Goal: Feedback & Contribution: Contribute content

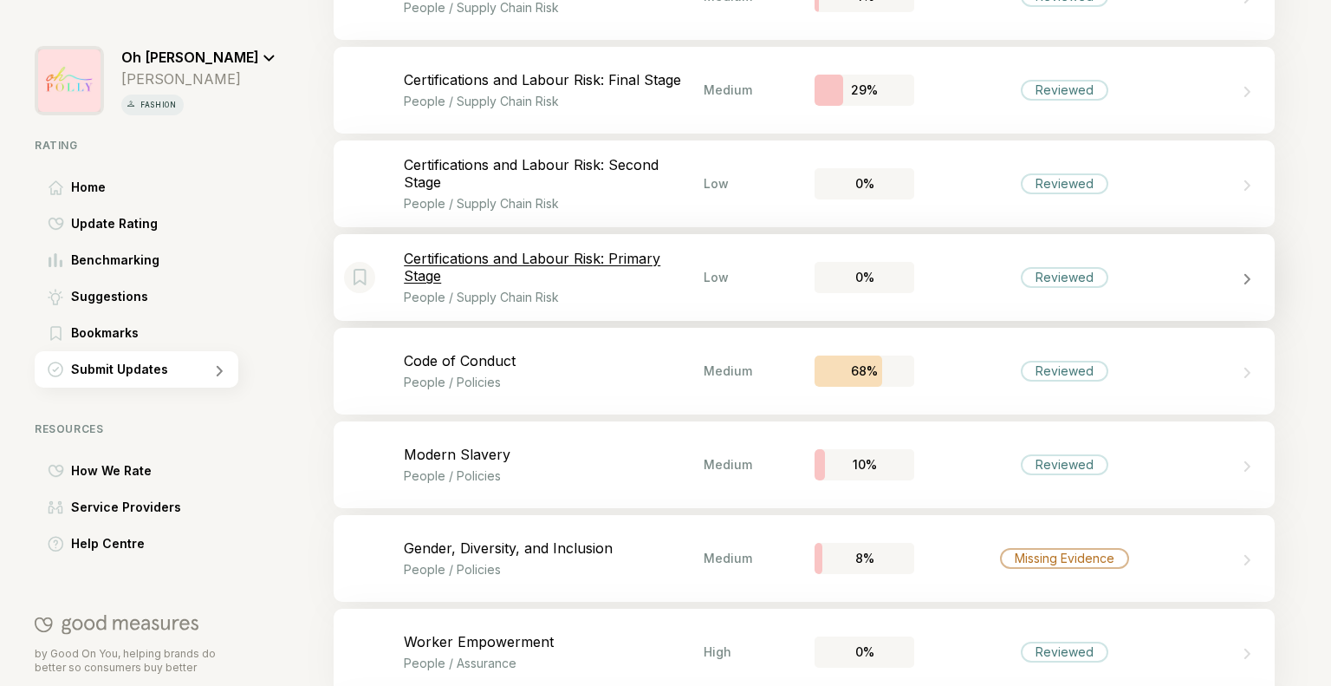
scroll to position [2925, 0]
click at [732, 117] on div "Bookmark this item Certifications and Labour Risk: Final Stage People / Supply …" at bounding box center [804, 88] width 941 height 87
select select "********"
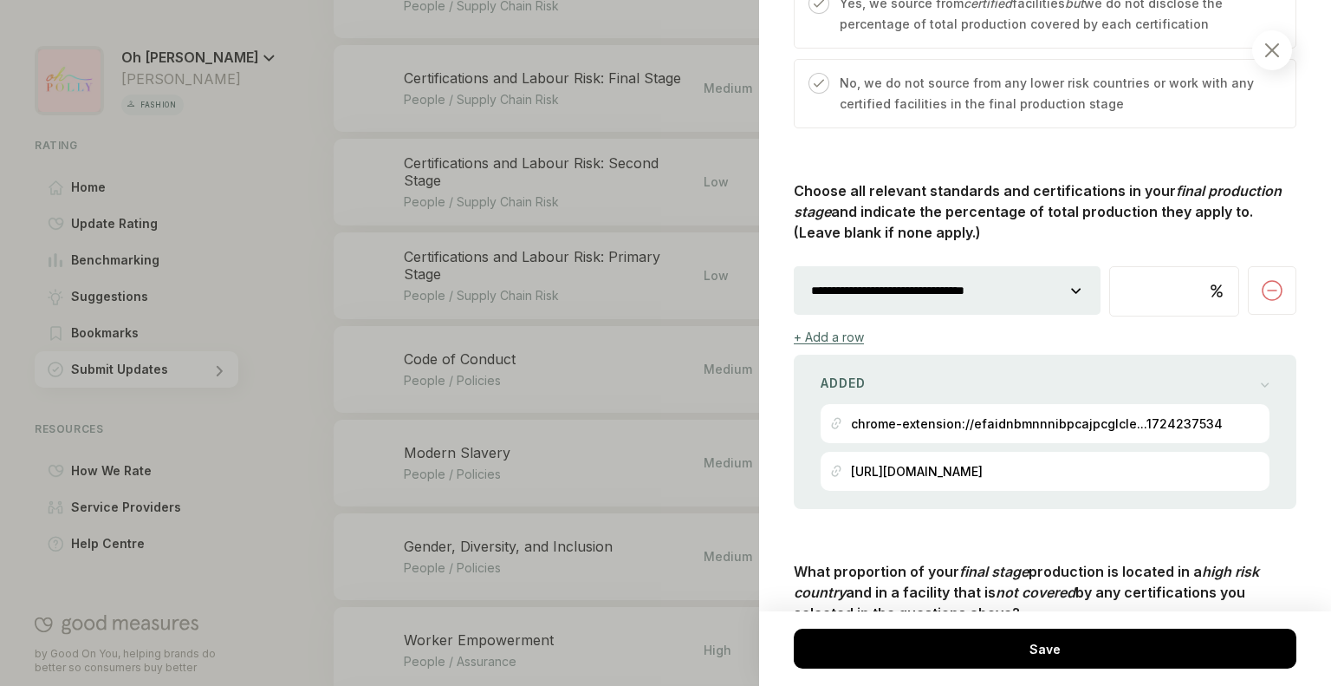
scroll to position [1119, 0]
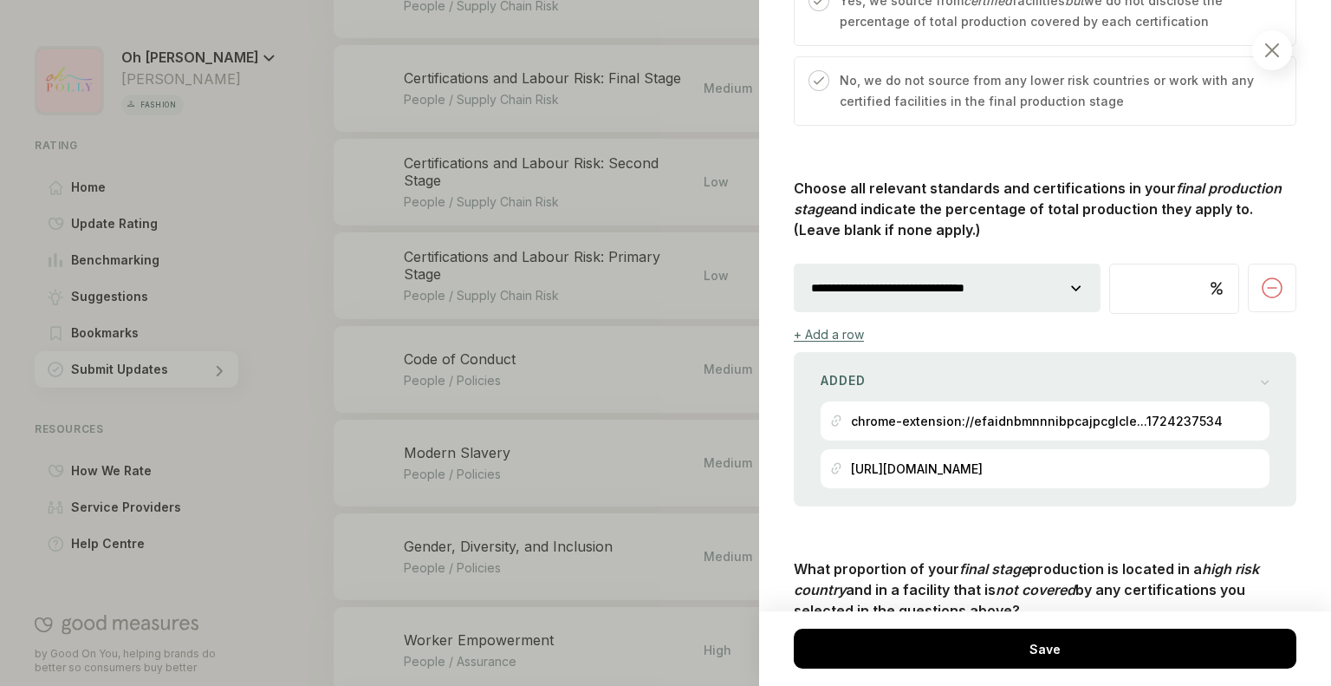
click at [1065, 283] on select "**********" at bounding box center [947, 288] width 307 height 49
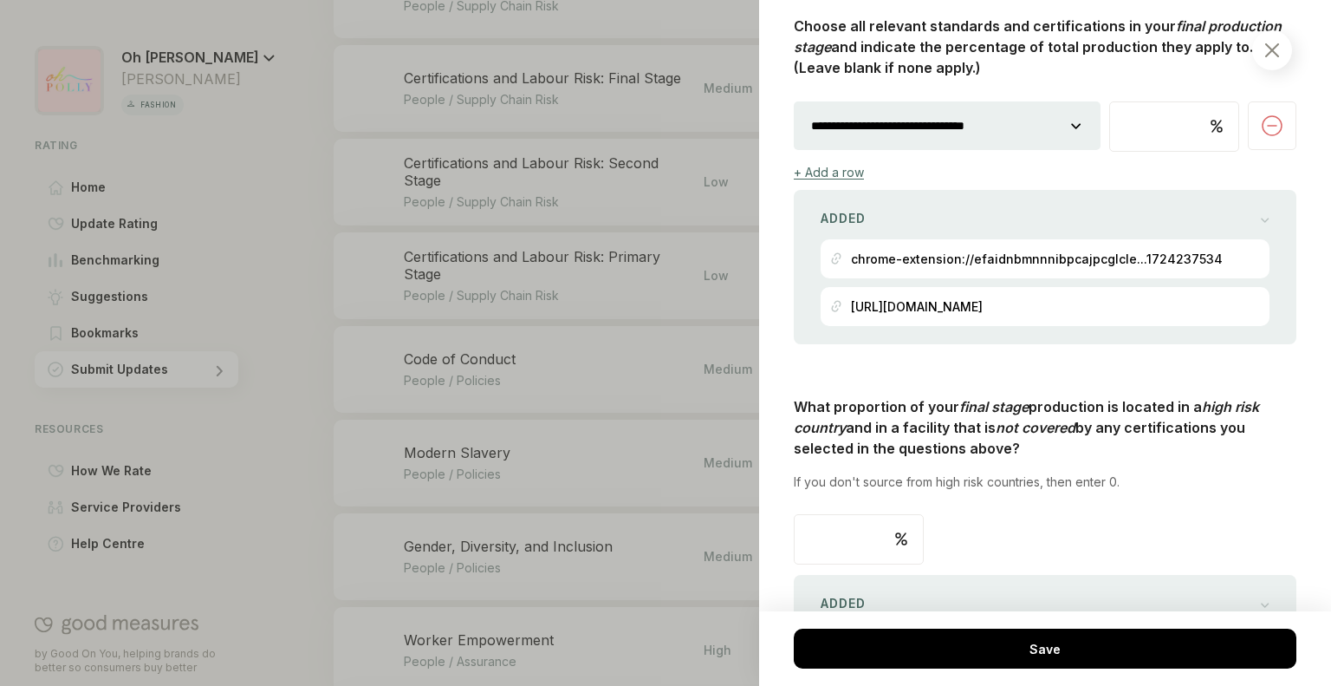
scroll to position [1292, 0]
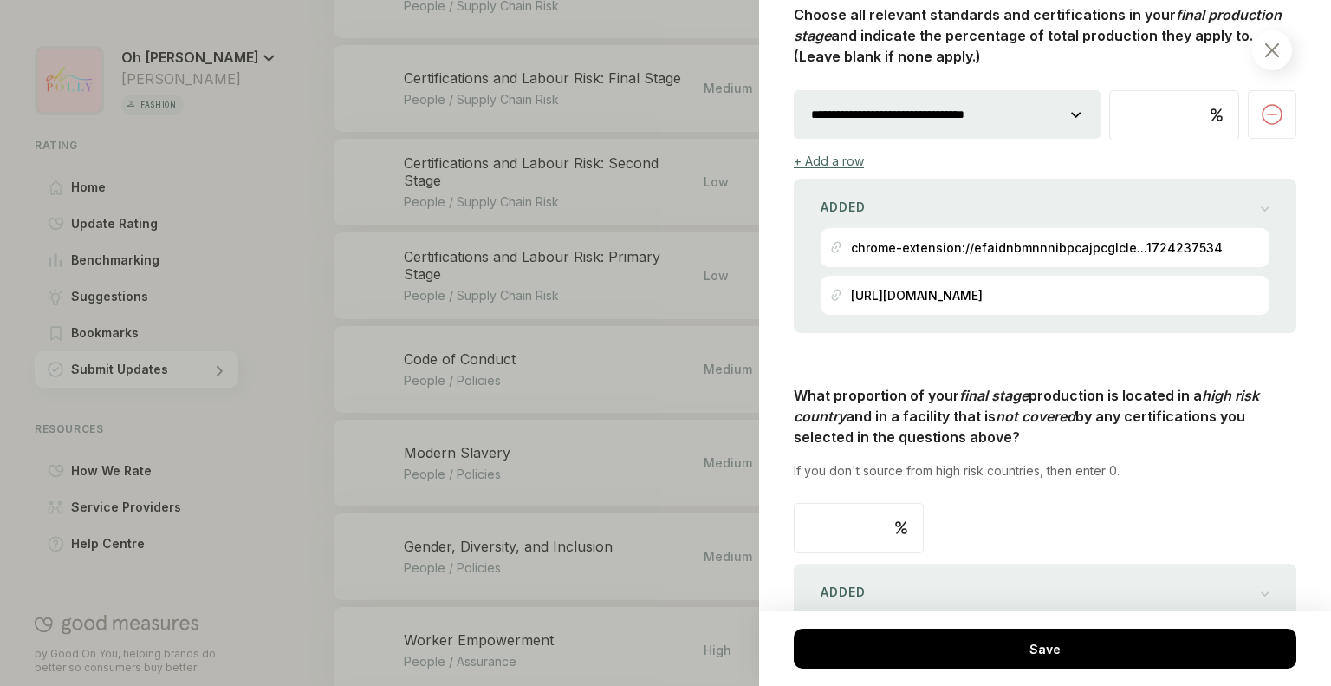
click at [1066, 105] on select "**********" at bounding box center [947, 114] width 307 height 49
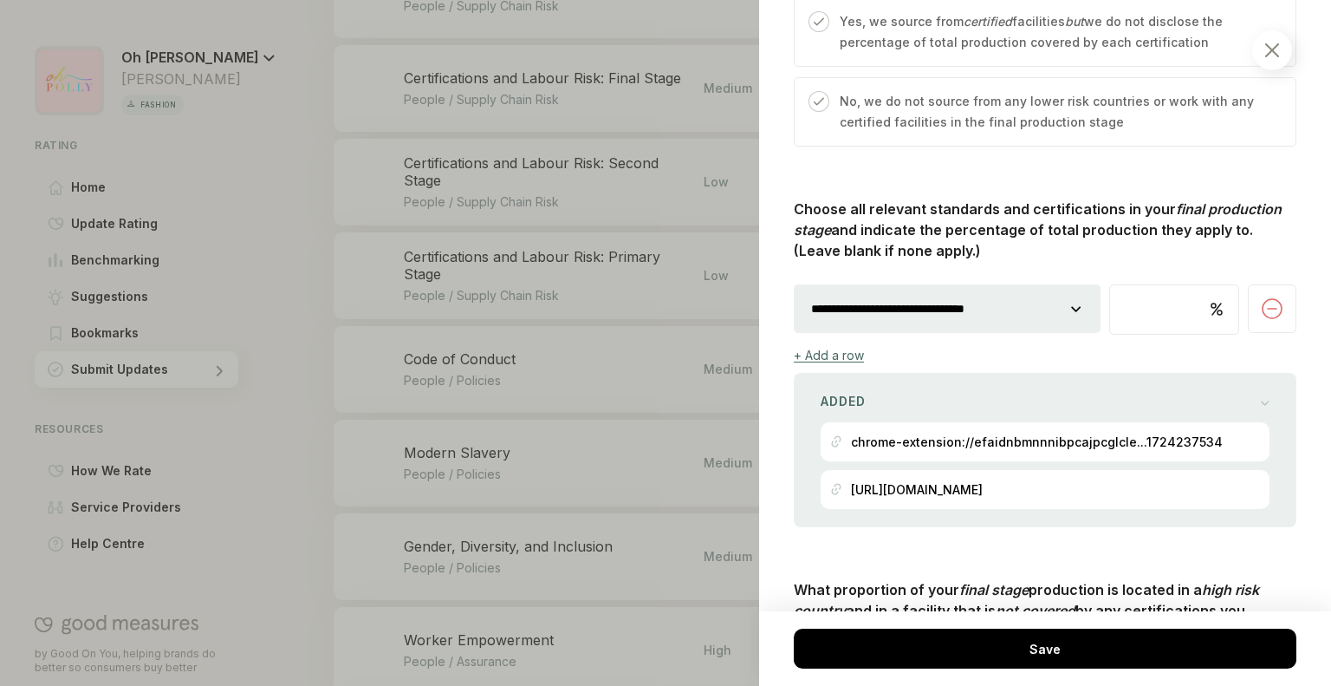
scroll to position [1097, 0]
click at [971, 316] on select "**********" at bounding box center [947, 309] width 307 height 49
click at [1051, 352] on div "+ Add a row" at bounding box center [1045, 355] width 503 height 15
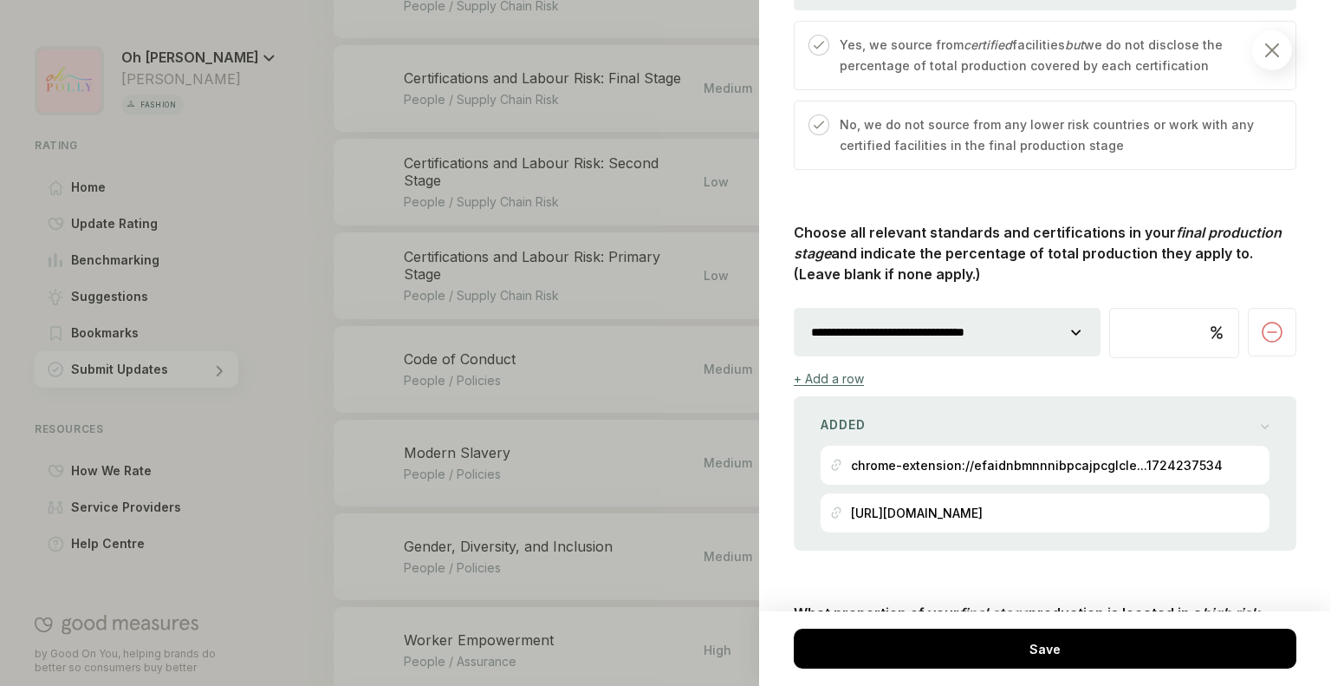
scroll to position [1075, 0]
click at [1029, 325] on select "**********" at bounding box center [947, 332] width 307 height 49
click at [794, 308] on select "**********" at bounding box center [947, 332] width 307 height 49
click at [1262, 329] on img at bounding box center [1272, 332] width 21 height 21
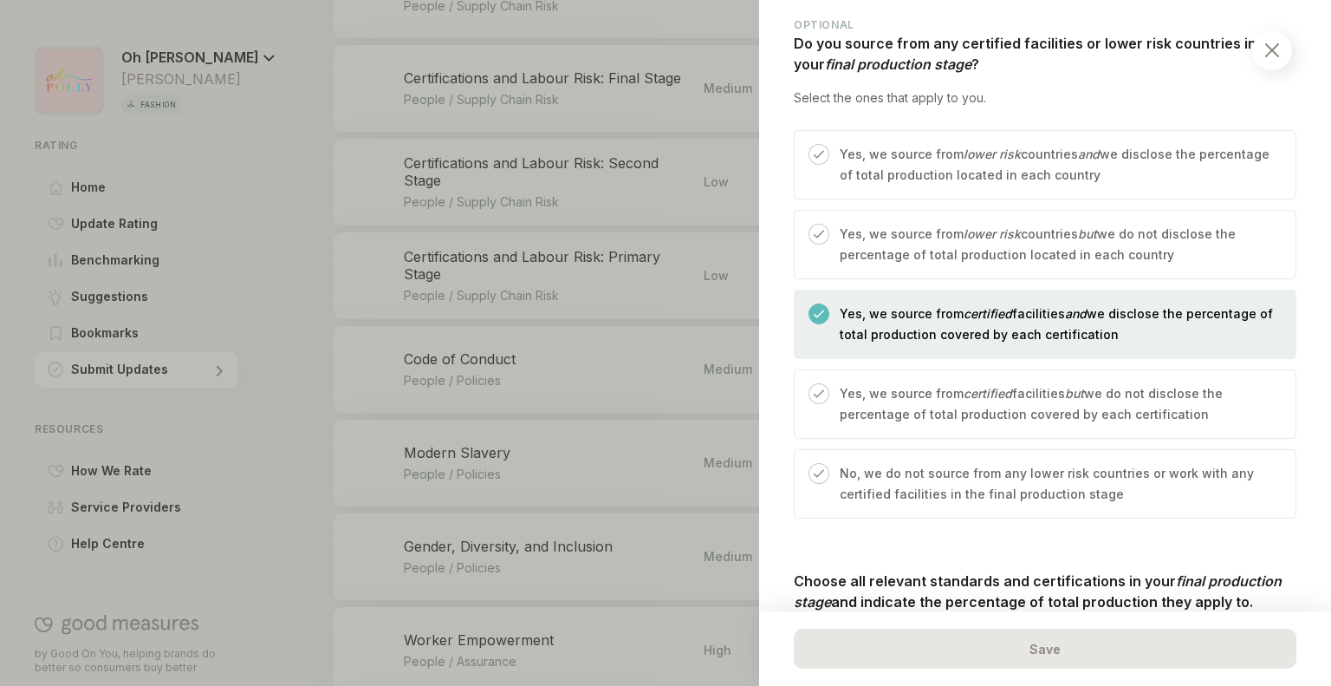
scroll to position [713, 0]
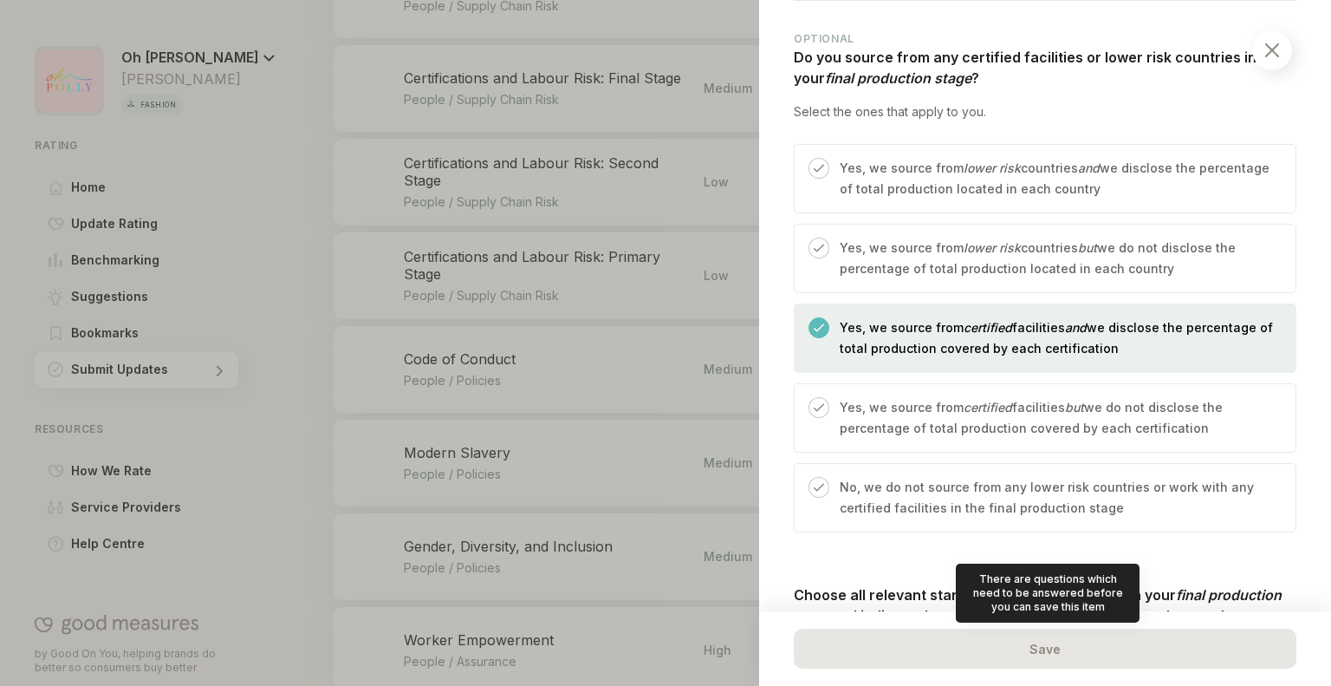
click at [967, 661] on div "Save" at bounding box center [1045, 648] width 503 height 40
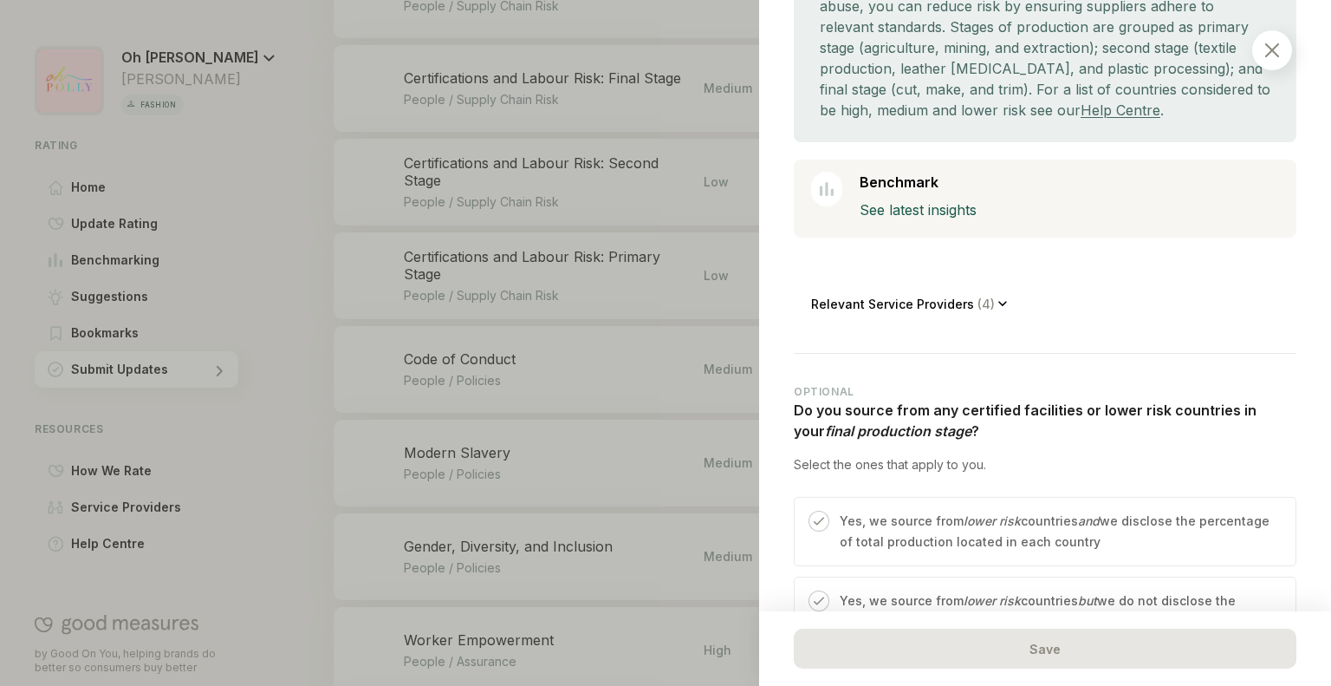
scroll to position [361, 0]
click at [986, 290] on div "Relevant Service Providers ( 4 )" at bounding box center [909, 302] width 197 height 39
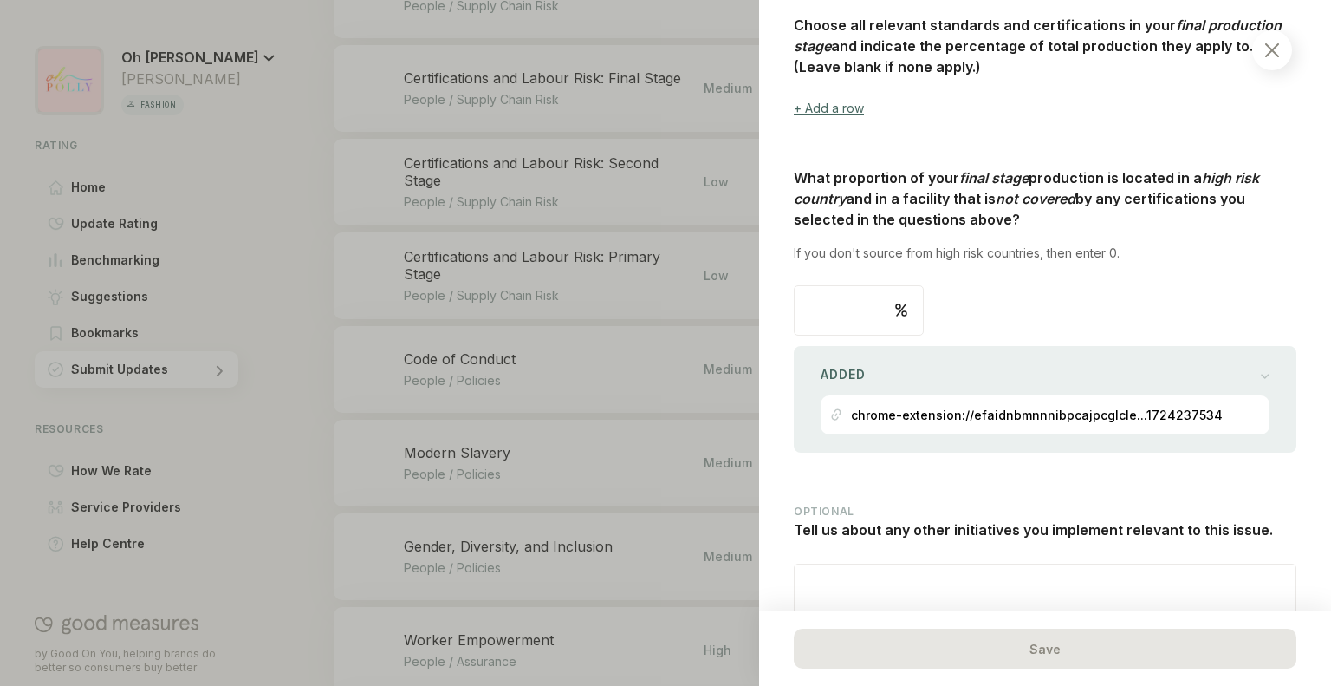
scroll to position [1741, 0]
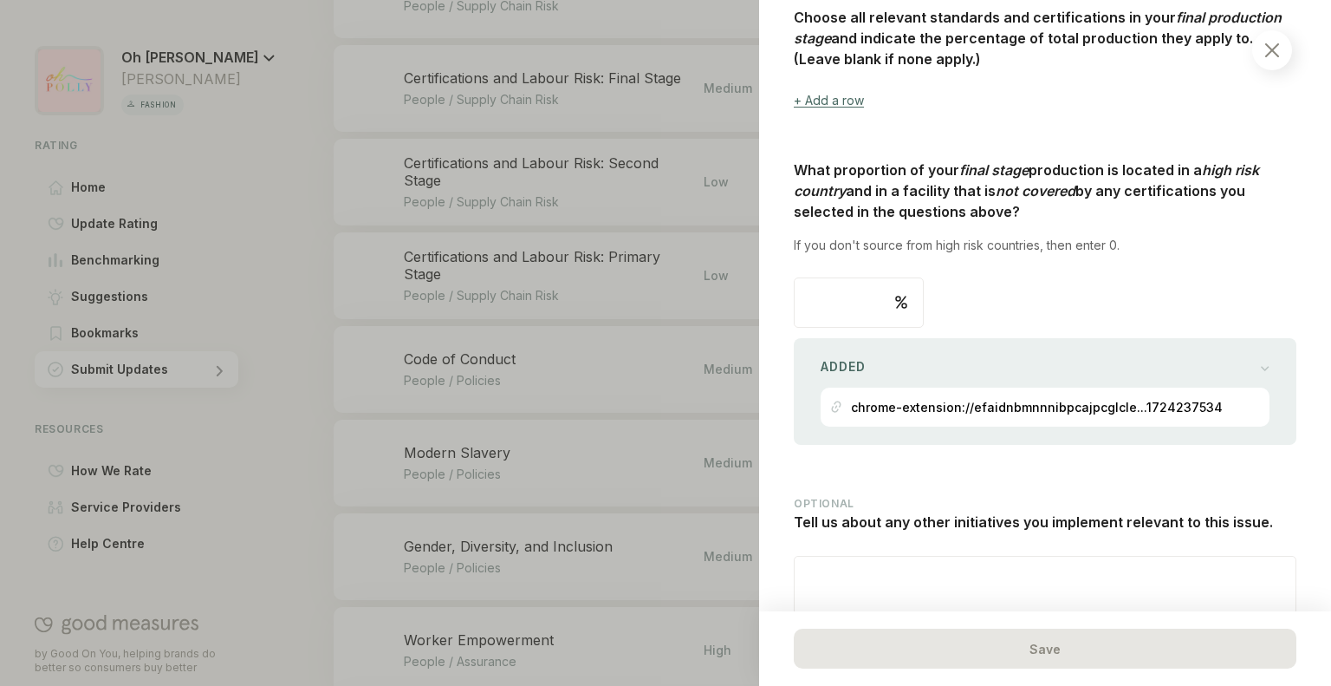
click at [862, 296] on input "**" at bounding box center [859, 302] width 128 height 49
click at [928, 387] on div "chrome-extension://efaidnbmnnnibpcajpcglcle...1724237534" at bounding box center [1037, 406] width 372 height 39
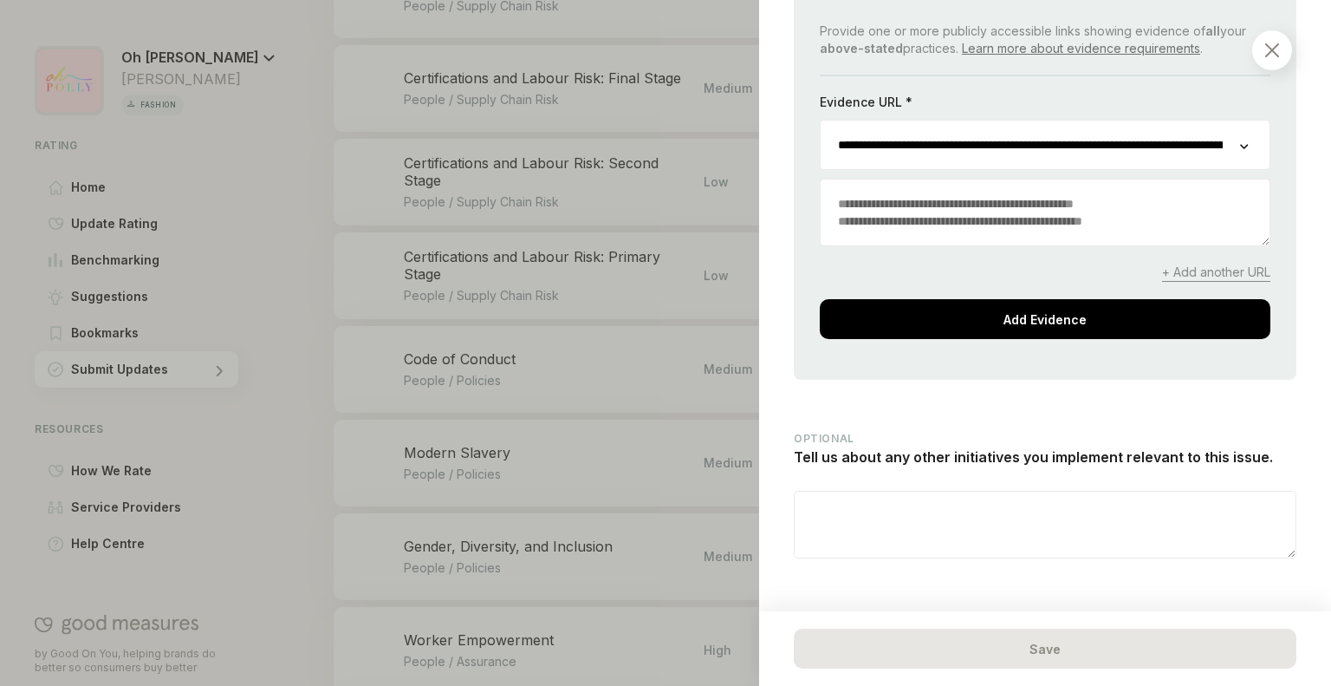
scroll to position [2125, 0]
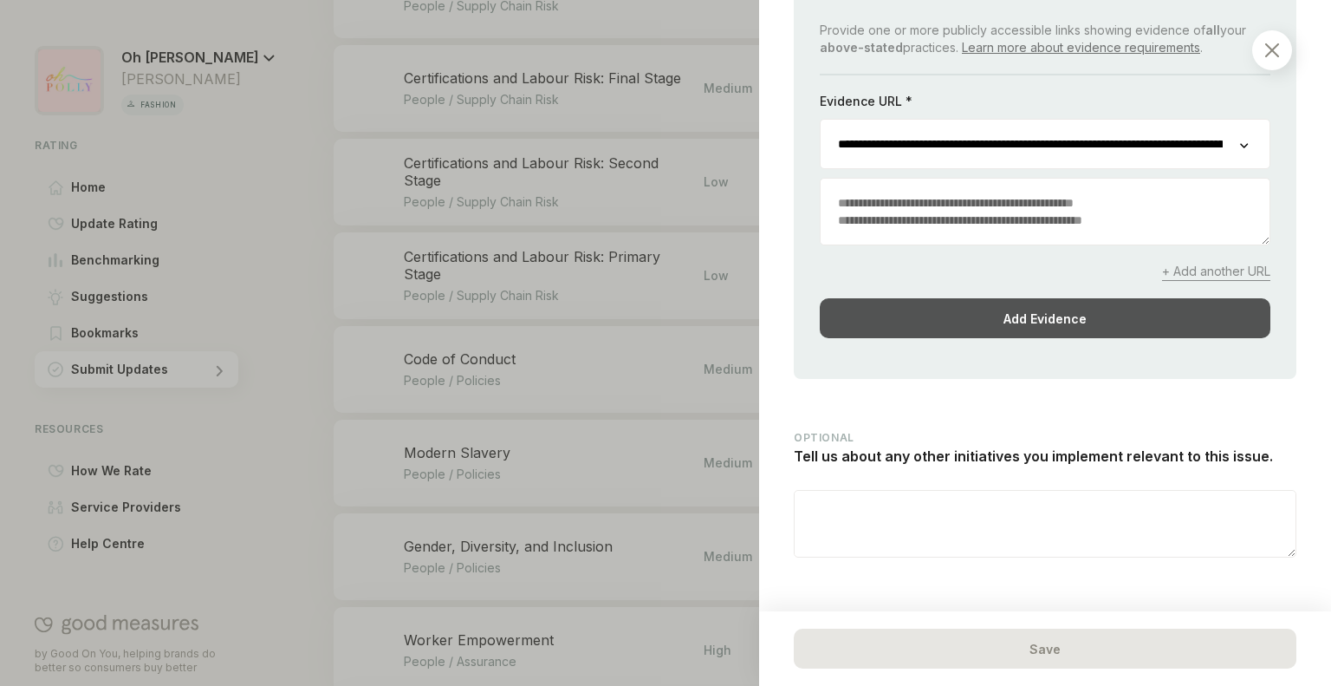
click at [1027, 298] on div "Add Evidence" at bounding box center [1045, 318] width 451 height 40
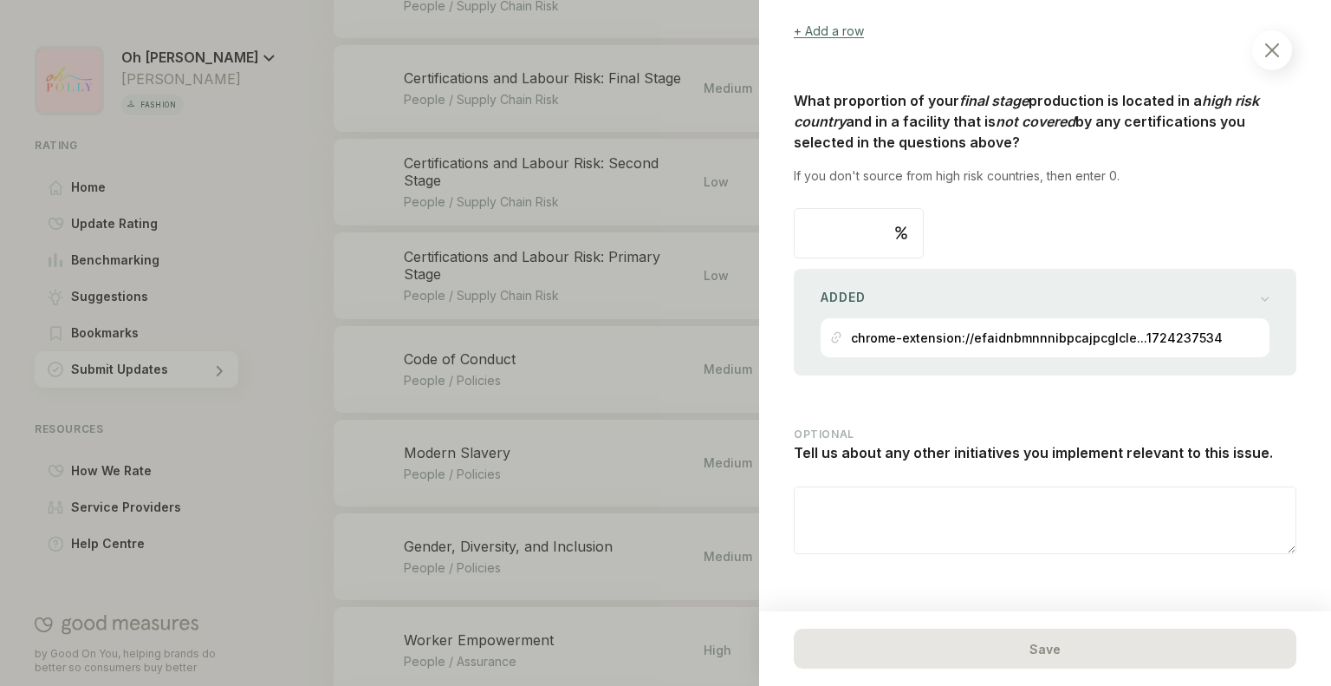
click at [960, 524] on textarea at bounding box center [1045, 520] width 501 height 66
type textarea "*"
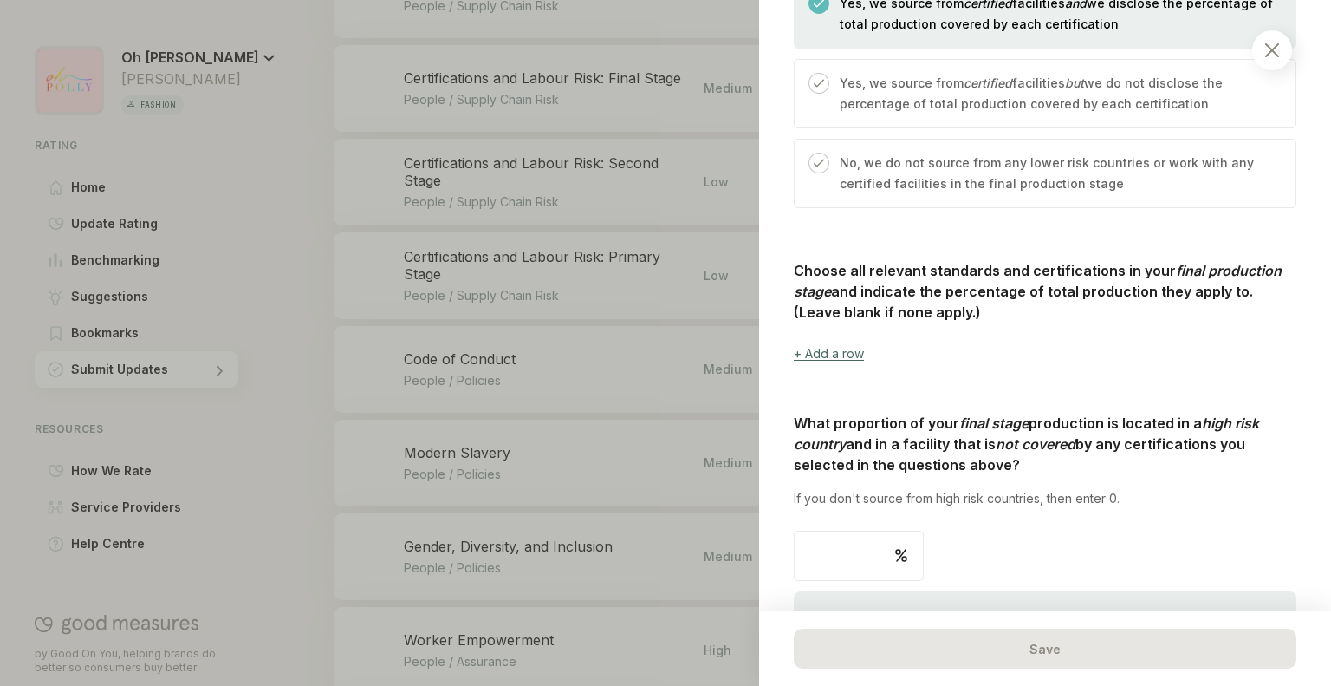
scroll to position [1451, 0]
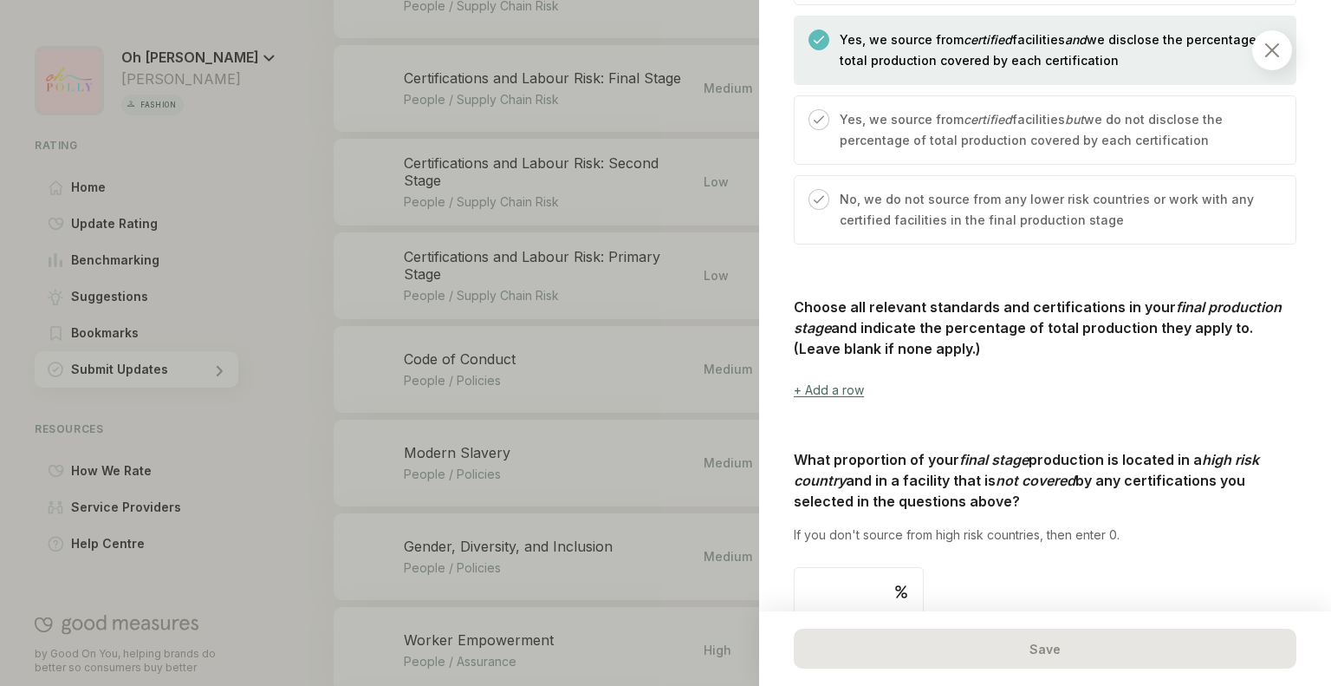
click at [1279, 42] on div at bounding box center [1273, 50] width 40 height 40
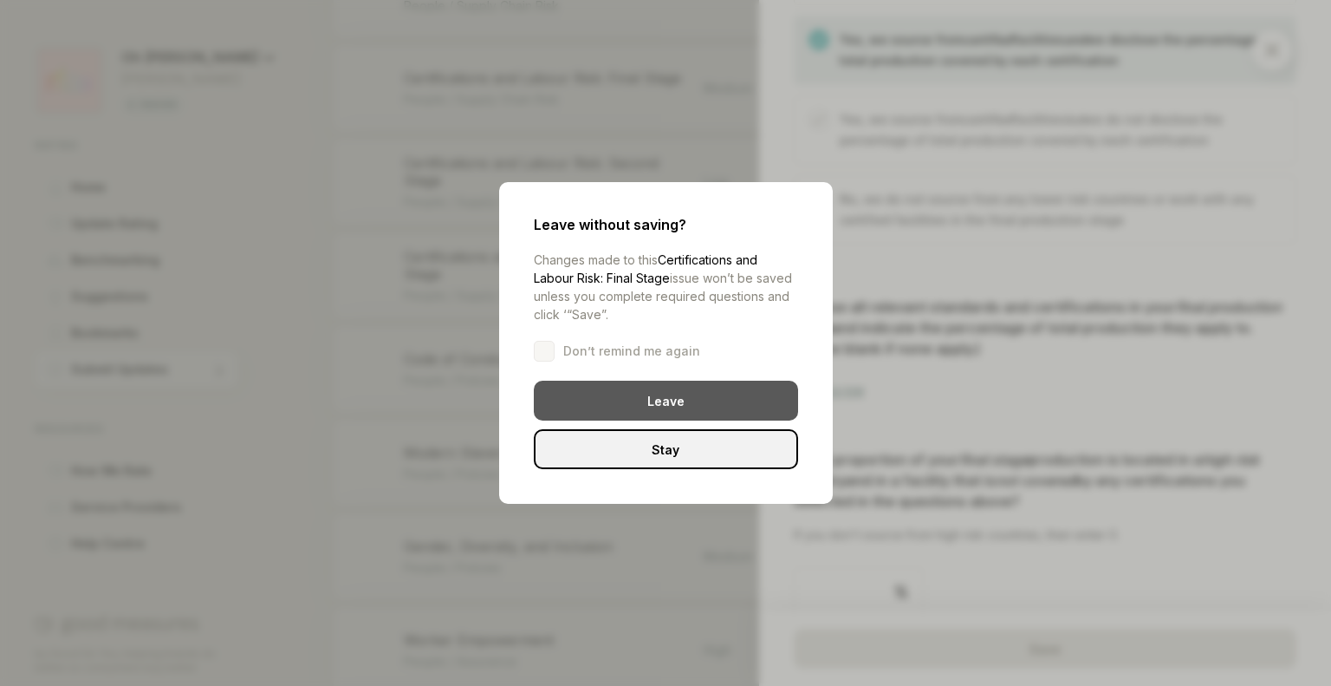
click at [677, 403] on div "Leave" at bounding box center [666, 401] width 264 height 40
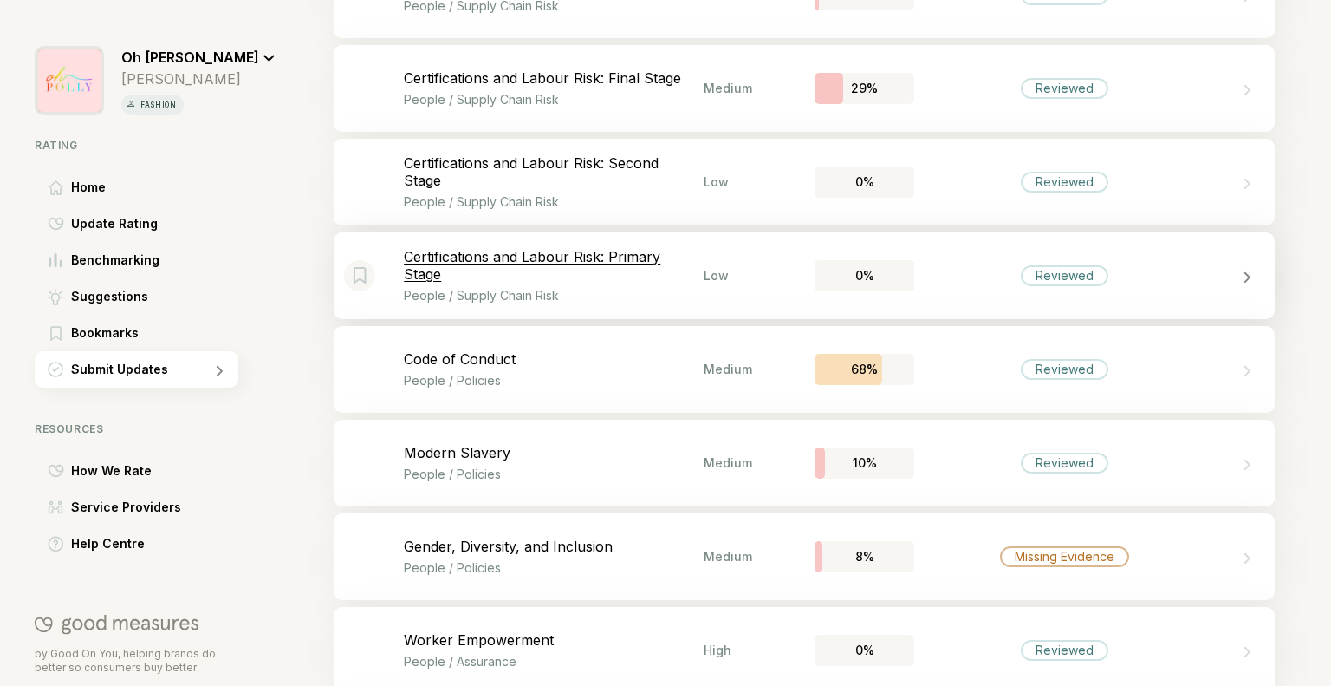
click at [696, 278] on p "Certifications and Labour Risk: Primary Stage" at bounding box center [554, 265] width 300 height 35
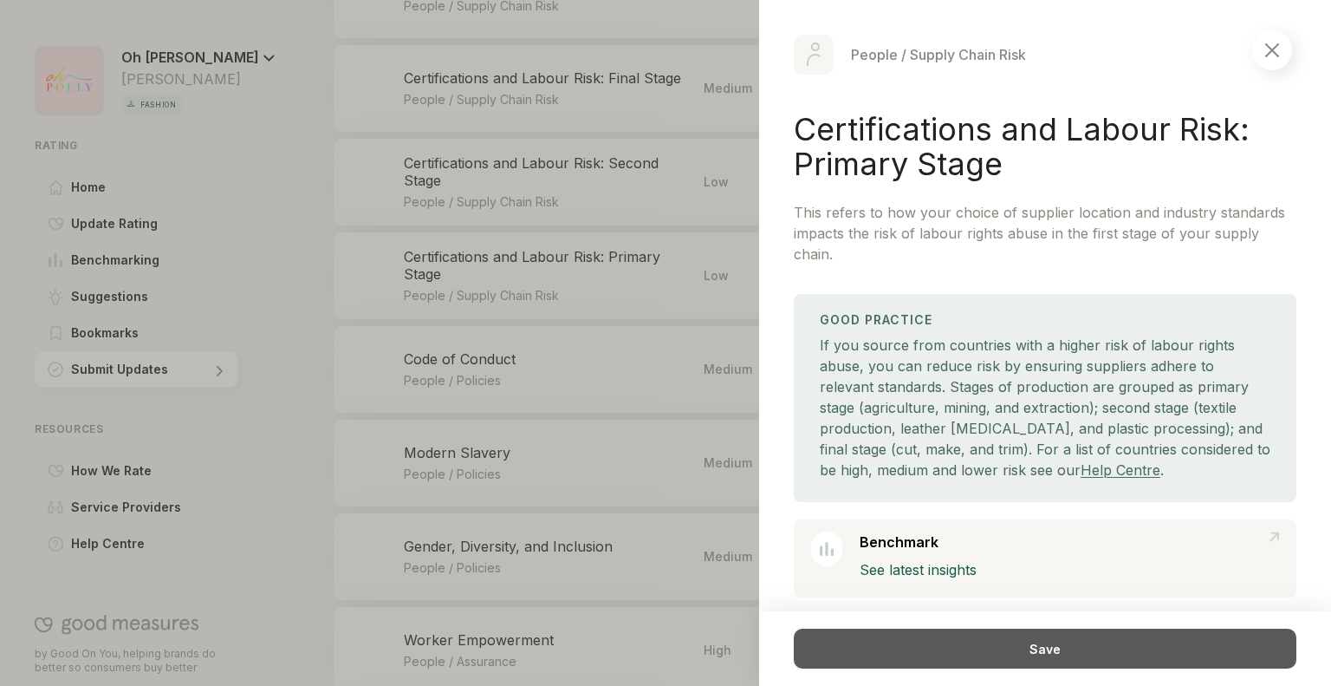
click at [1043, 662] on div "Save" at bounding box center [1045, 648] width 503 height 40
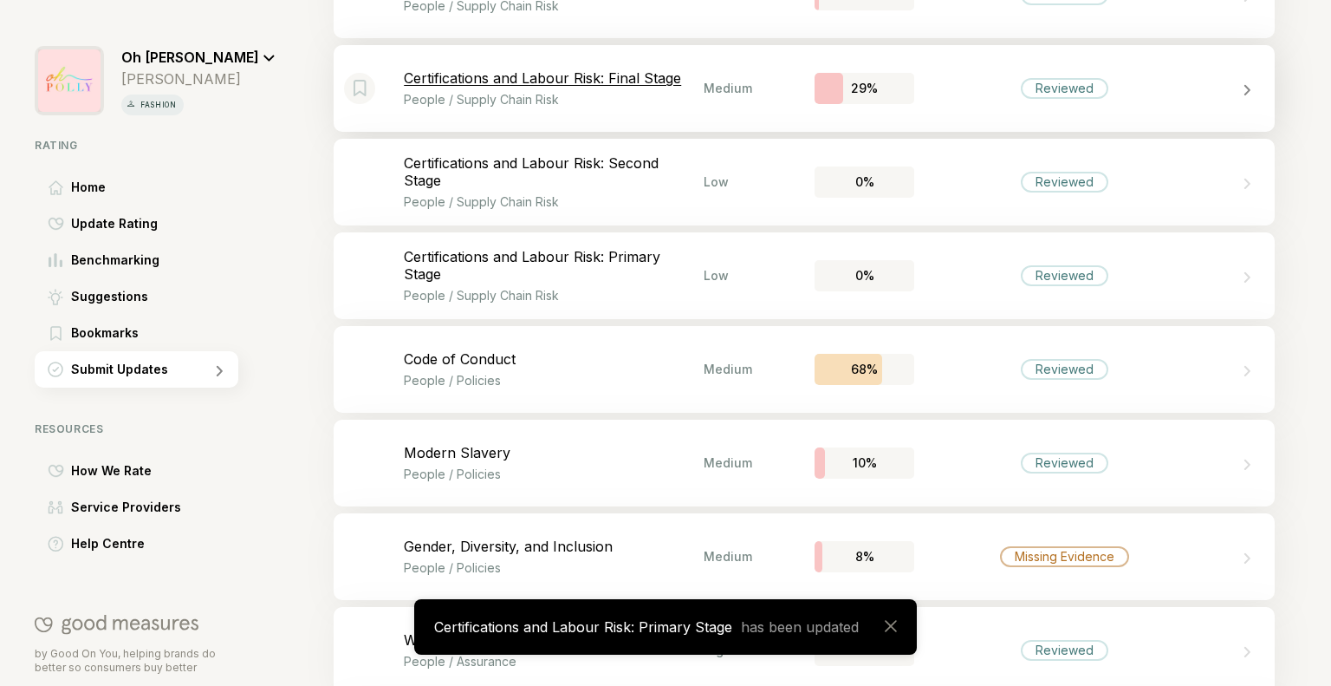
click at [988, 67] on div "Bookmark this item Certifications and Labour Risk: Final Stage People / Supply …" at bounding box center [804, 88] width 941 height 87
select select "********"
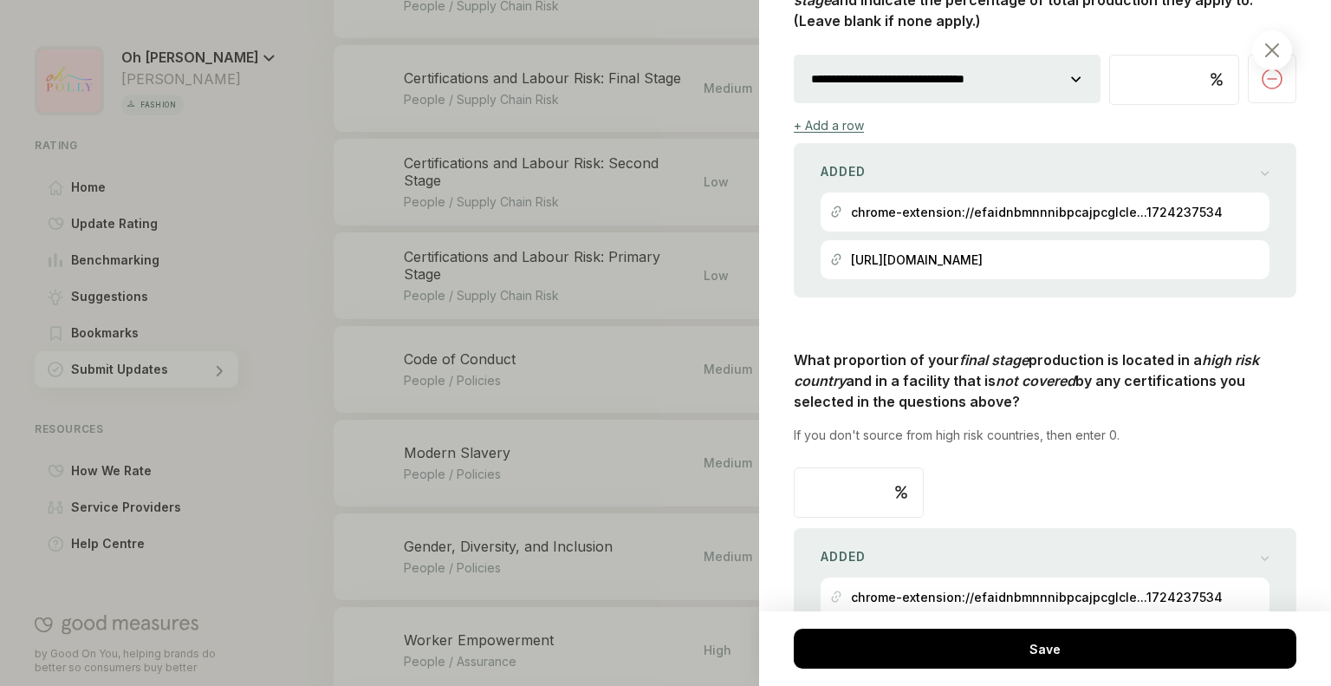
scroll to position [1590, 0]
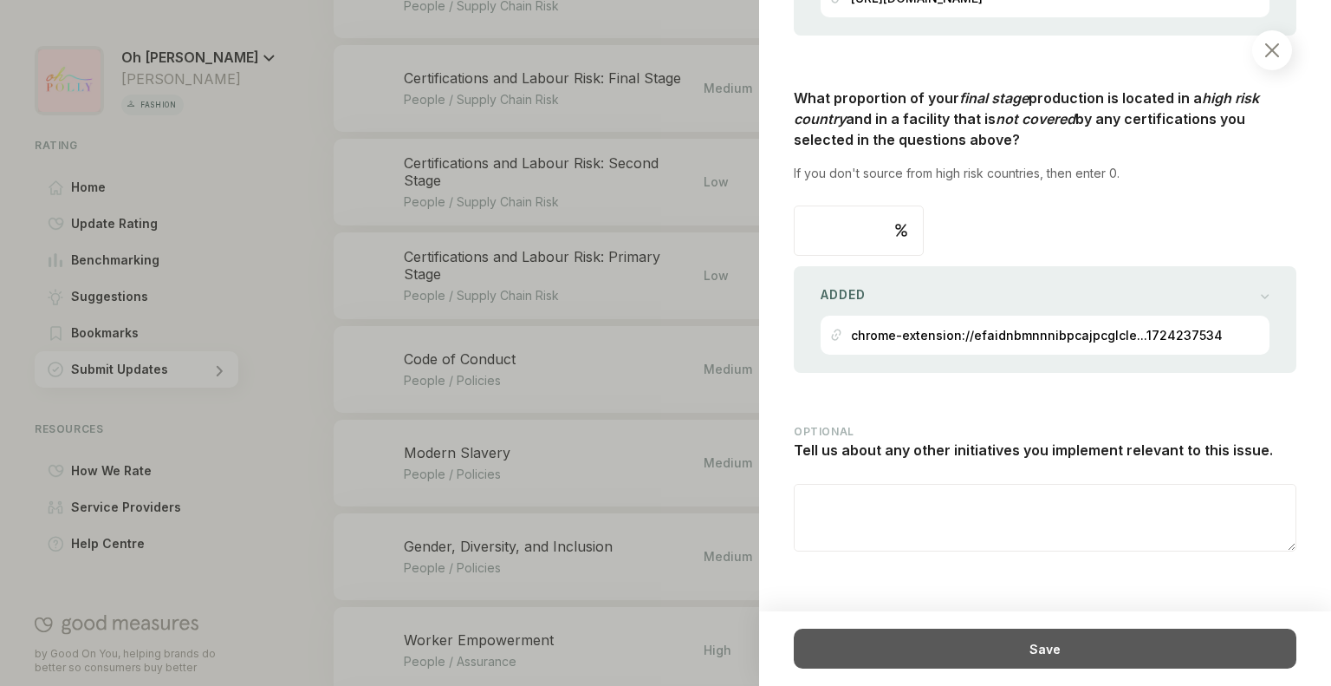
click at [988, 639] on div "Save" at bounding box center [1045, 648] width 503 height 40
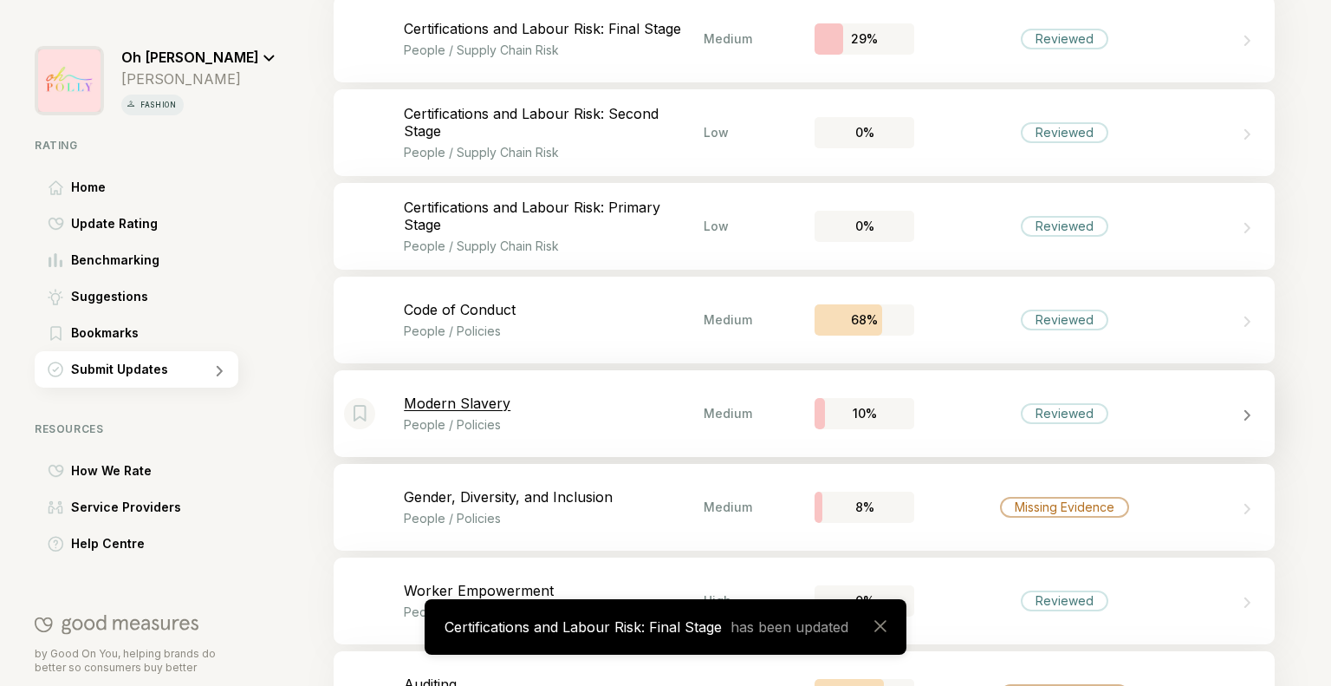
scroll to position [2975, 0]
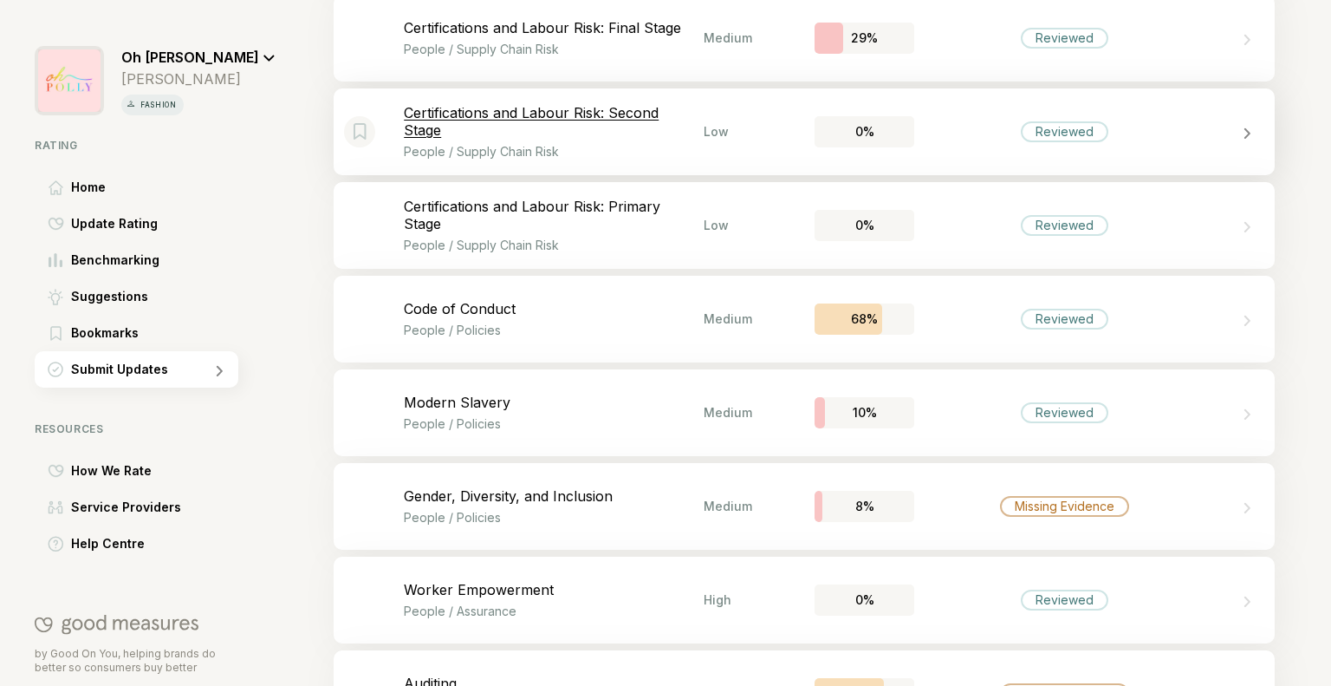
click at [989, 131] on div "Reviewed" at bounding box center [1065, 131] width 300 height 21
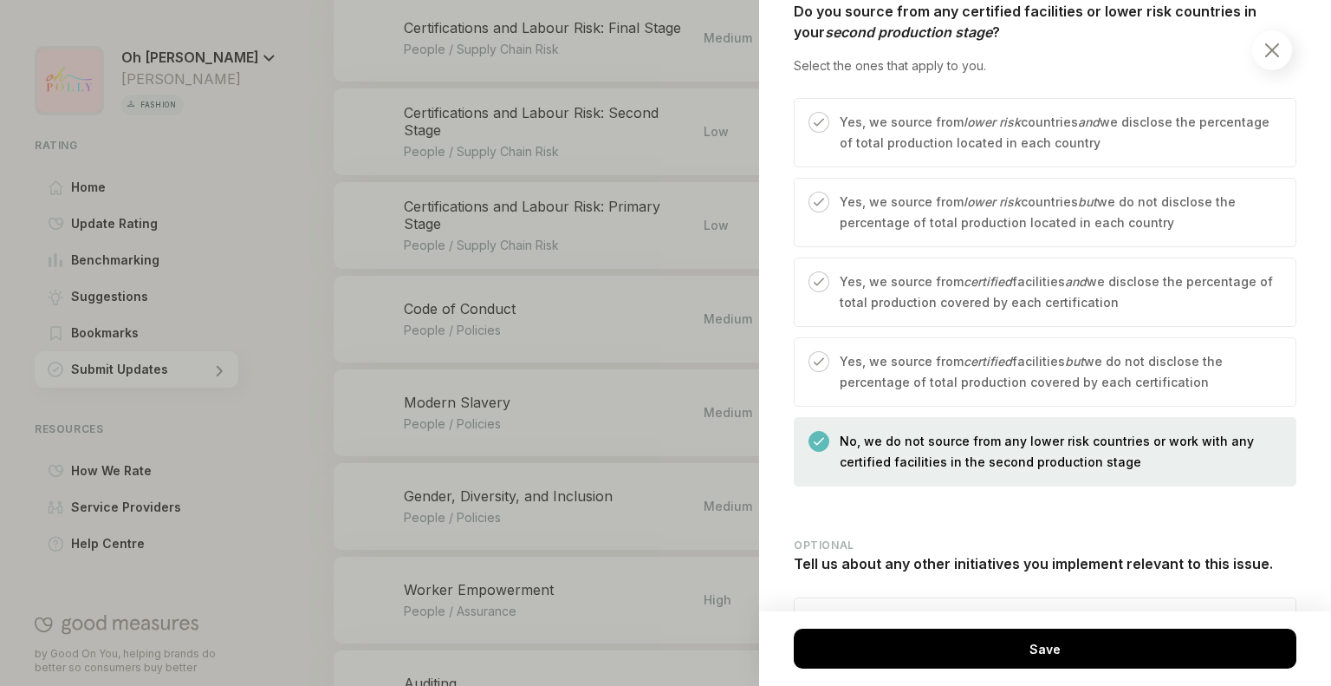
scroll to position [874, 0]
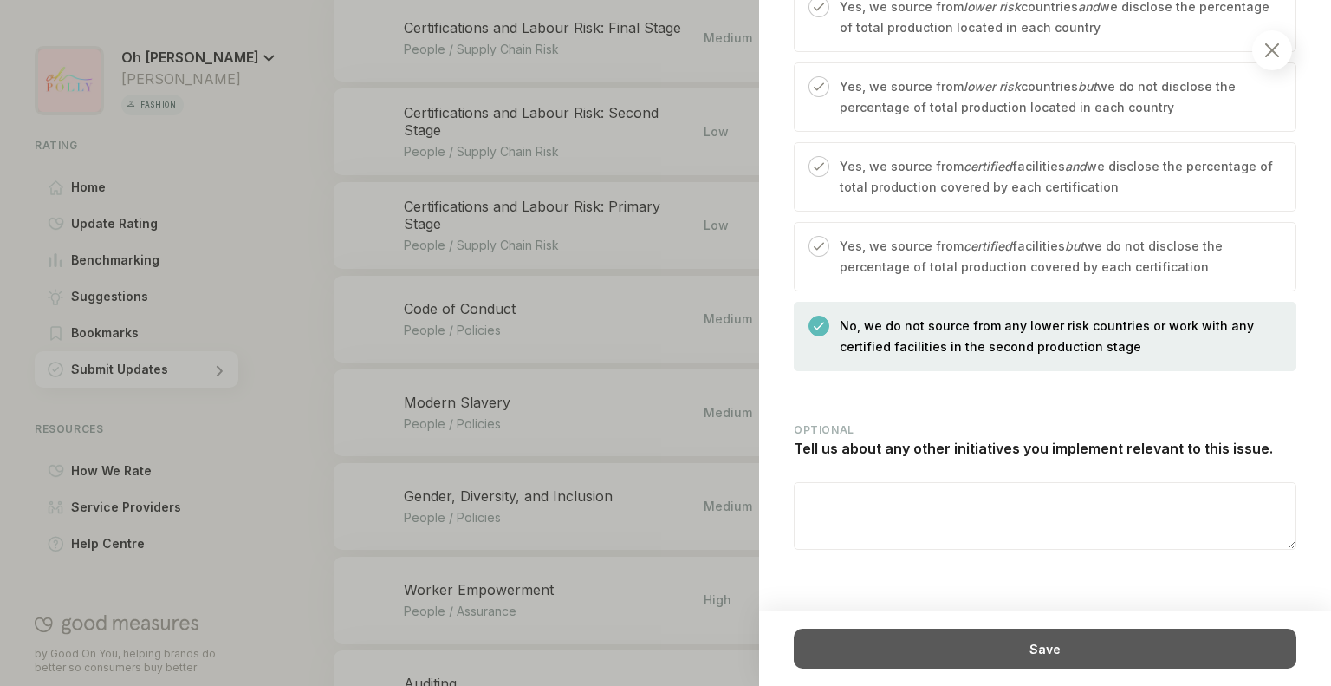
click at [931, 650] on div "Save" at bounding box center [1045, 648] width 503 height 40
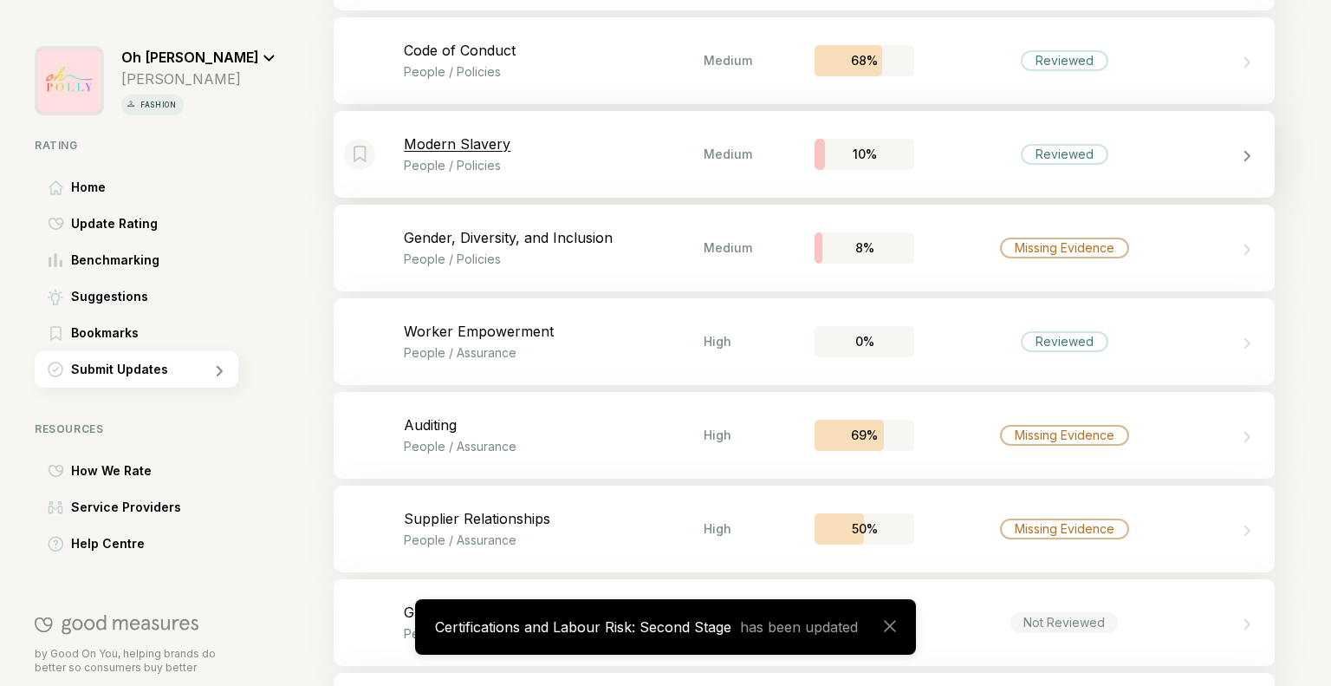
scroll to position [3235, 0]
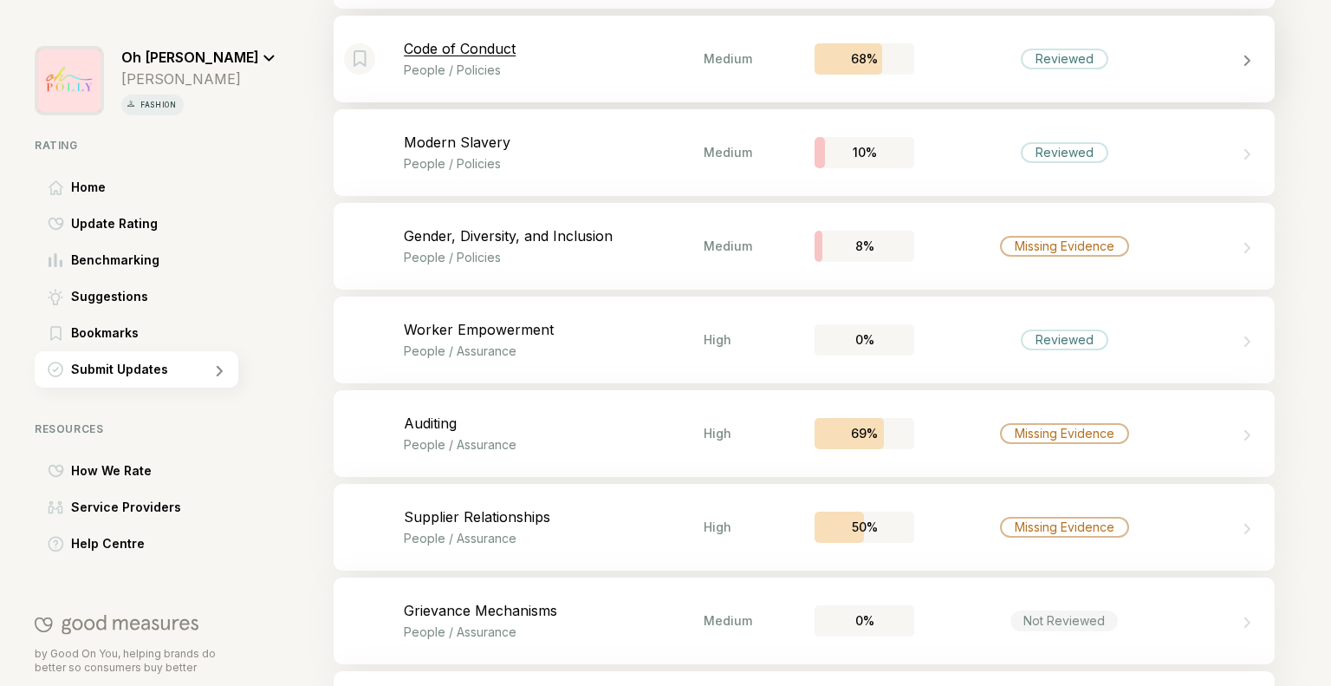
click at [973, 88] on div "Bookmark this item Code of Conduct People / Policies Medium 68% Reviewed" at bounding box center [804, 59] width 941 height 87
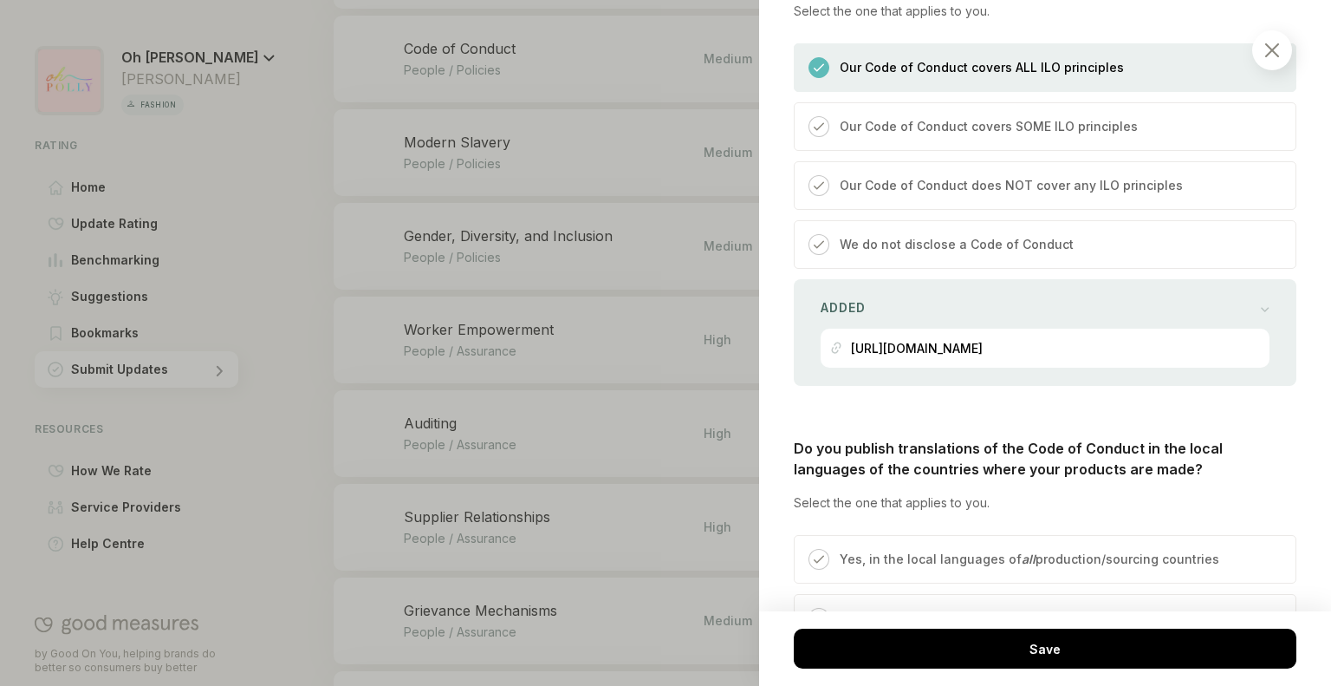
scroll to position [1720, 0]
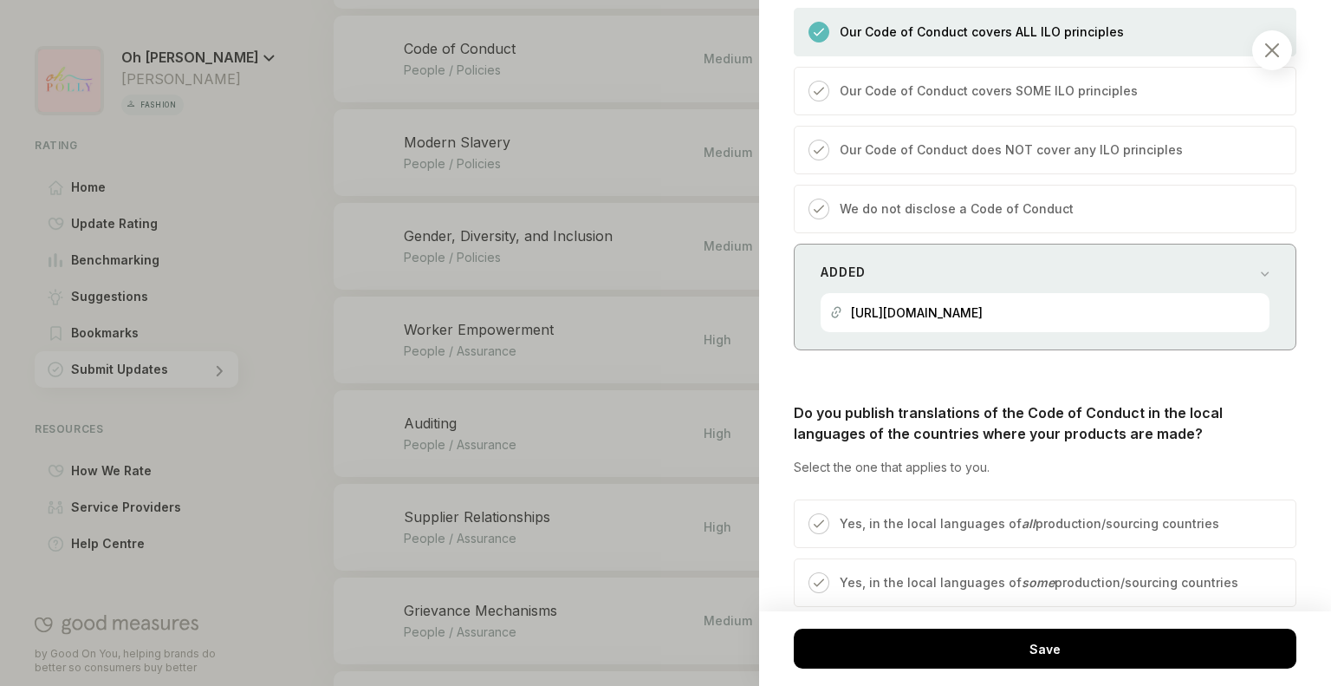
click at [983, 305] on p "[URL][DOMAIN_NAME]" at bounding box center [917, 312] width 132 height 15
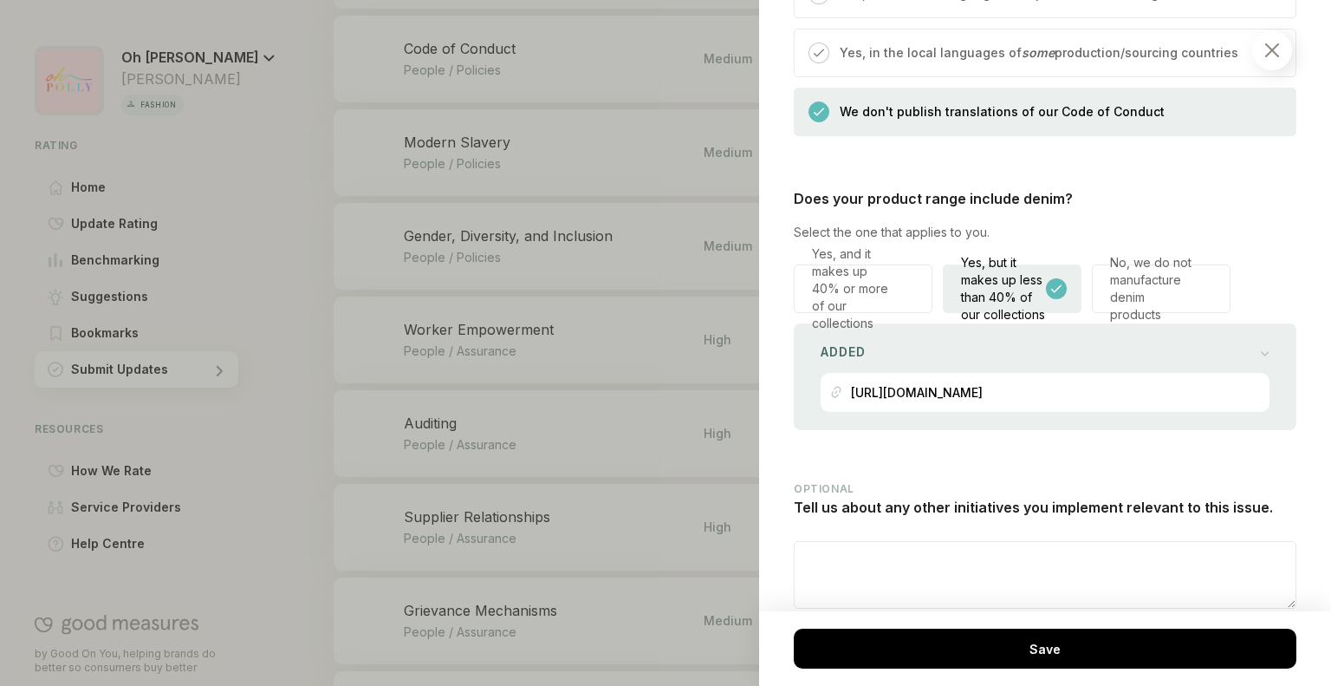
scroll to position [2607, 0]
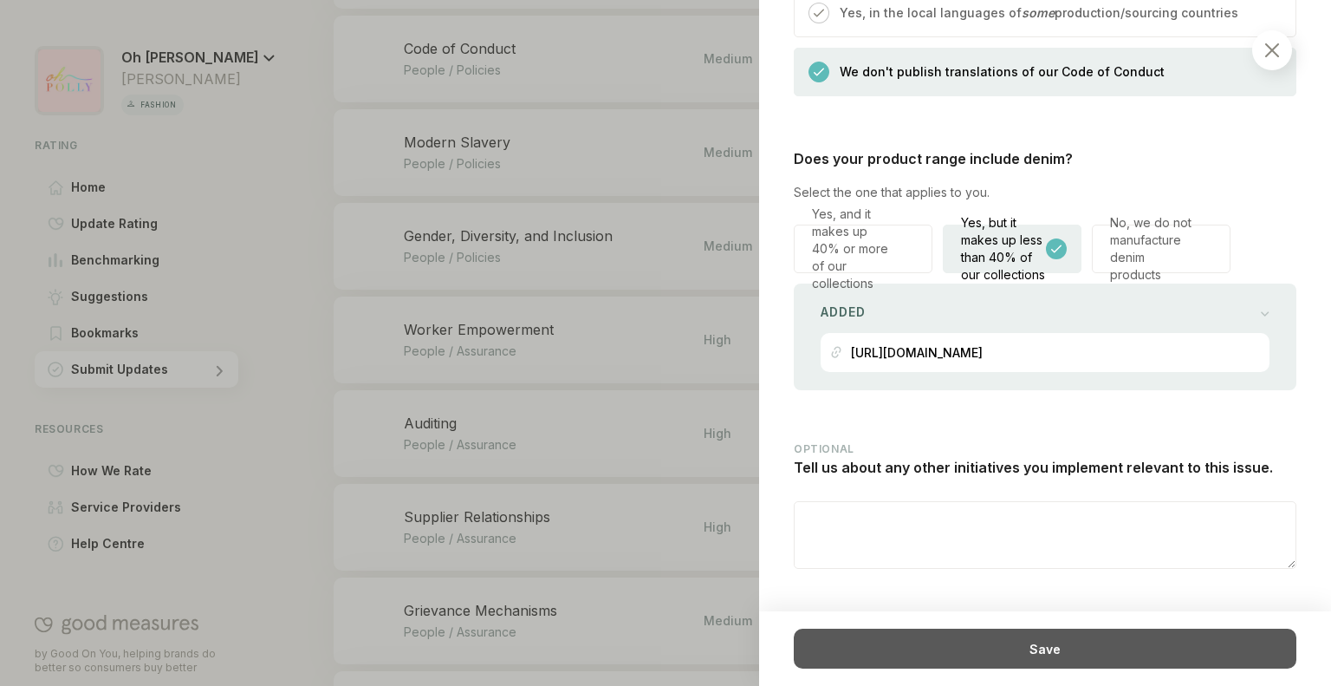
click at [1023, 639] on div "Save" at bounding box center [1045, 648] width 503 height 40
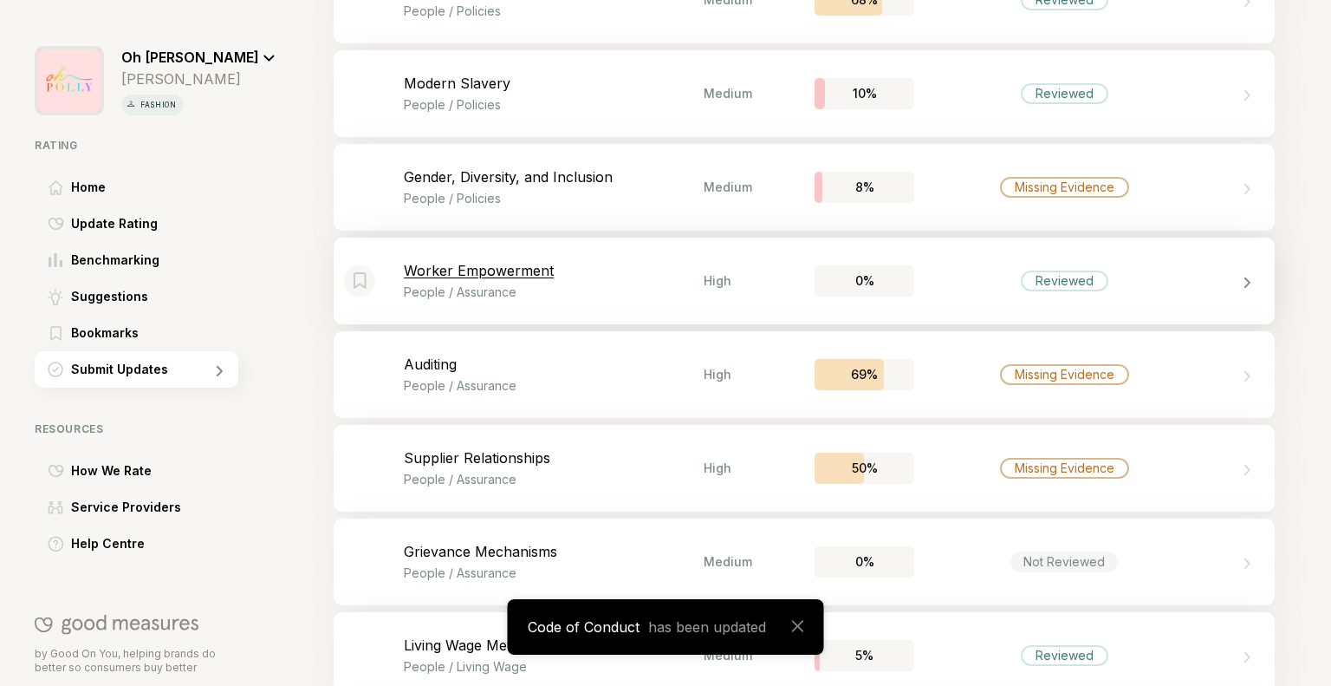
scroll to position [3330, 0]
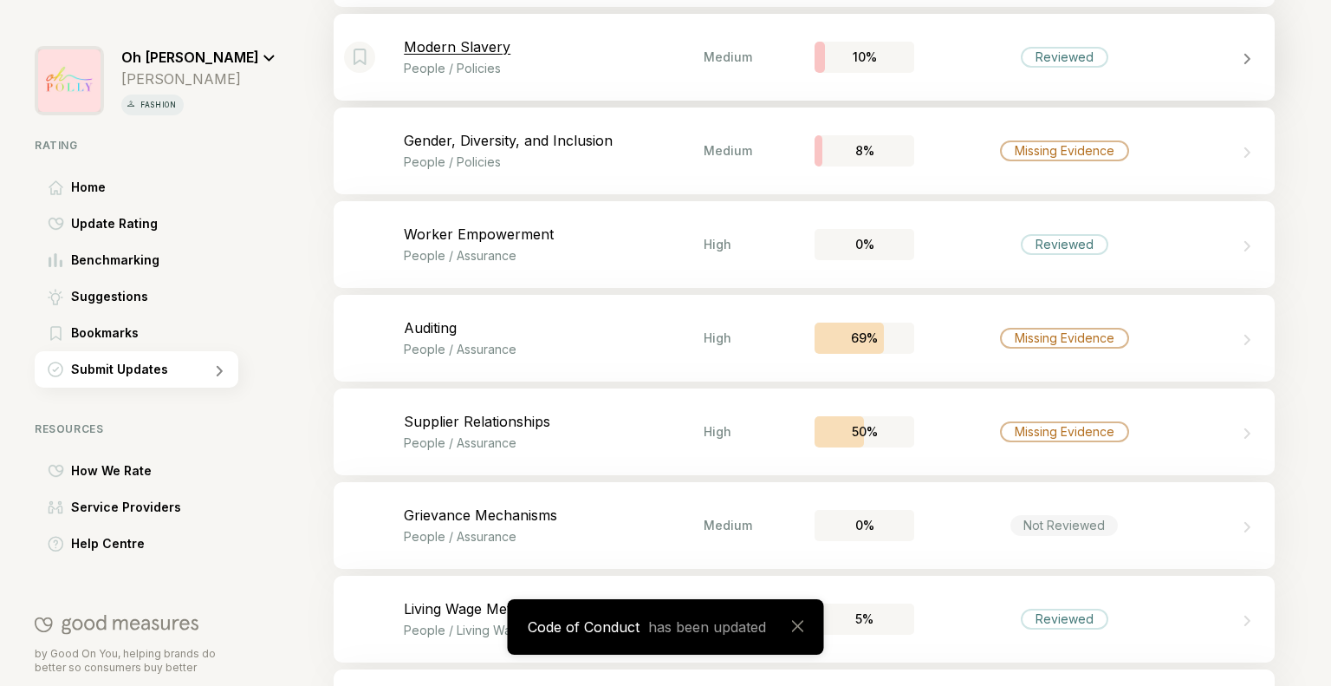
click at [1121, 82] on div "Bookmark this item Modern Slavery People / Policies Medium 10% Reviewed" at bounding box center [804, 57] width 941 height 87
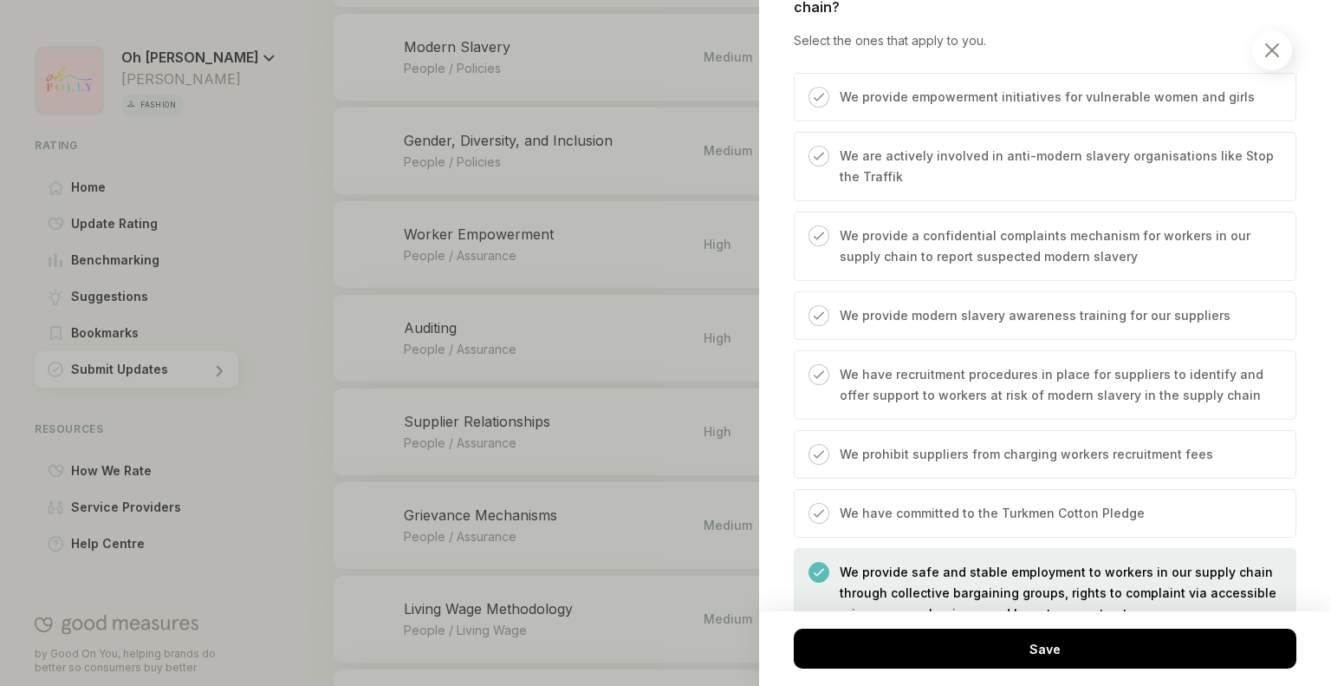
scroll to position [1176, 0]
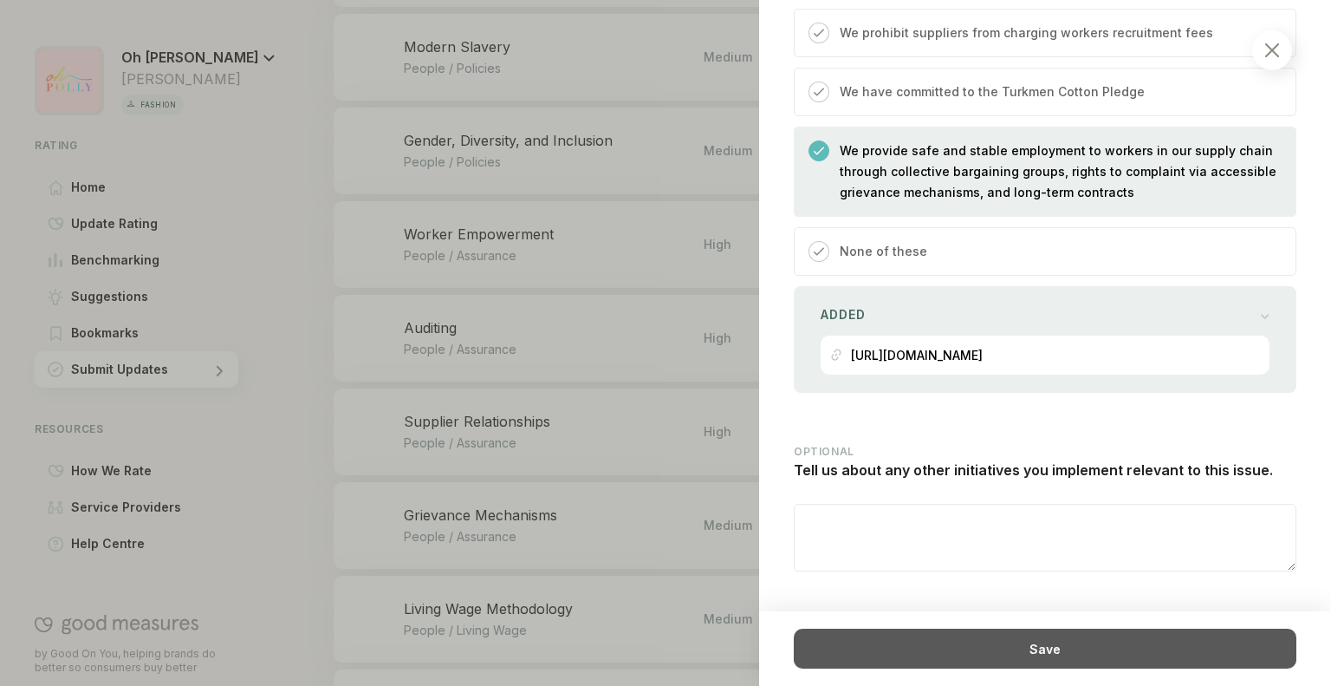
click at [1006, 651] on div "Save" at bounding box center [1045, 648] width 503 height 40
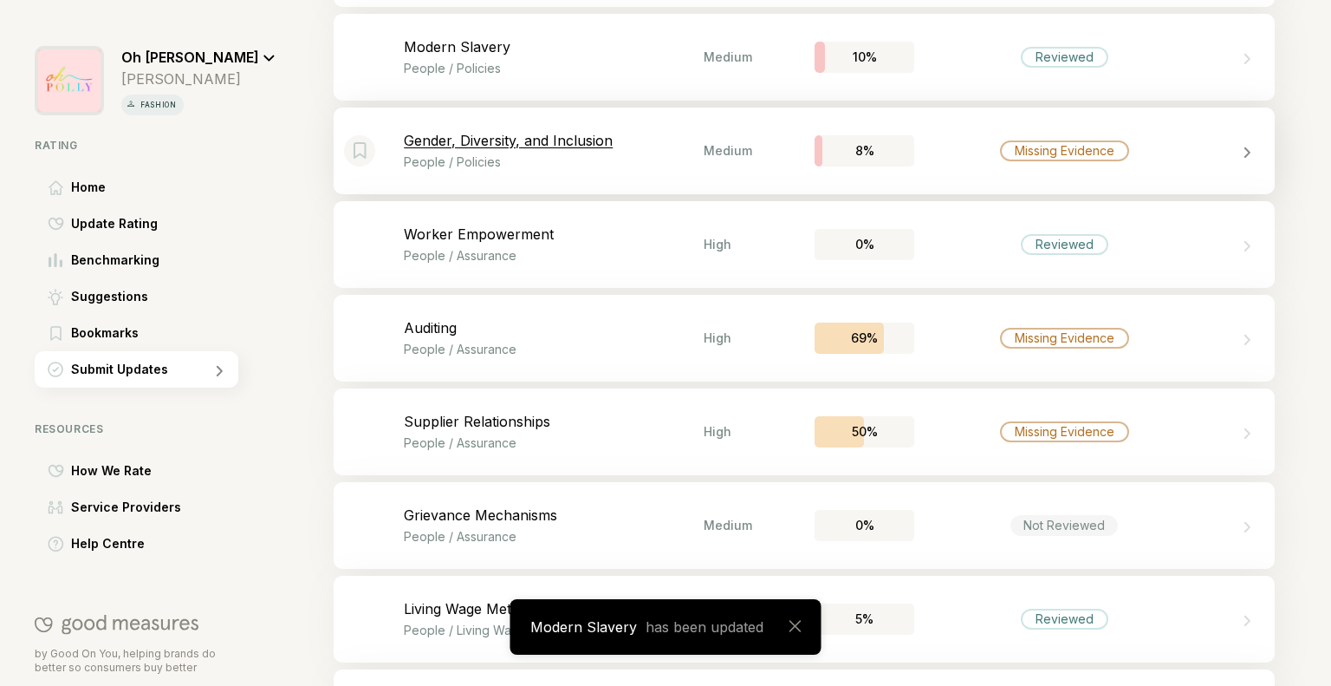
click at [1182, 146] on div "Missing Evidence" at bounding box center [1065, 150] width 300 height 21
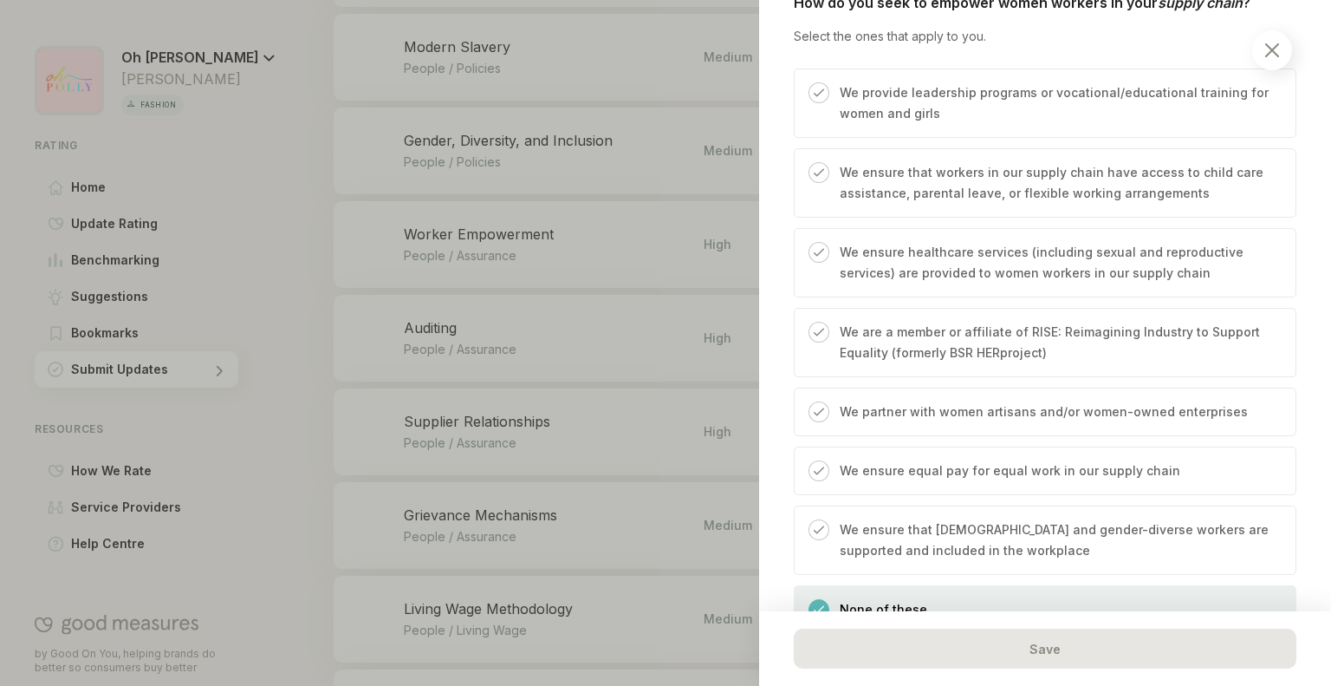
scroll to position [657, 0]
click at [919, 484] on div "We ensure equal pay for equal work in our supply chain" at bounding box center [1005, 476] width 351 height 34
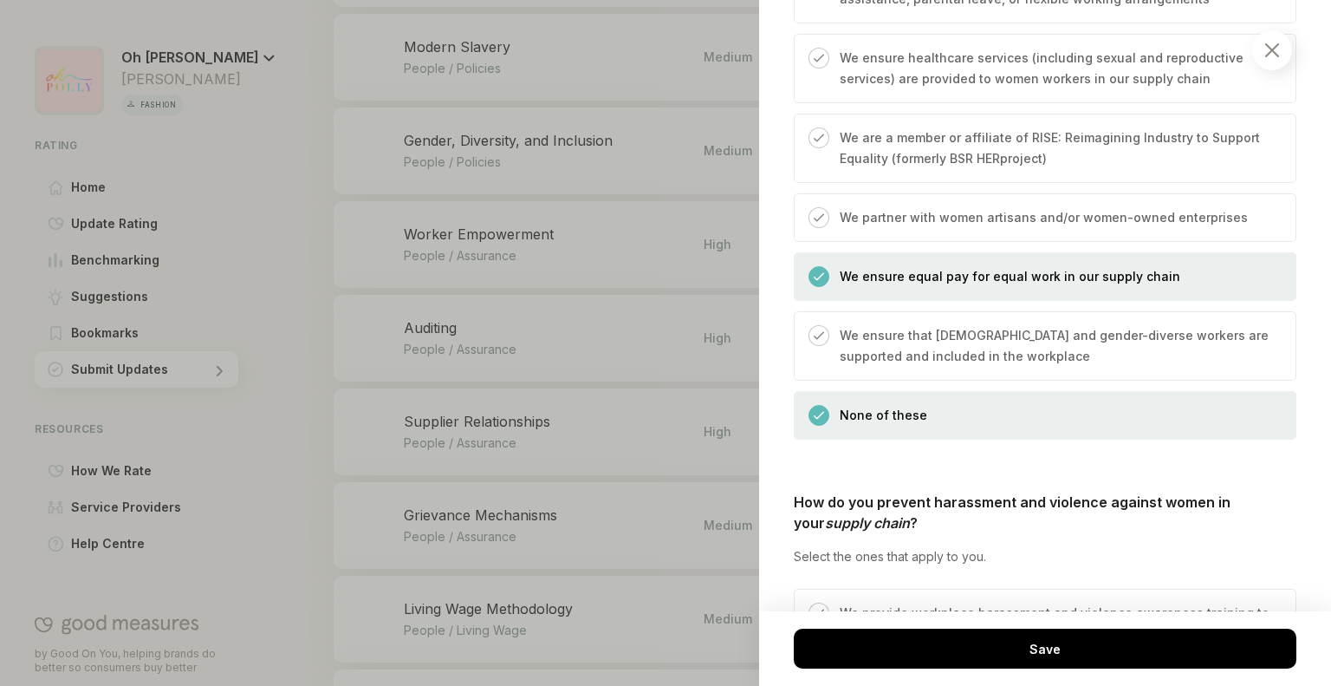
scroll to position [851, 0]
click at [938, 401] on div "None of these" at bounding box center [1045, 413] width 503 height 49
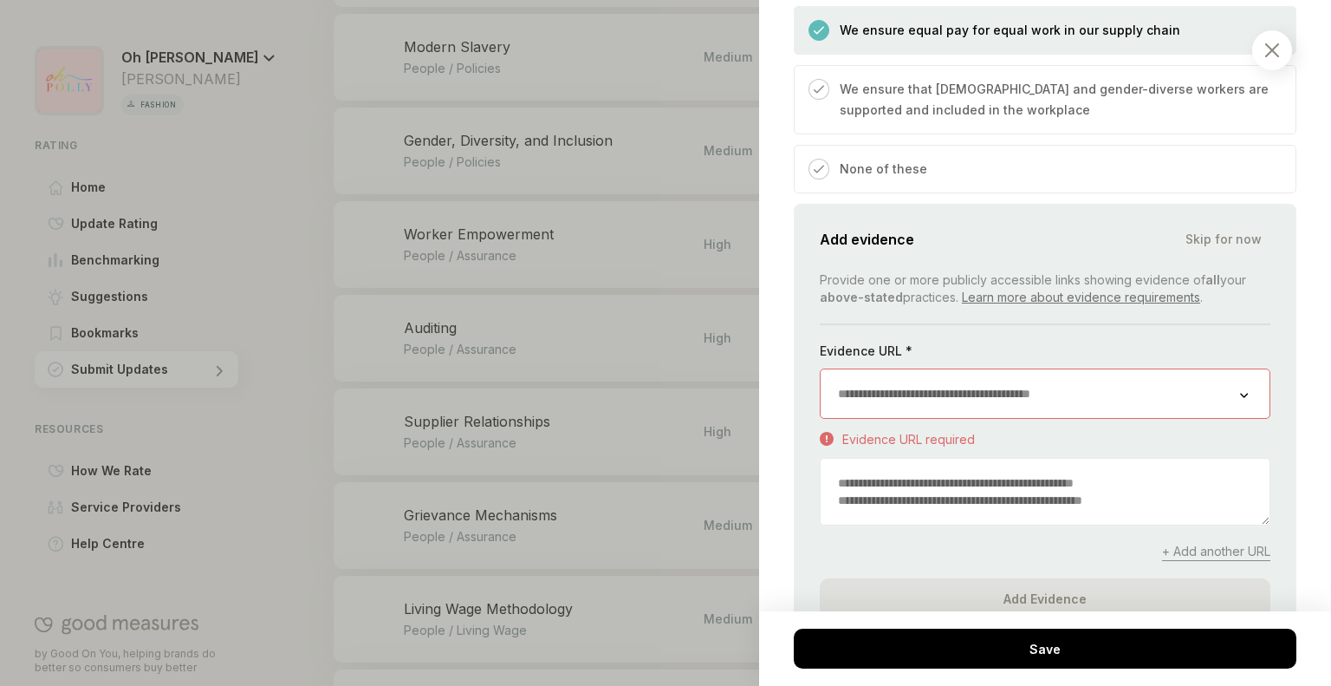
scroll to position [1102, 0]
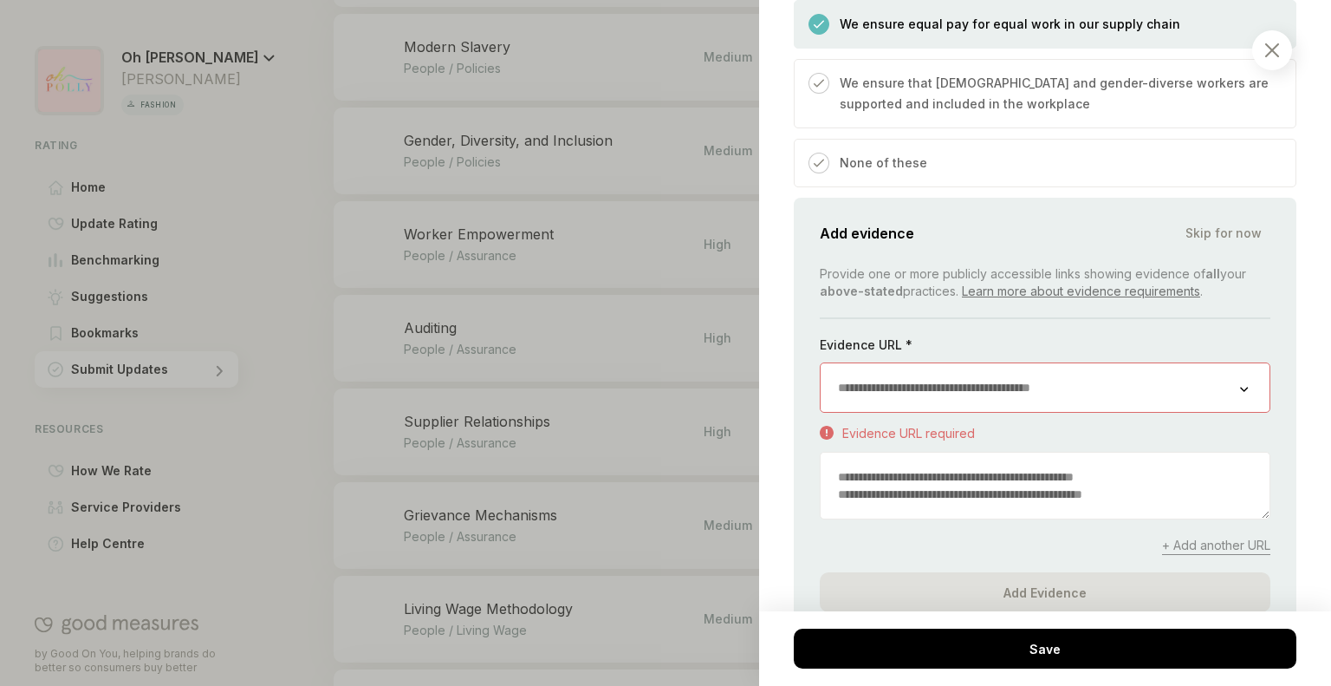
click at [1009, 154] on div "None of these" at bounding box center [1045, 163] width 503 height 49
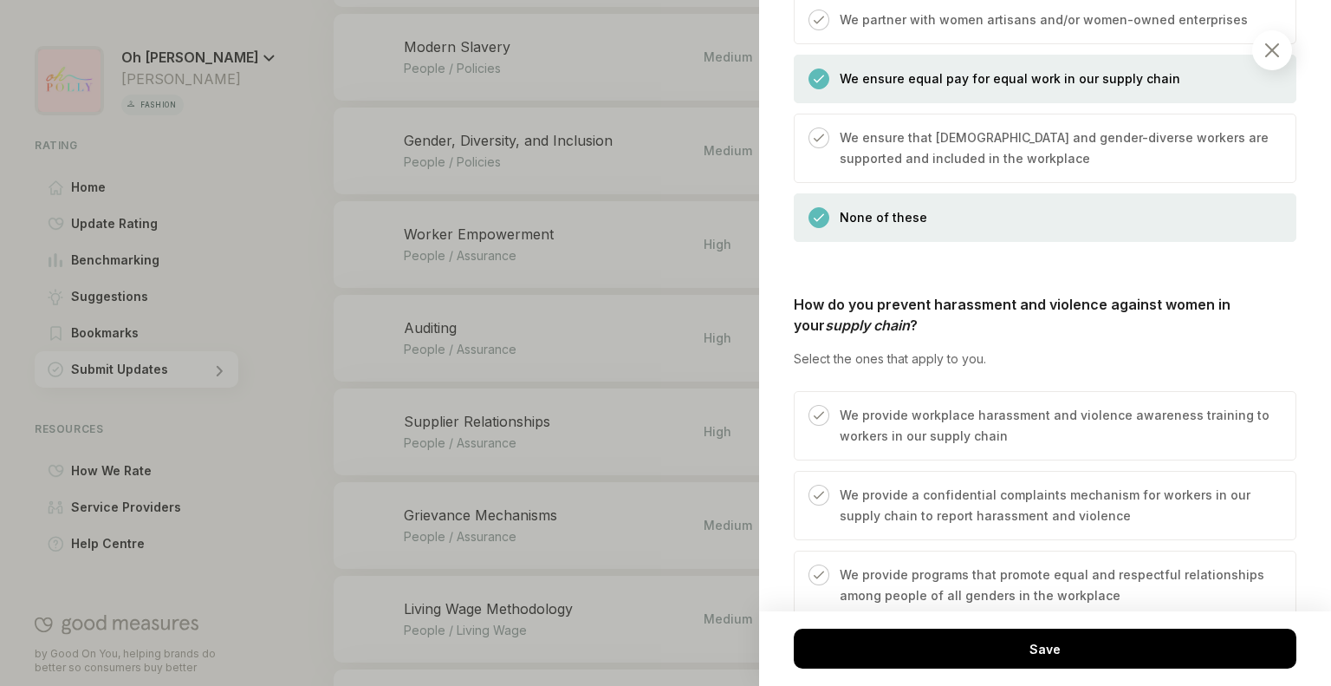
scroll to position [1049, 0]
click at [983, 67] on p "We ensure equal pay for equal work in our supply chain" at bounding box center [1010, 77] width 341 height 21
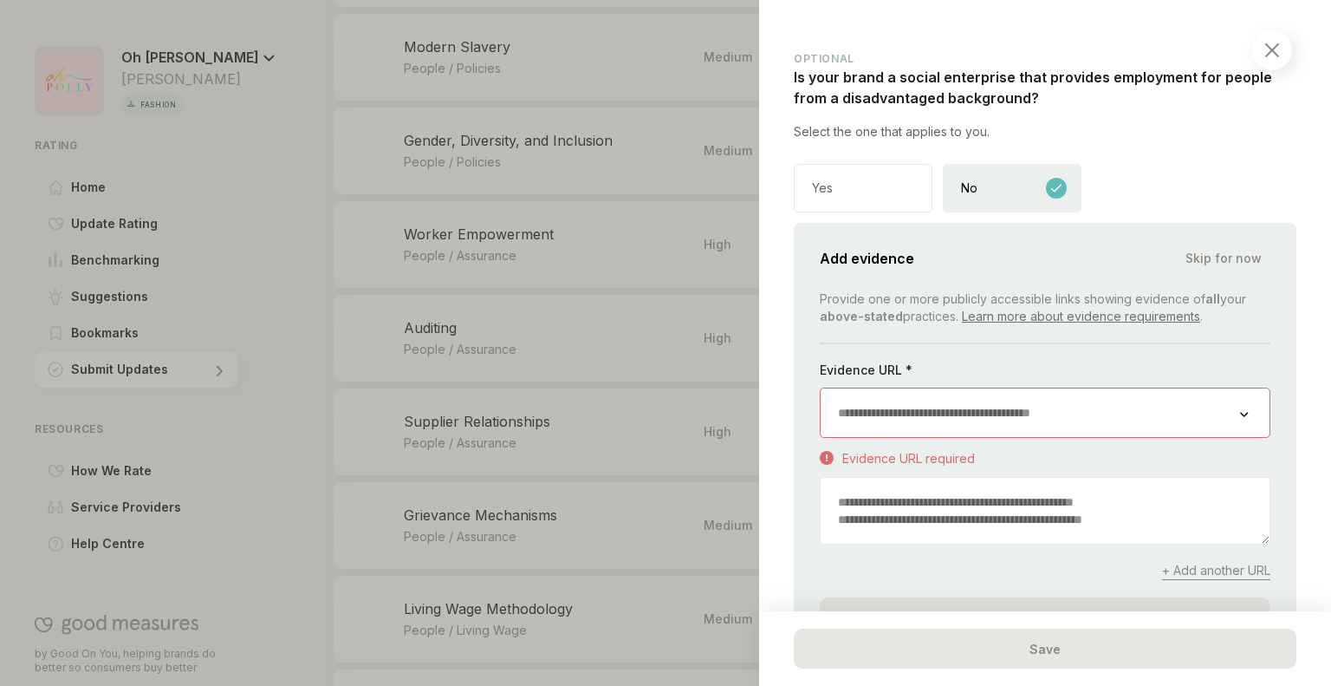
scroll to position [2482, 0]
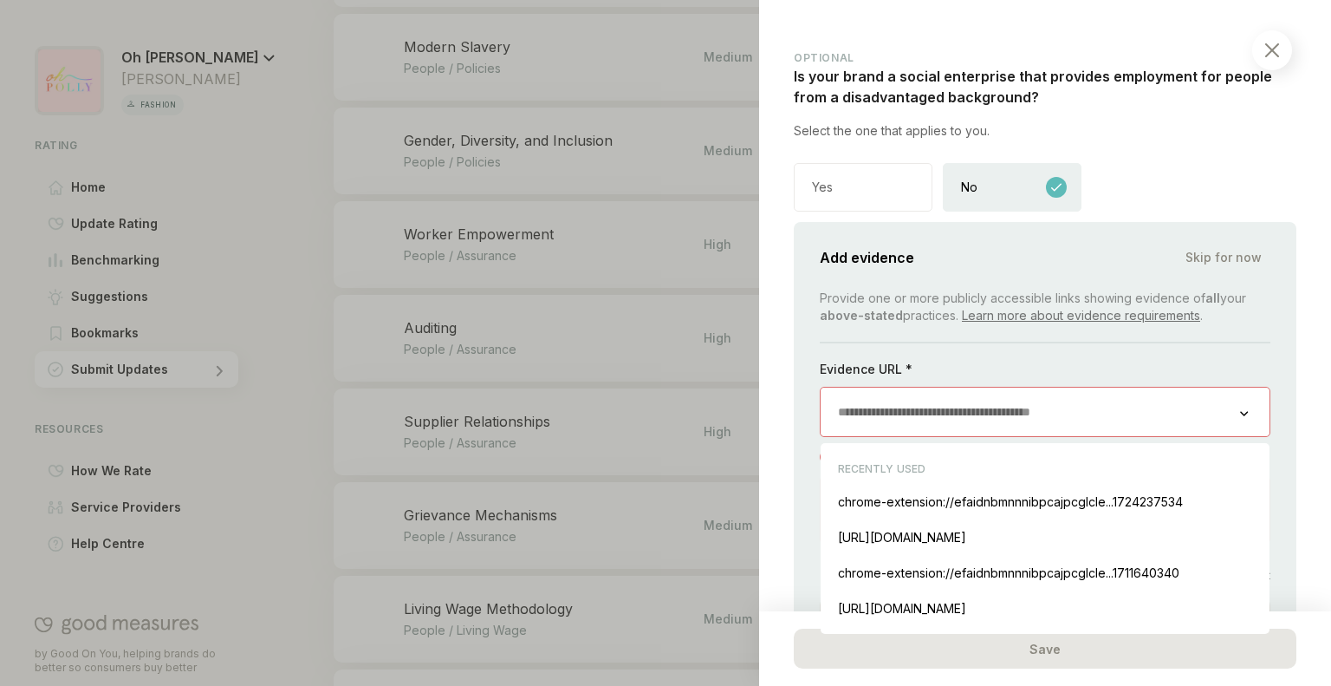
click at [1090, 391] on input "url" at bounding box center [1031, 411] width 420 height 49
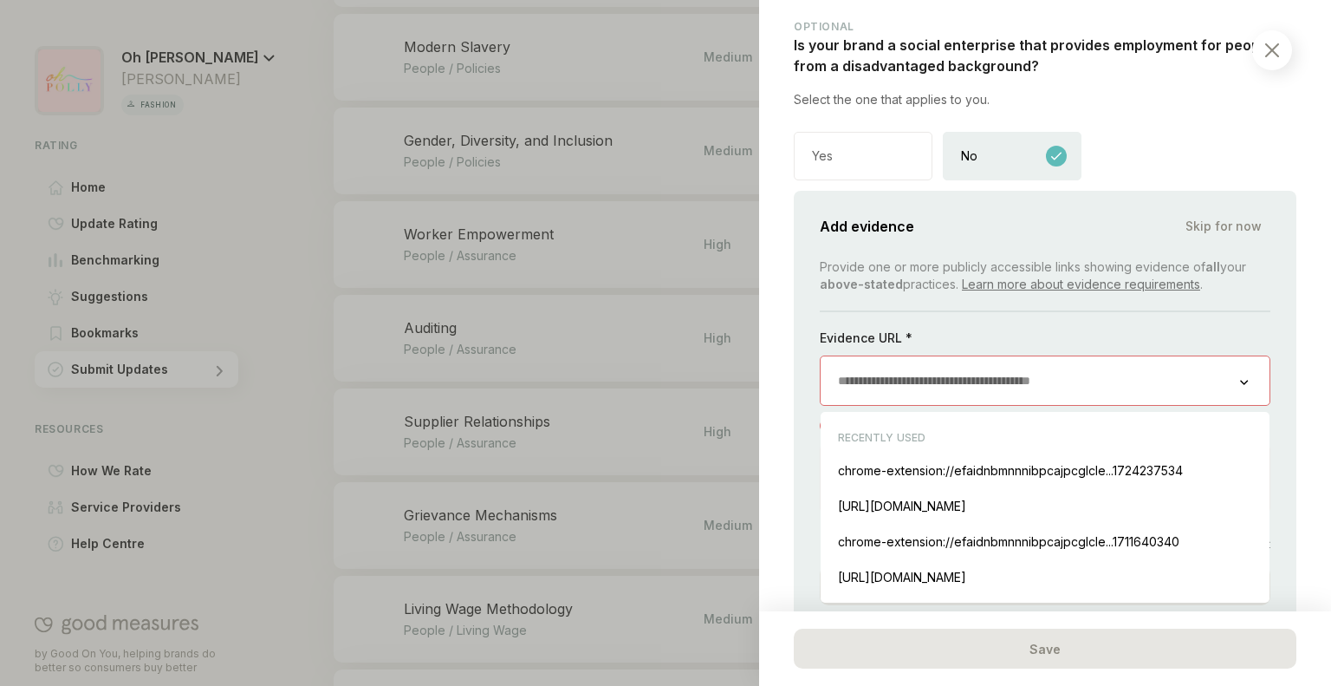
scroll to position [2520, 0]
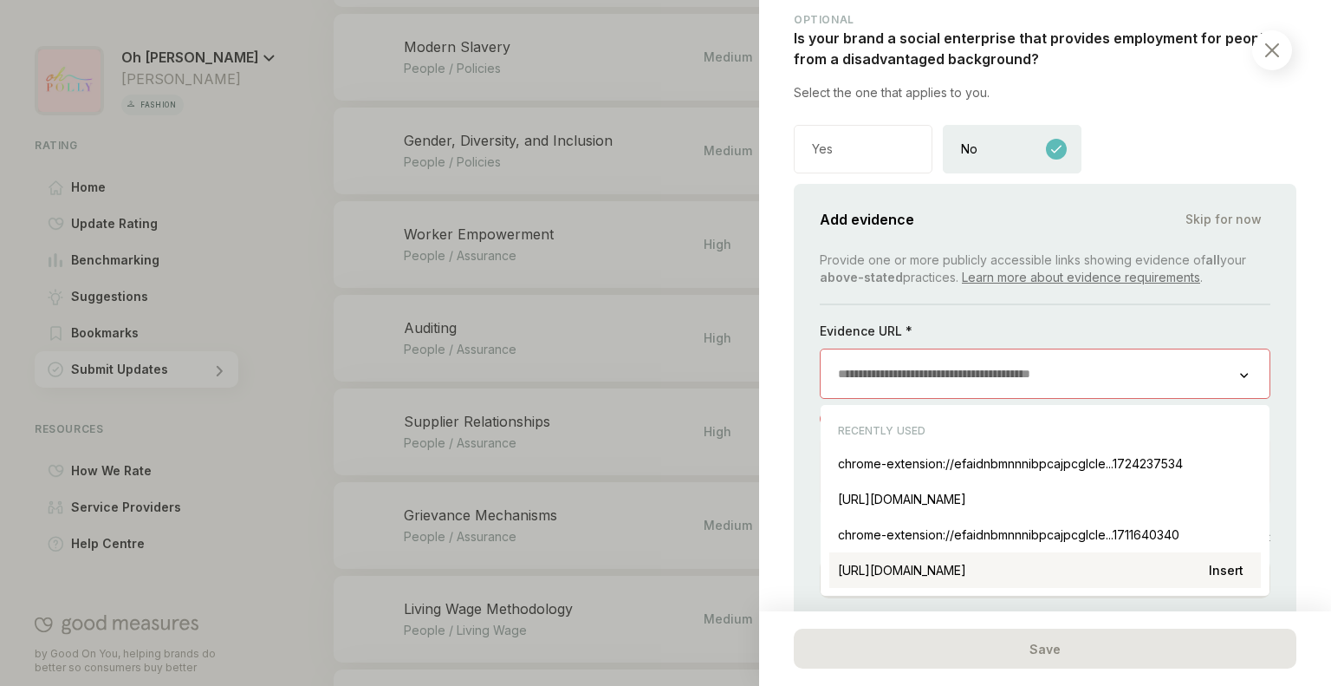
click at [928, 580] on div "[URL][DOMAIN_NAME] Insert" at bounding box center [1046, 570] width 432 height 36
type input "**********"
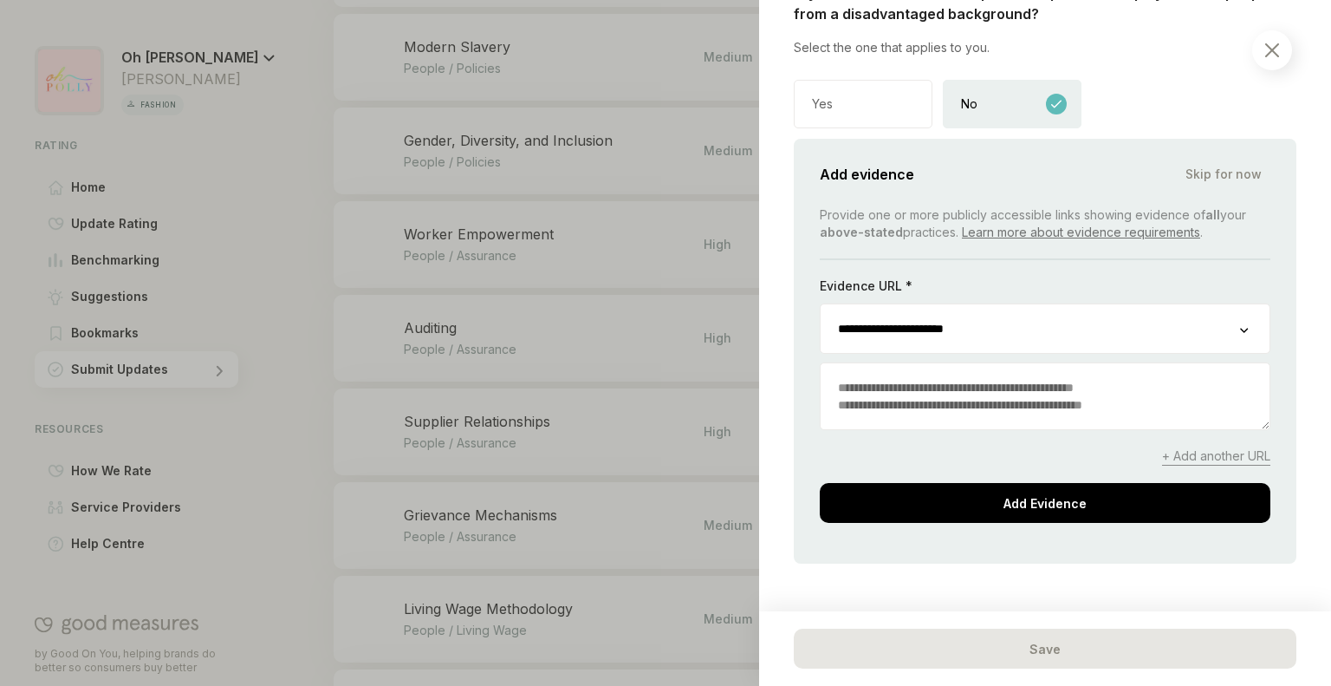
scroll to position [2565, 0]
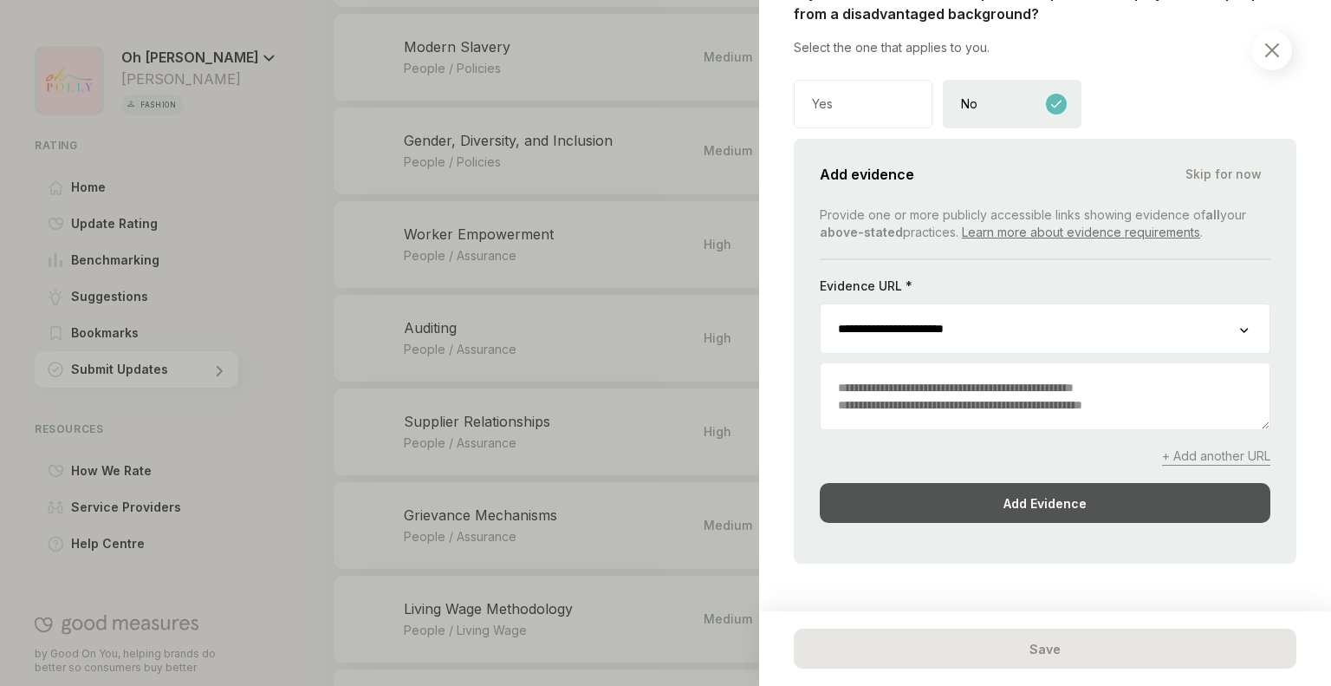
click at [915, 498] on div "Add Evidence" at bounding box center [1045, 503] width 451 height 40
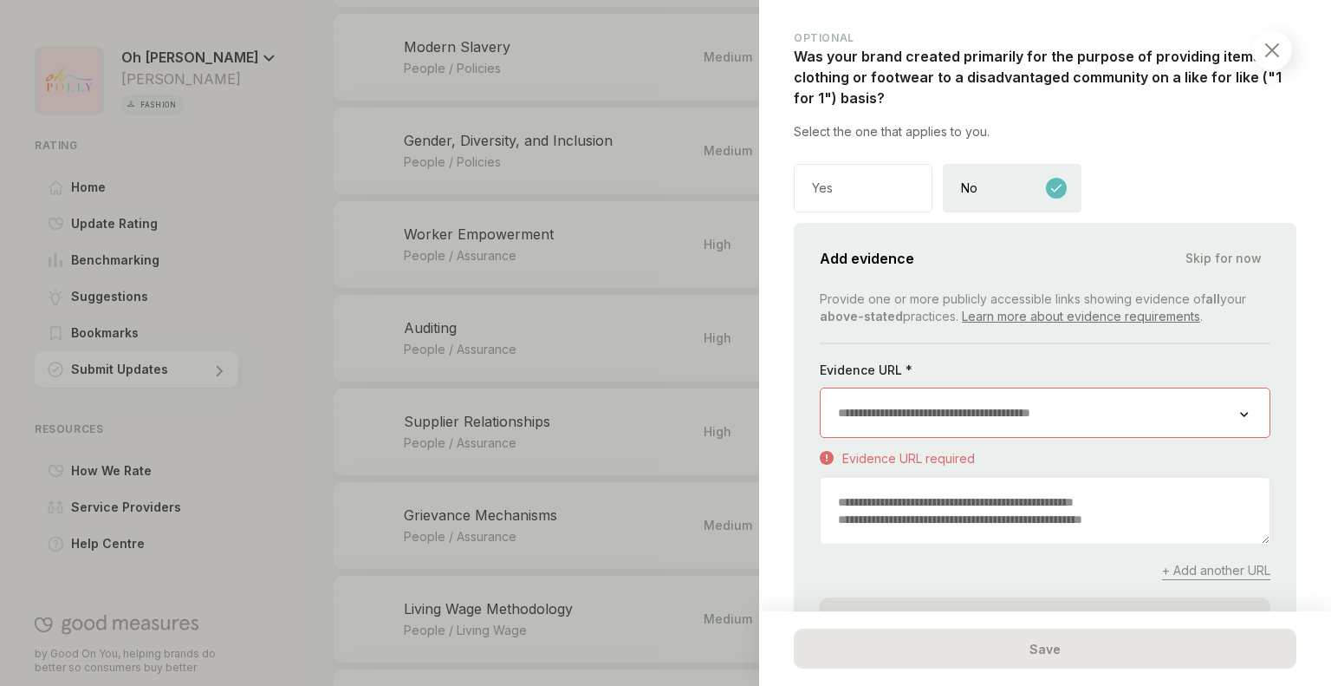
scroll to position [2829, 0]
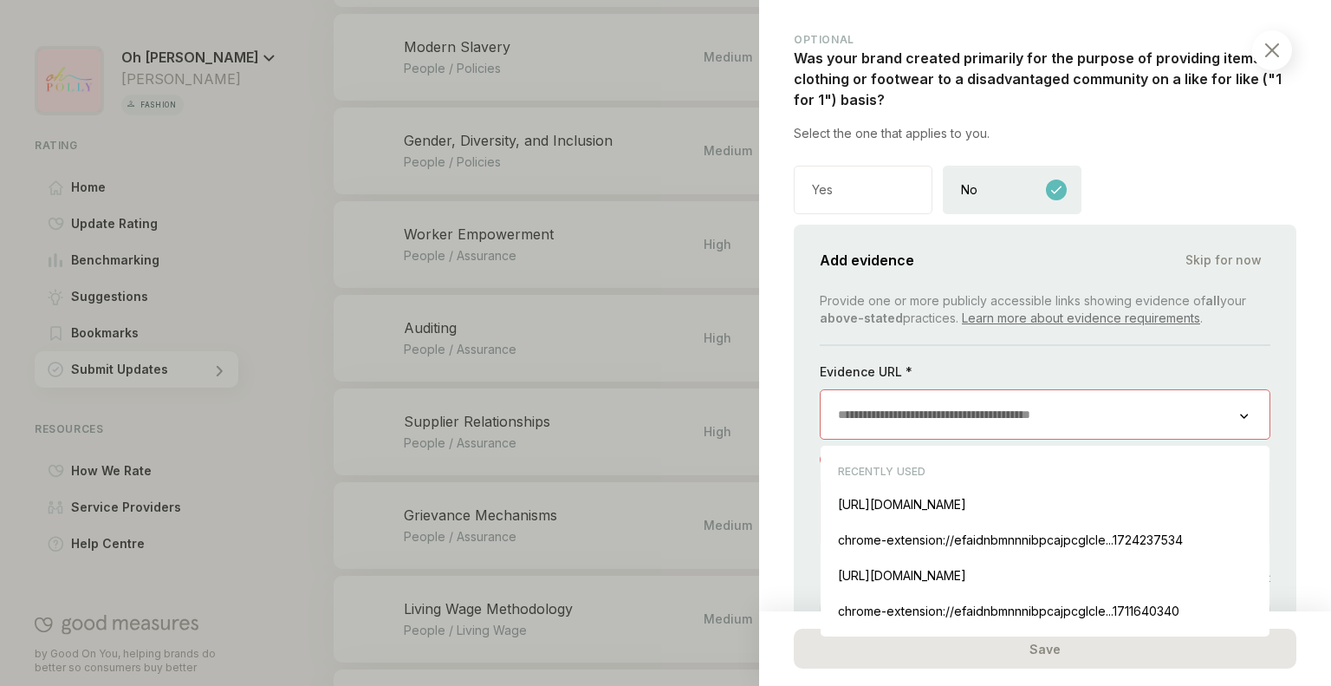
click at [962, 402] on input "url" at bounding box center [1031, 414] width 420 height 49
click at [916, 505] on div "[URL][DOMAIN_NAME] Insert" at bounding box center [1046, 504] width 432 height 36
type input "**********"
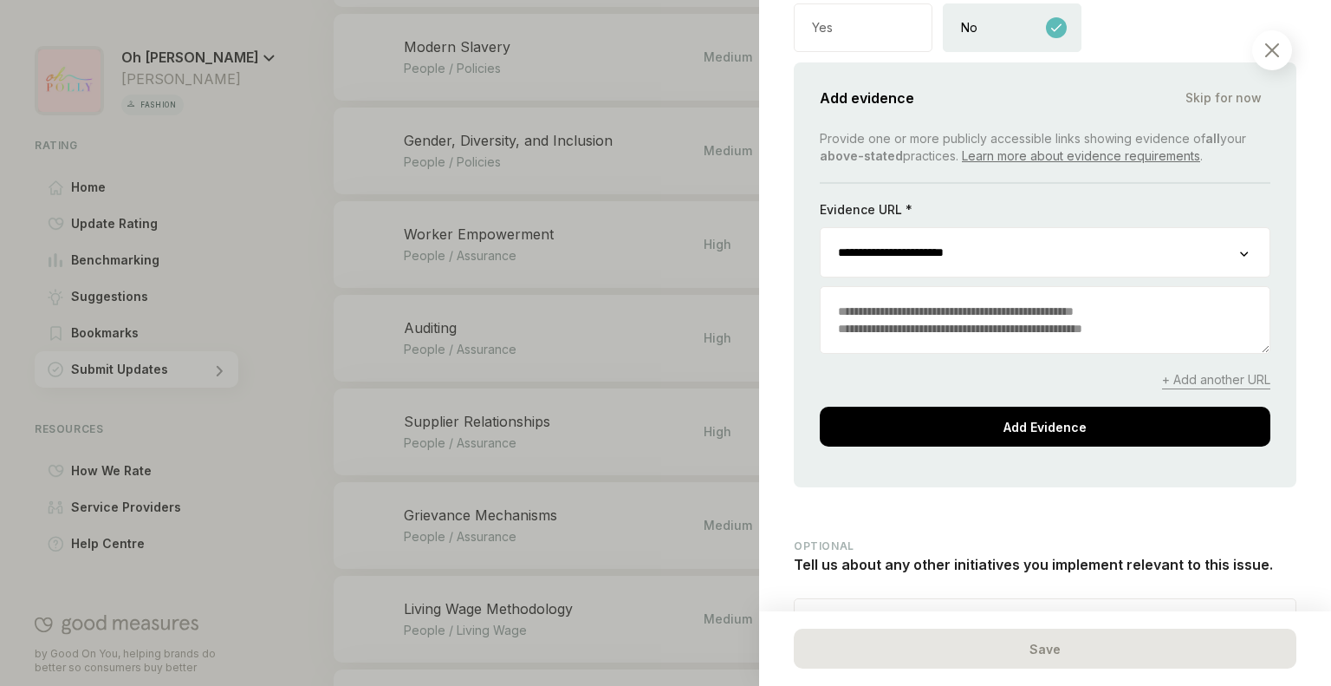
scroll to position [2992, 0]
click at [907, 439] on div "**********" at bounding box center [1045, 274] width 503 height 425
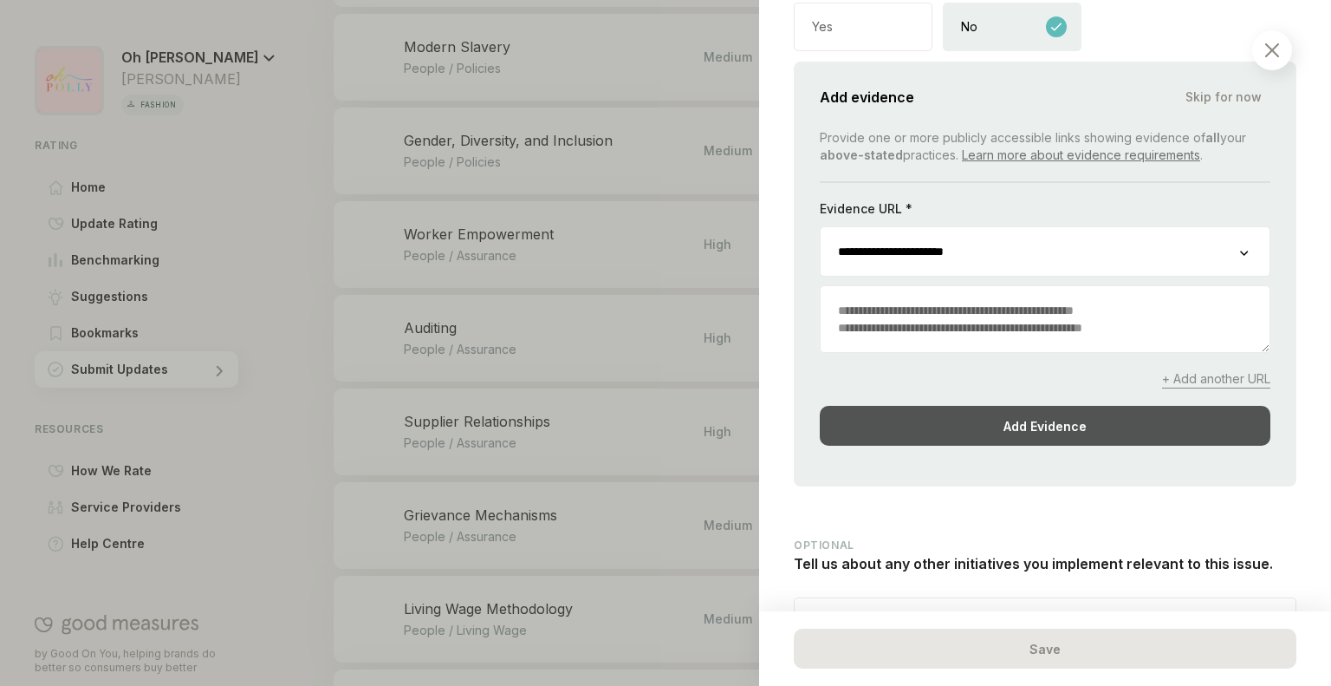
click at [1021, 423] on div "Add Evidence" at bounding box center [1045, 426] width 451 height 40
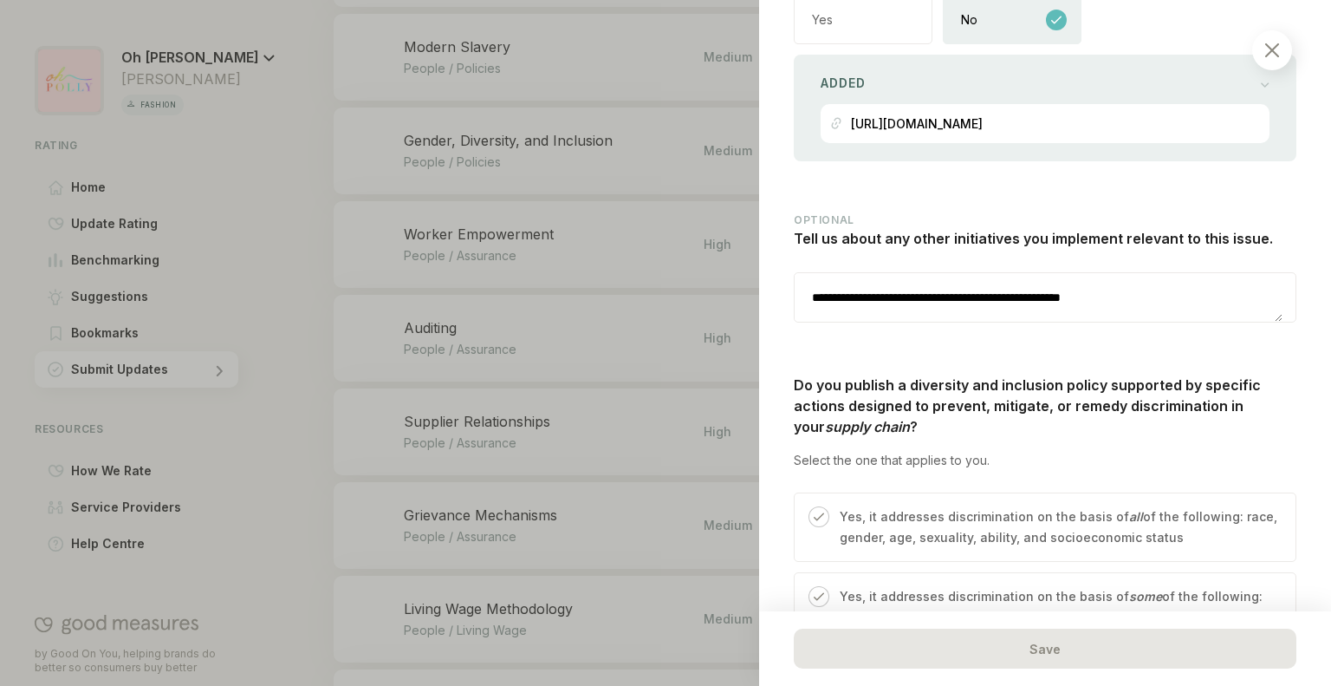
scroll to position [3003, 0]
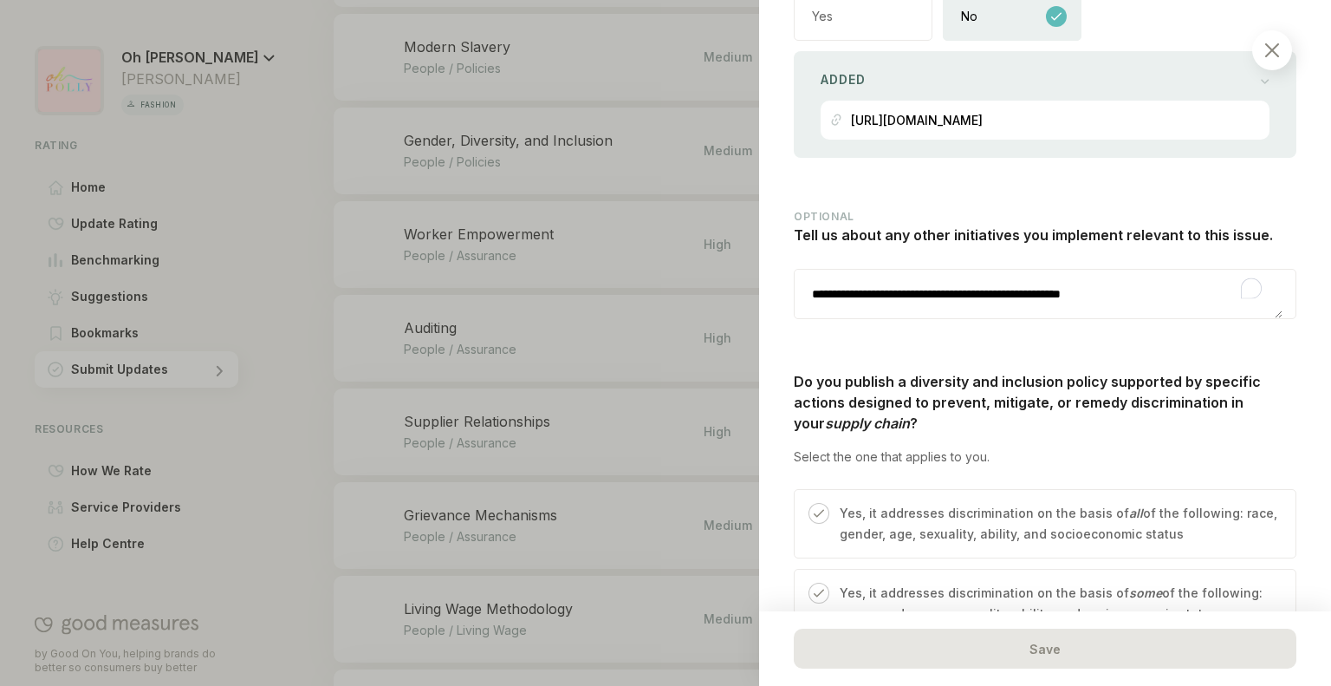
click at [1212, 274] on textarea "**********" at bounding box center [1039, 294] width 488 height 49
click at [1177, 295] on textarea "**********" at bounding box center [1039, 294] width 488 height 49
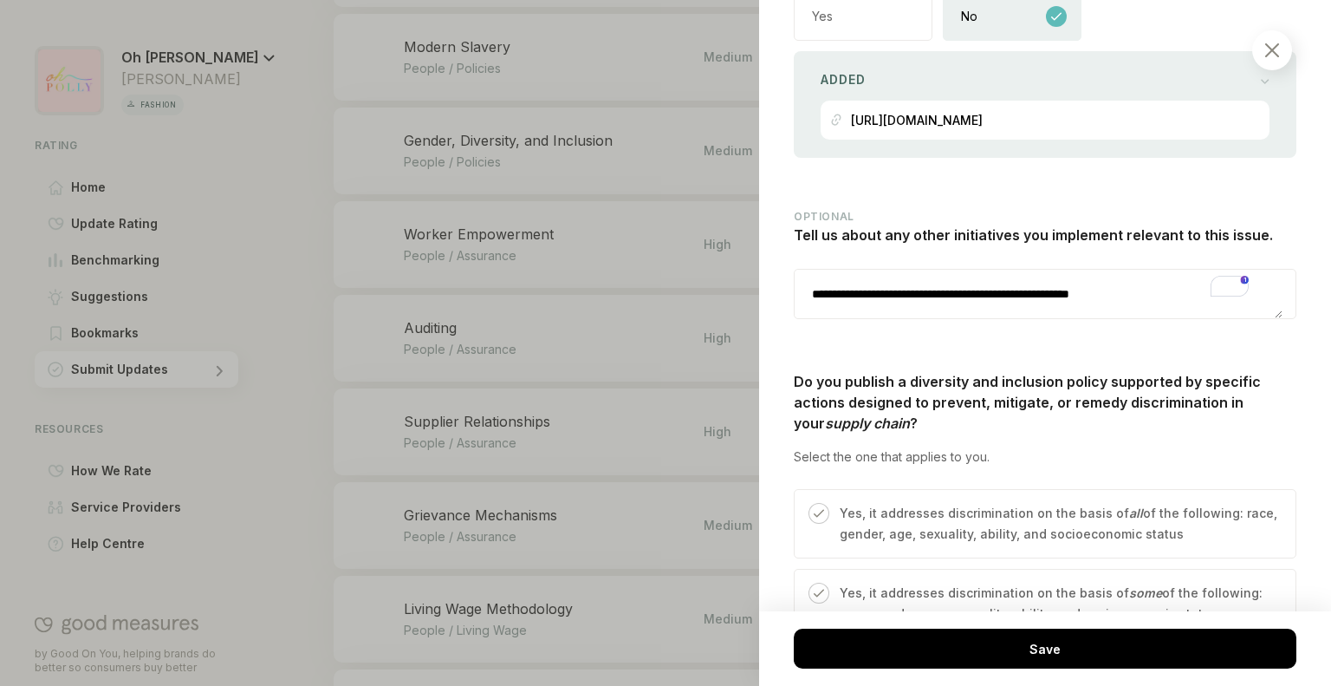
scroll to position [17, 0]
paste textarea "**********"
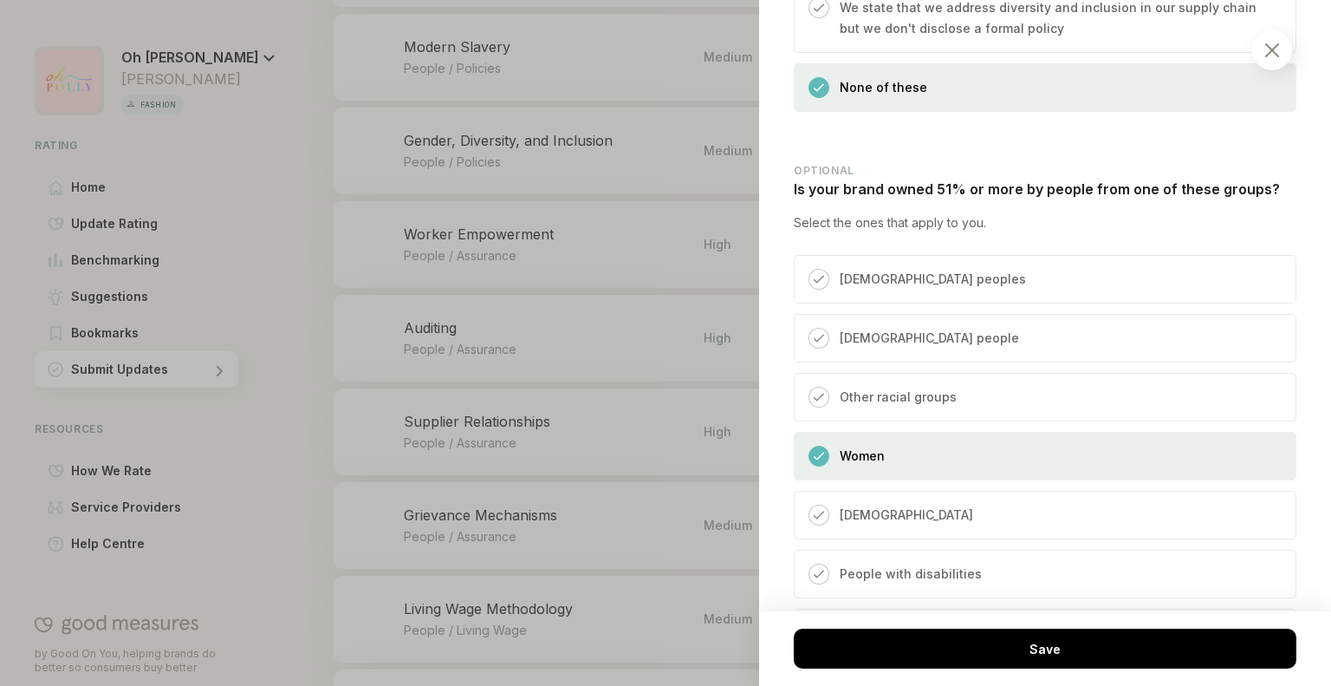
scroll to position [4063, 0]
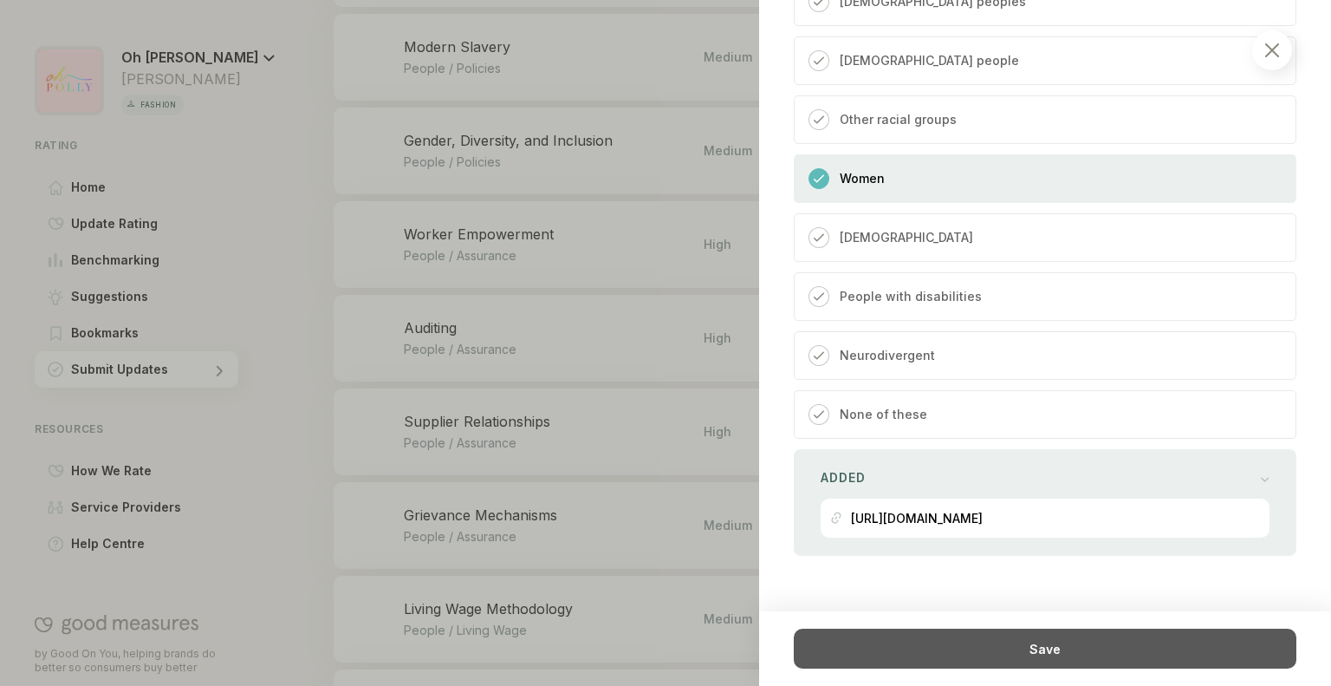
type textarea "**********"
click at [1099, 647] on div "Save" at bounding box center [1045, 648] width 503 height 40
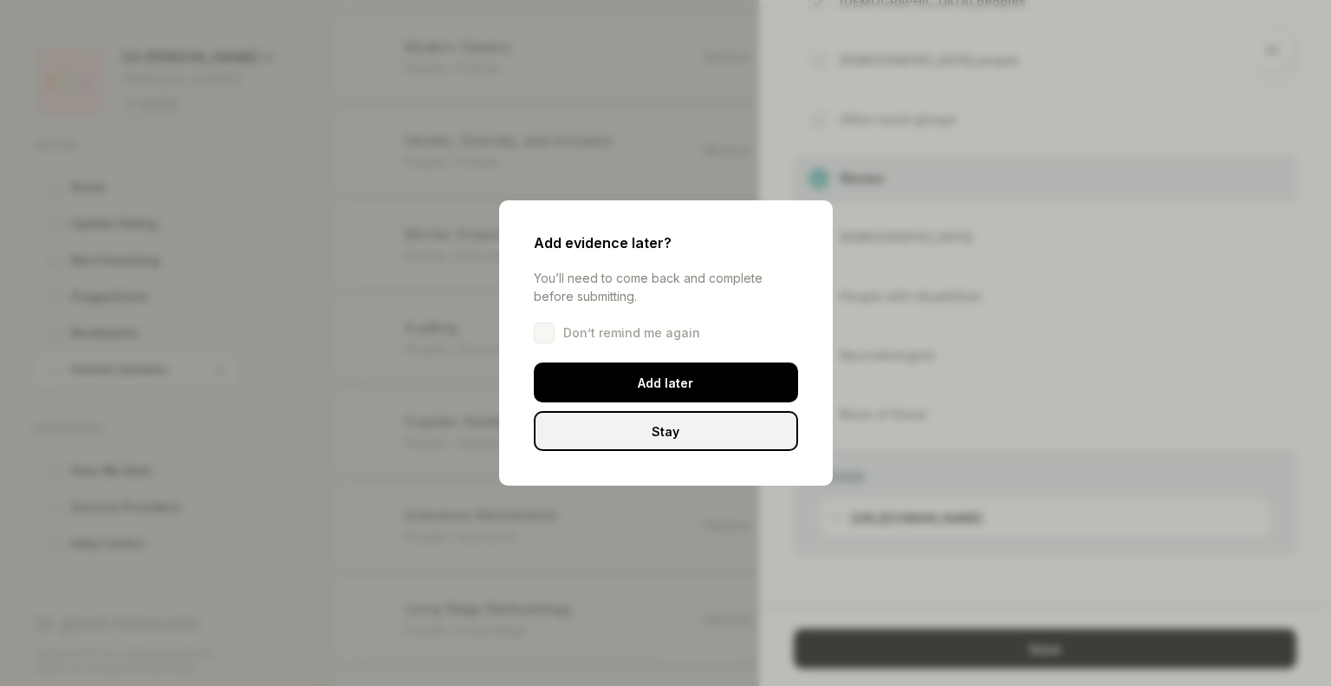
click at [731, 420] on div "Stay" at bounding box center [666, 431] width 264 height 40
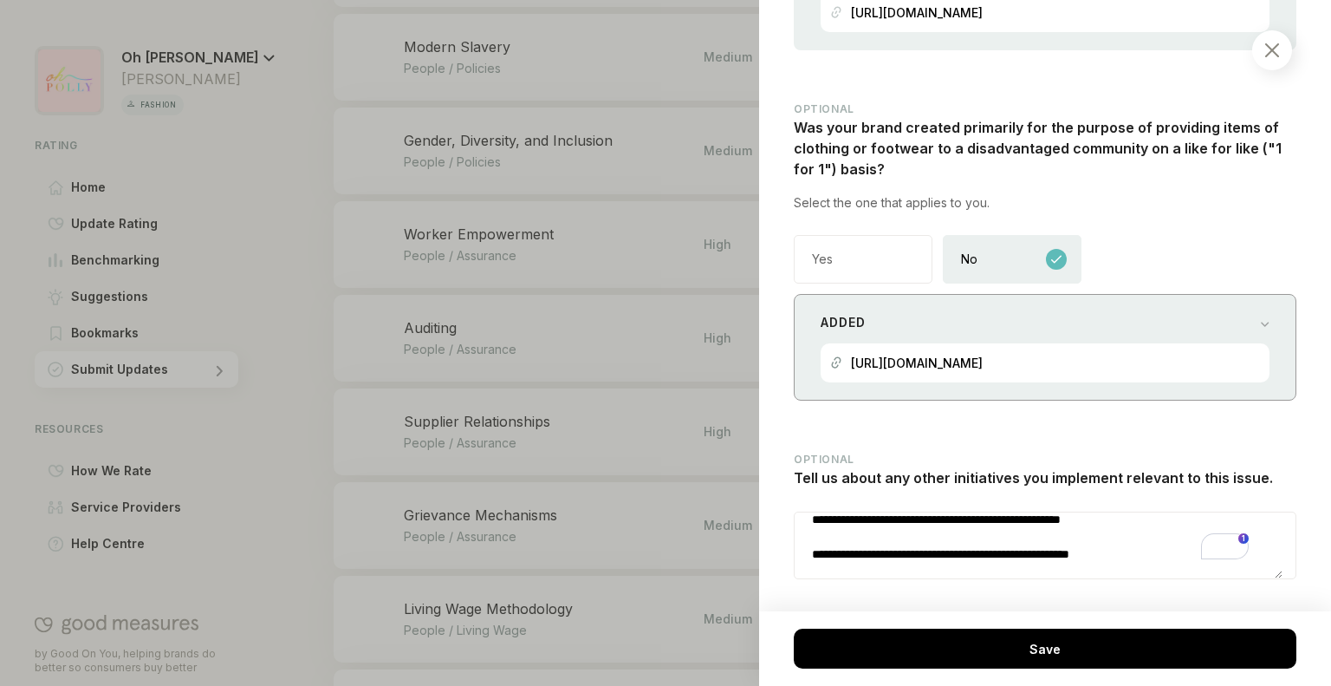
scroll to position [2698, 0]
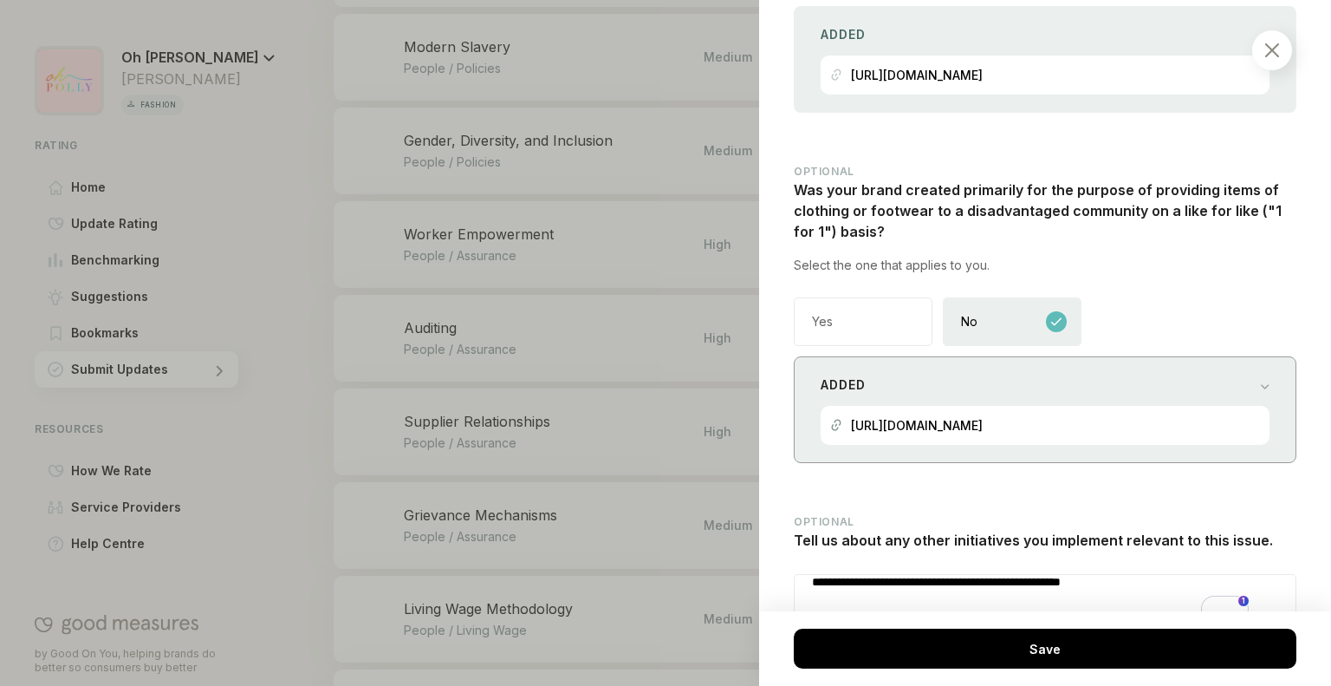
click at [1139, 373] on div "Added" at bounding box center [1045, 385] width 449 height 24
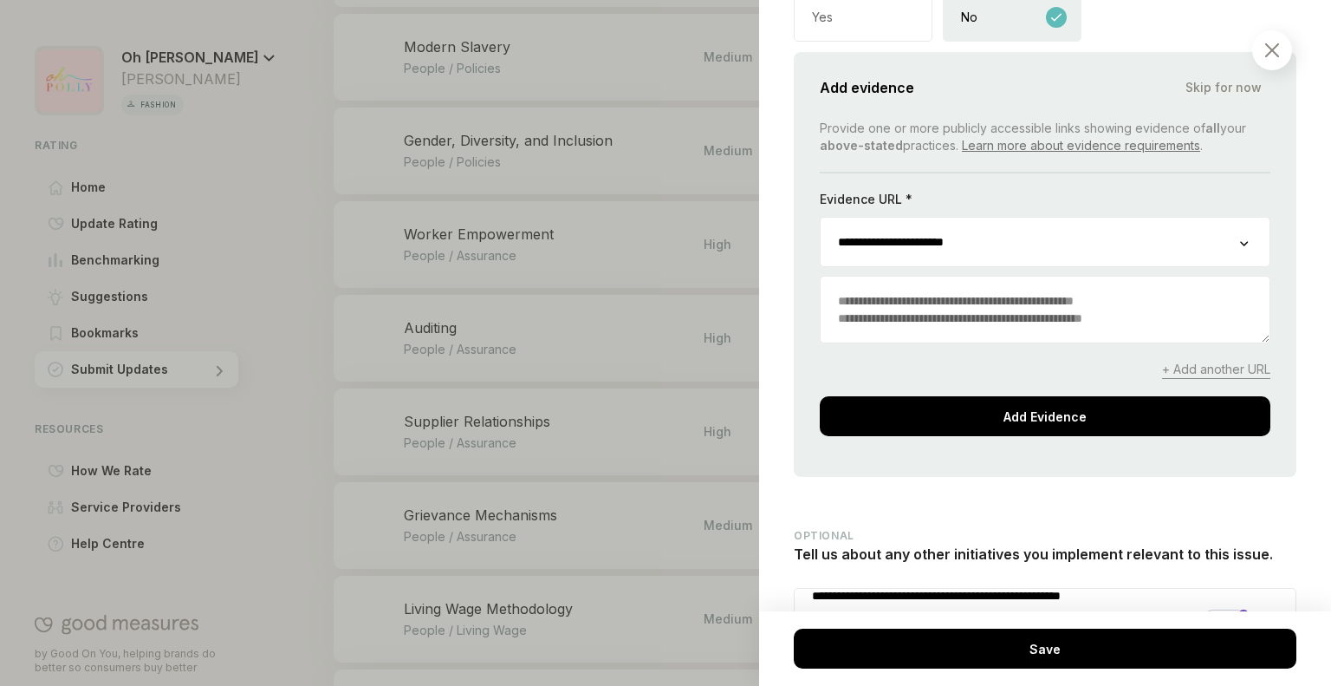
scroll to position [3003, 0]
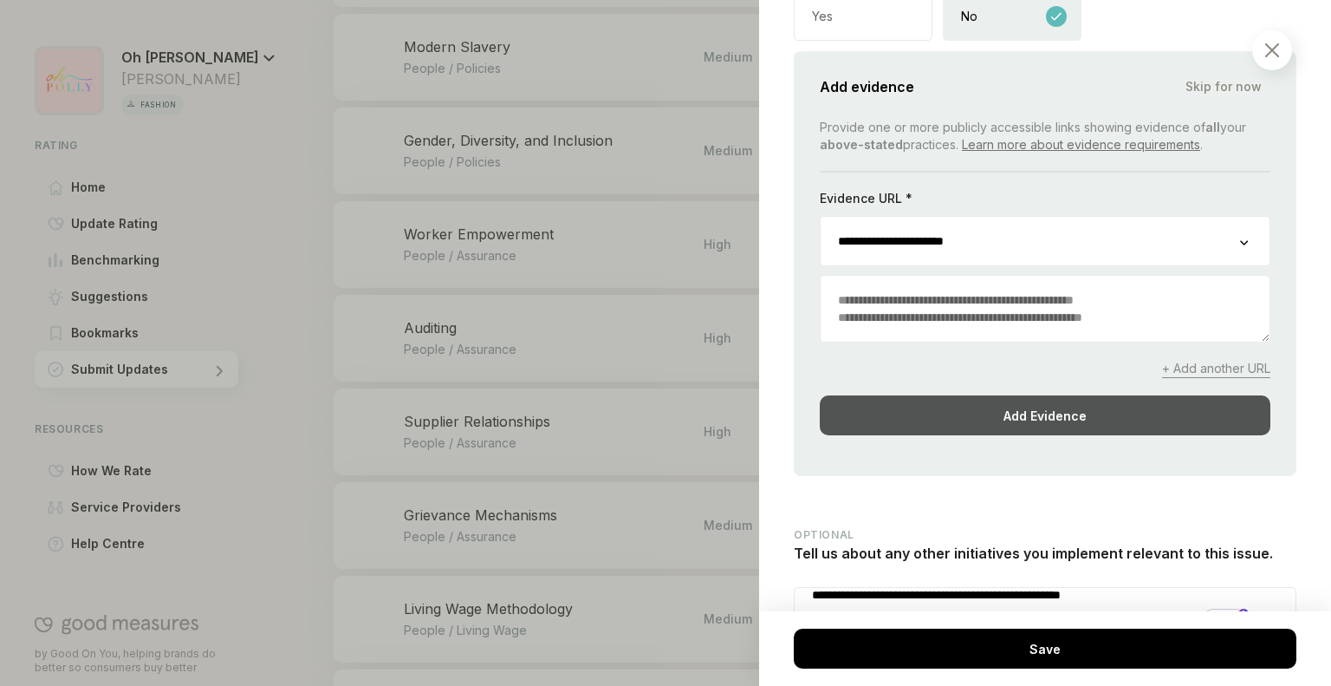
click at [1054, 413] on div "Add Evidence" at bounding box center [1045, 415] width 451 height 40
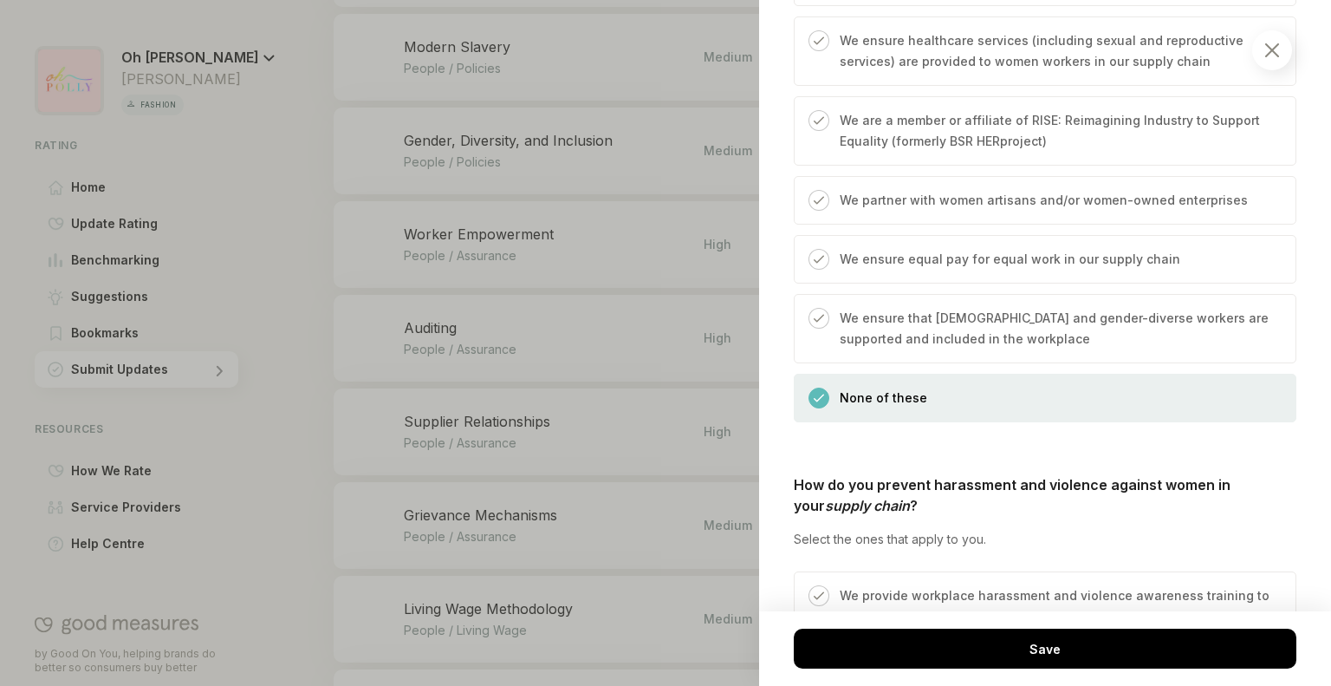
scroll to position [830, 0]
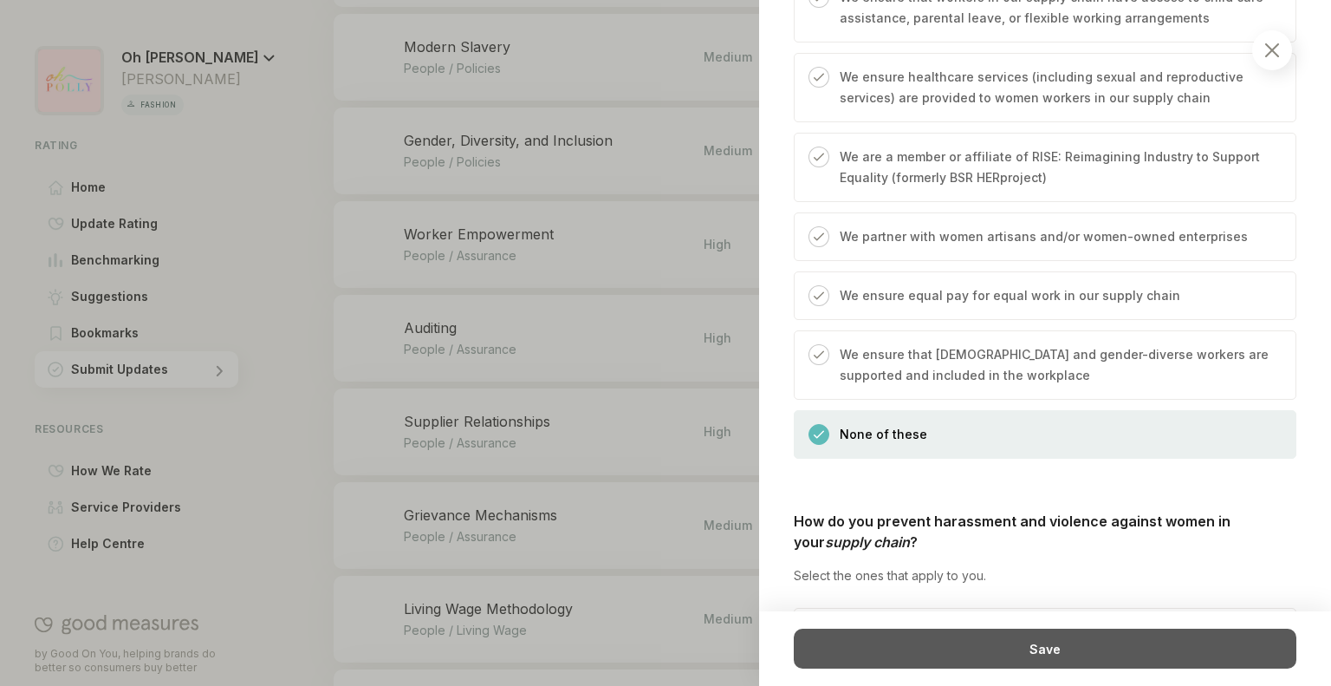
click at [979, 652] on div "Save" at bounding box center [1045, 648] width 503 height 40
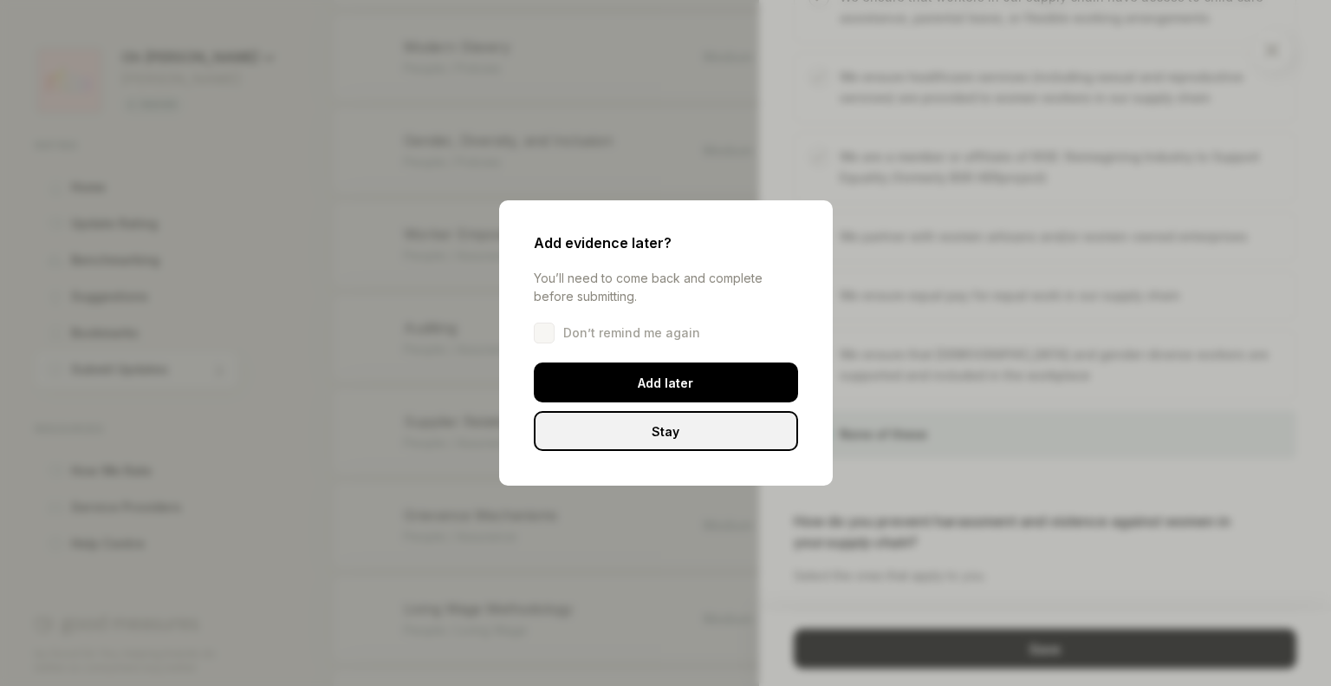
click at [729, 426] on div "Stay" at bounding box center [666, 431] width 264 height 40
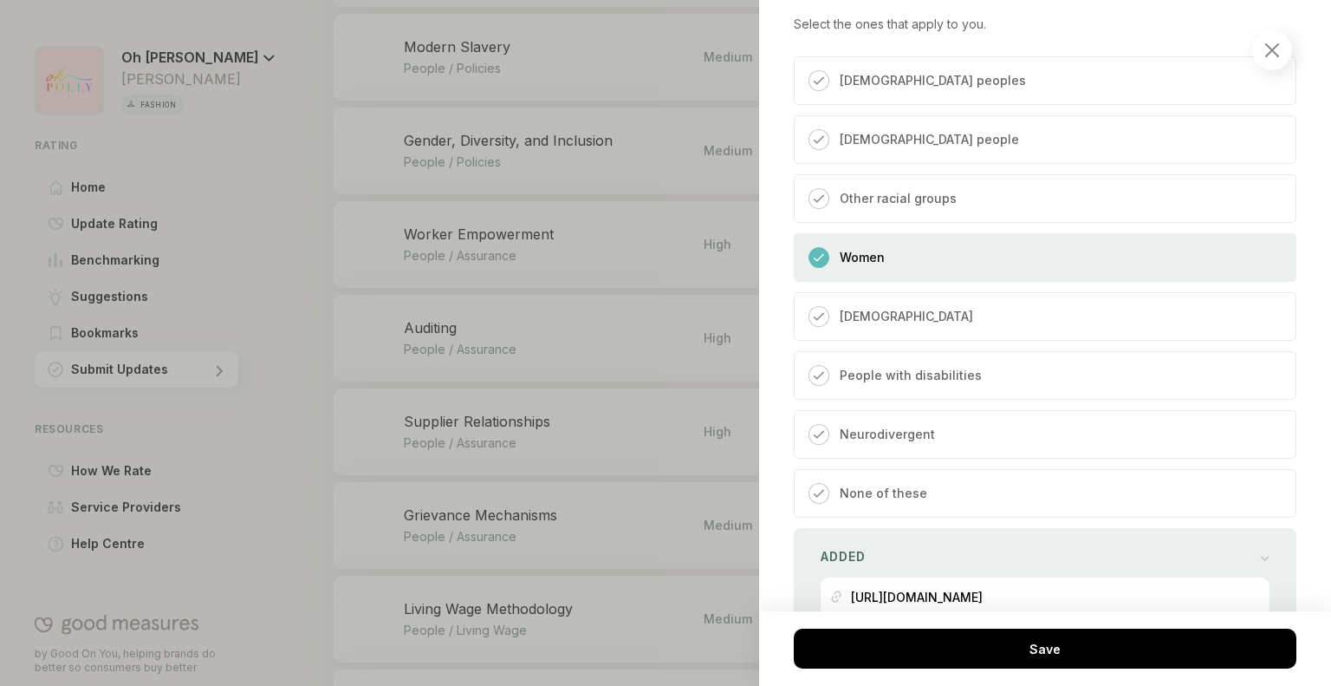
scroll to position [4063, 0]
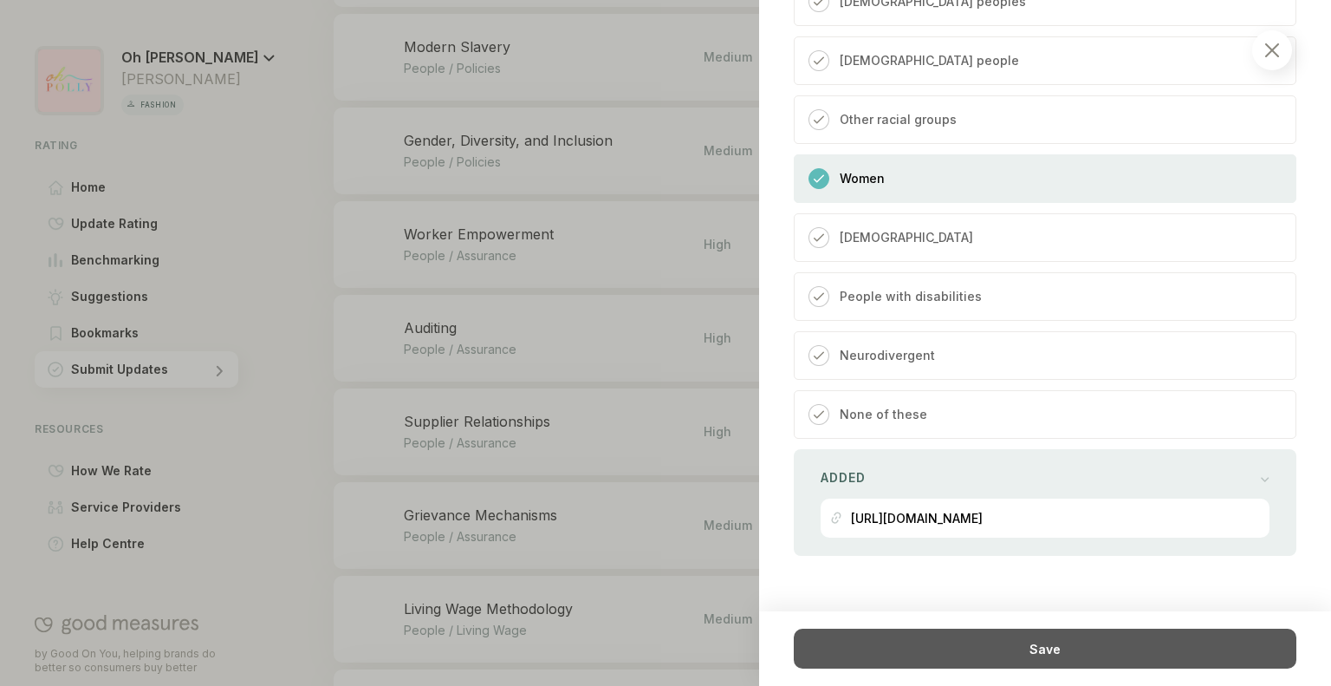
click at [944, 638] on div "Save" at bounding box center [1045, 648] width 503 height 40
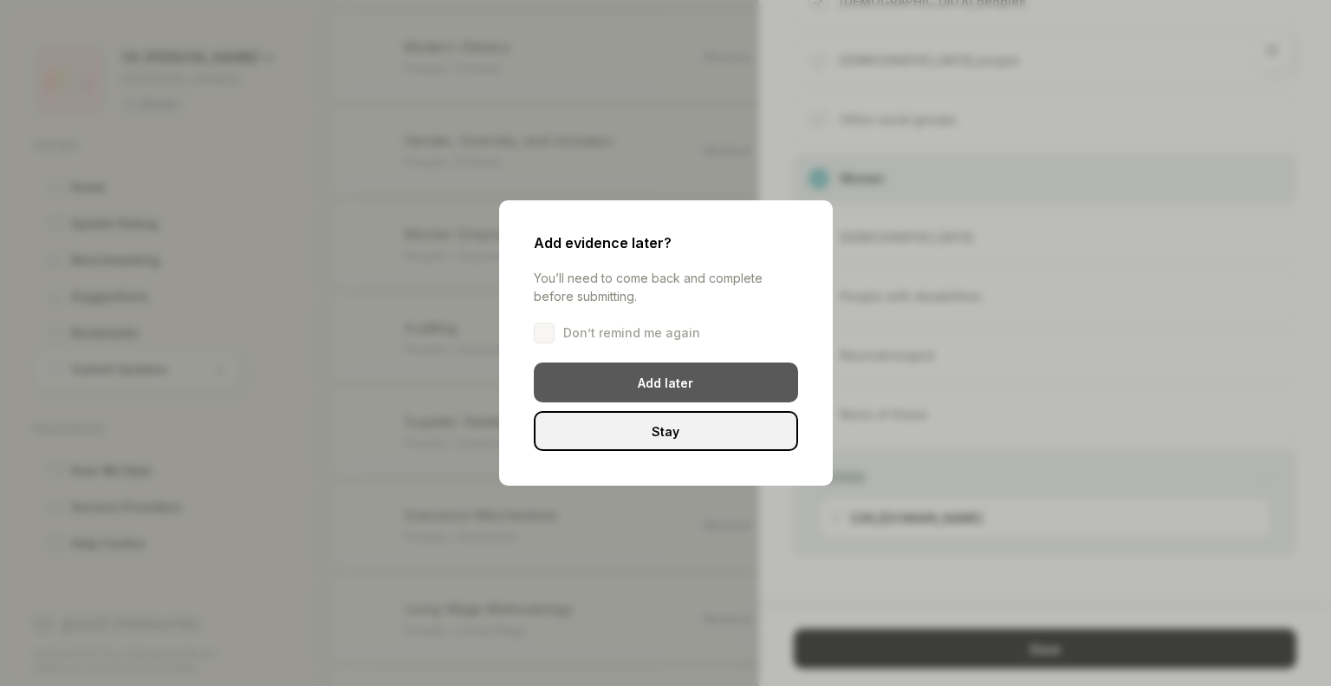
click at [707, 383] on div "Add later" at bounding box center [666, 382] width 264 height 40
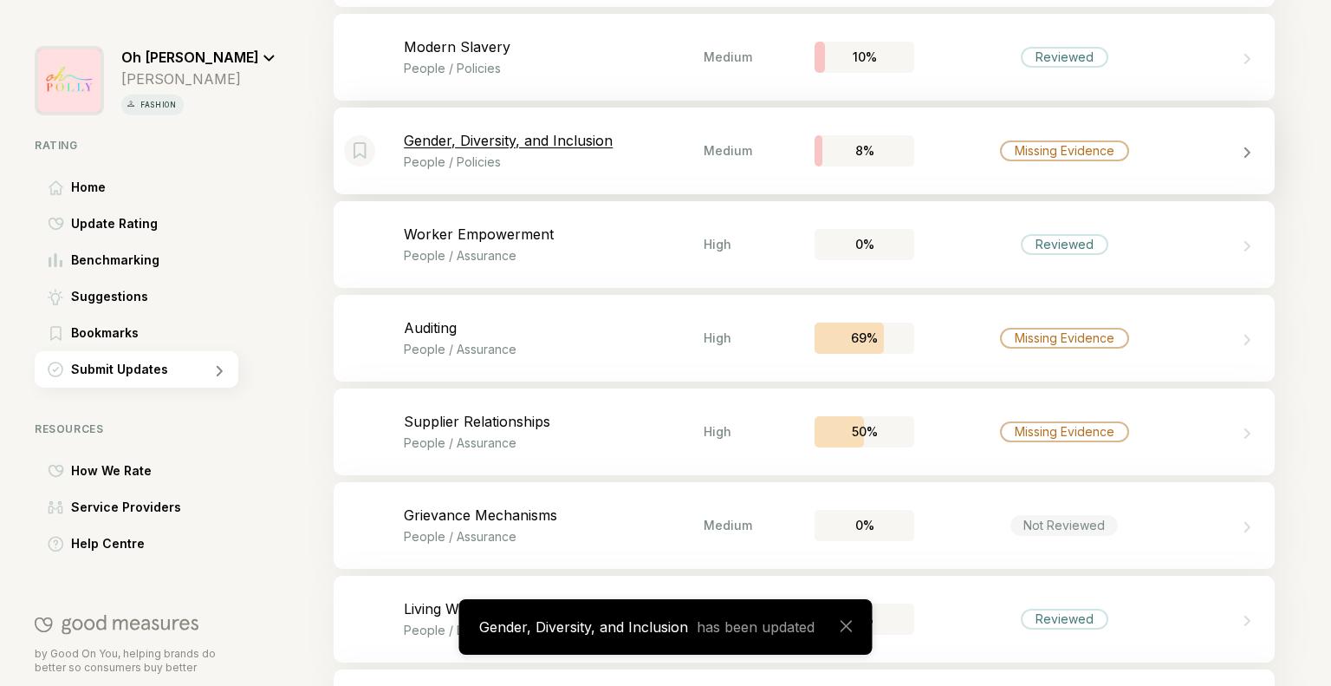
click at [952, 181] on div "Bookmark this item Gender, Diversity, and Inclusion People / Policies Medium 8%…" at bounding box center [804, 150] width 941 height 87
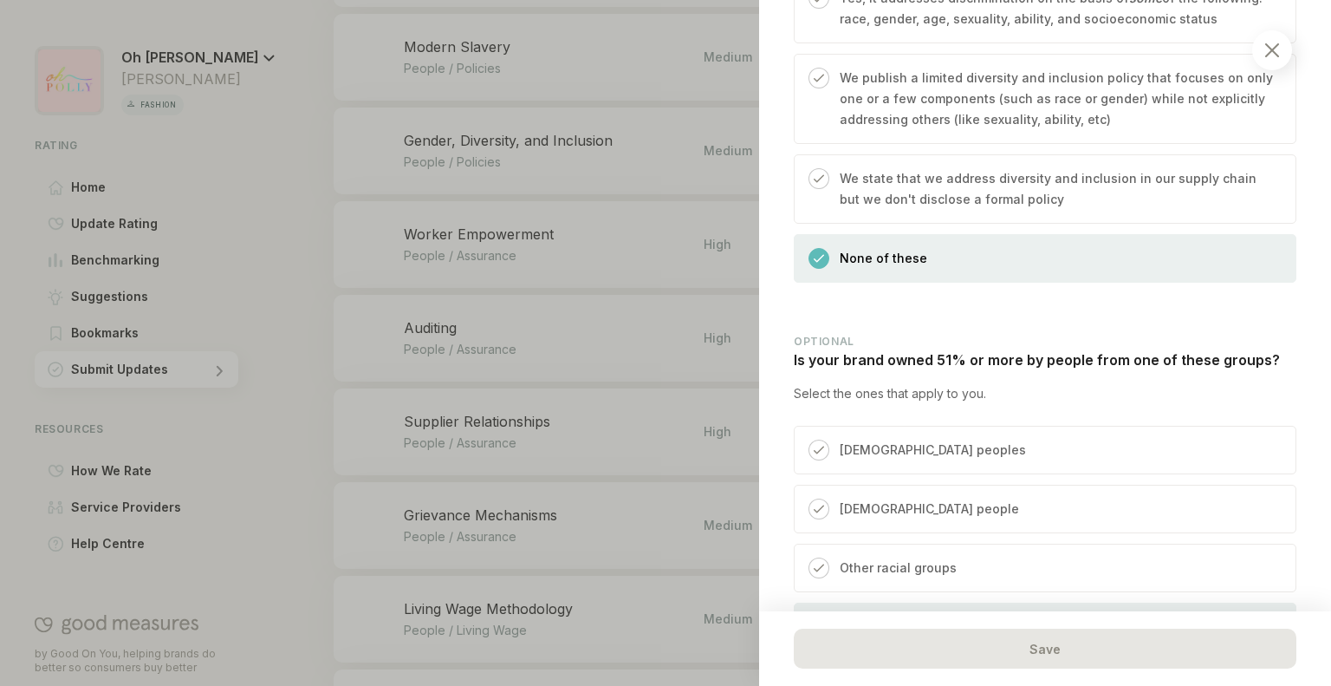
scroll to position [4063, 0]
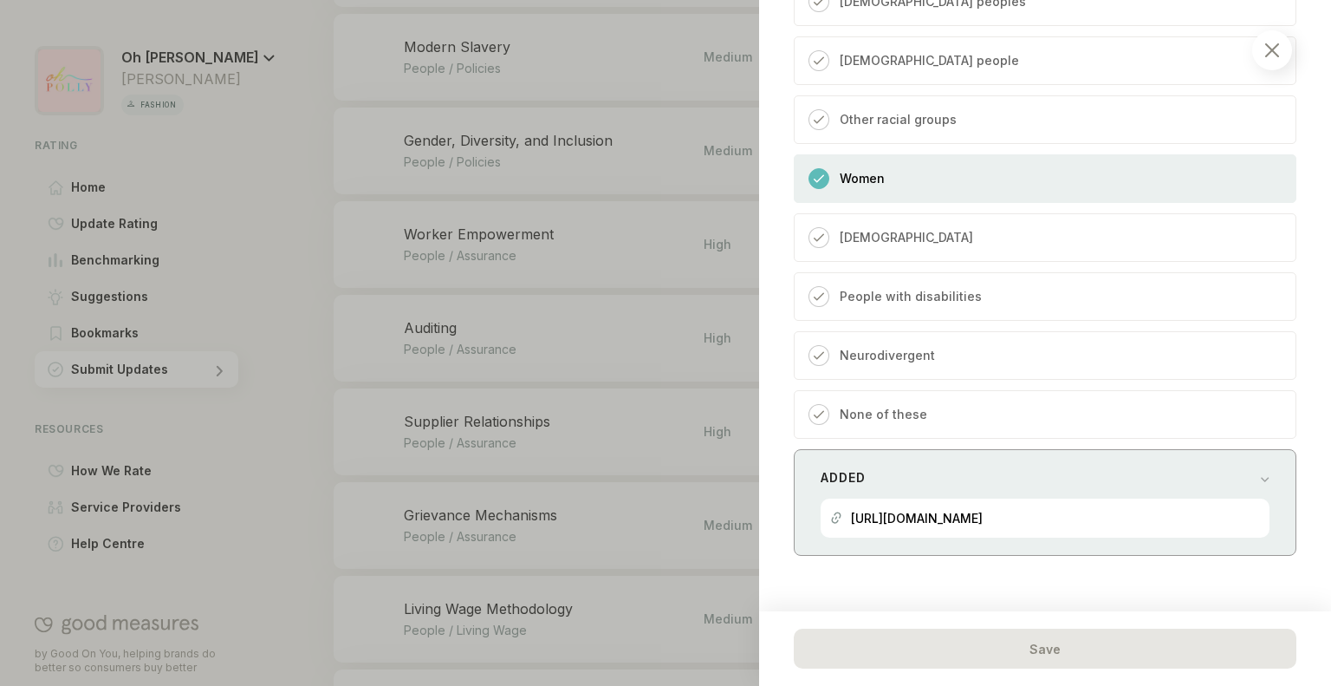
click at [983, 511] on p "[URL][DOMAIN_NAME]" at bounding box center [917, 518] width 132 height 15
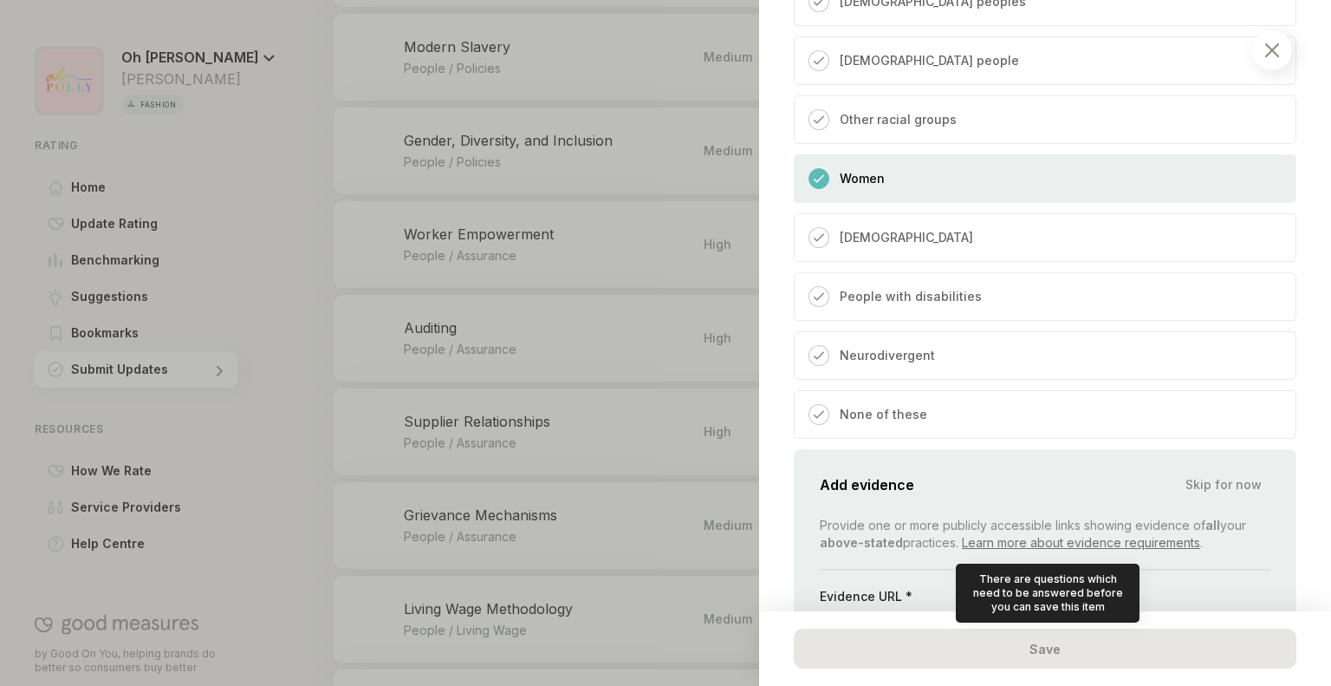
click at [1038, 648] on div "Save" at bounding box center [1045, 648] width 503 height 40
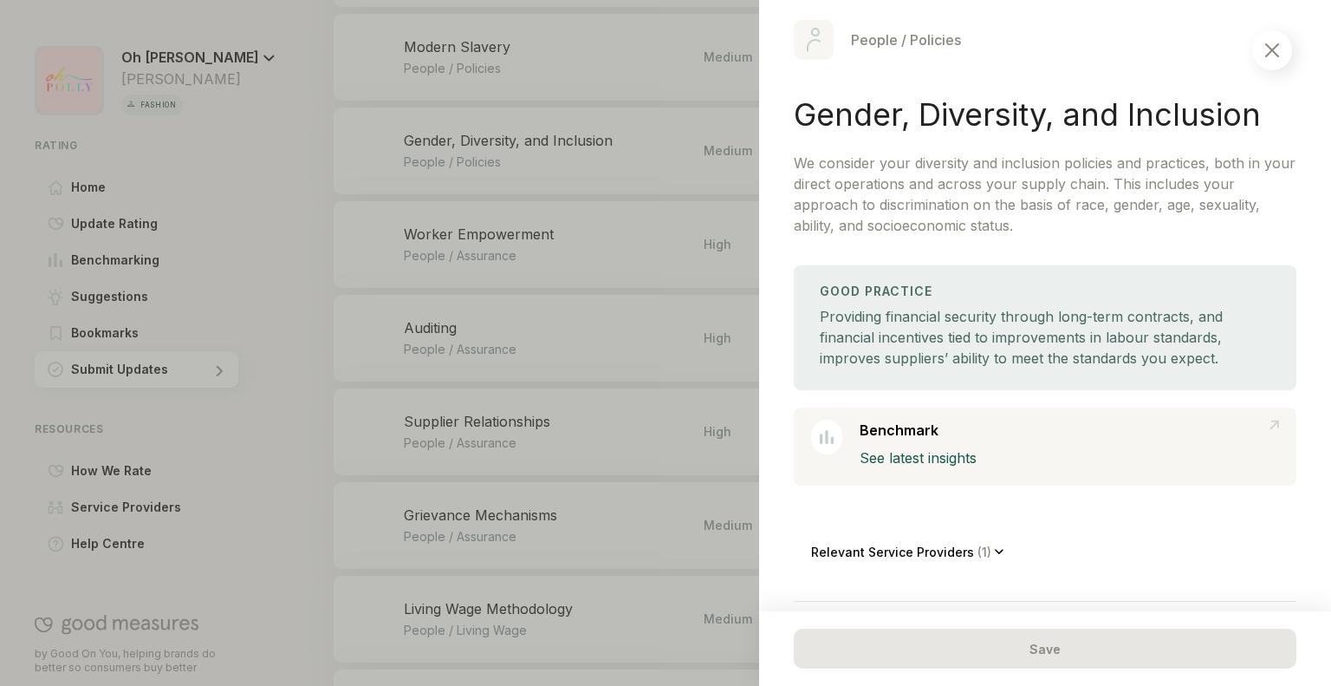
scroll to position [0, 0]
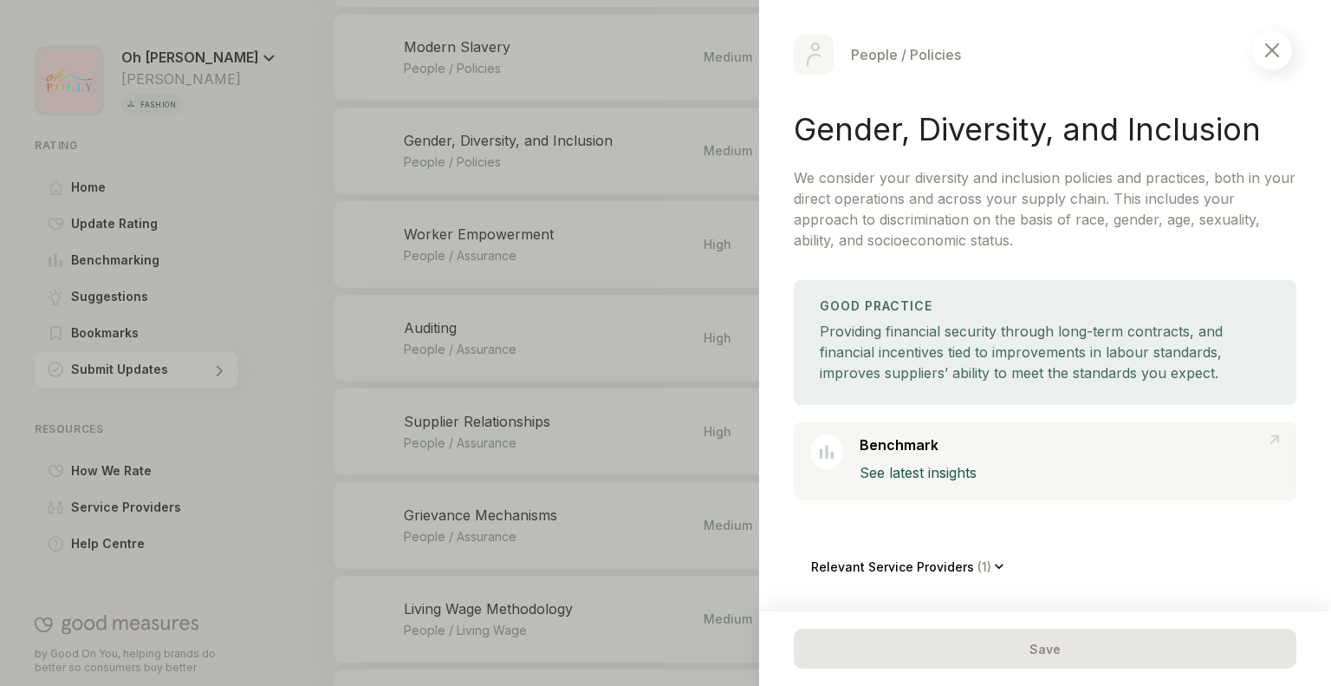
click at [1262, 48] on div at bounding box center [1273, 50] width 40 height 40
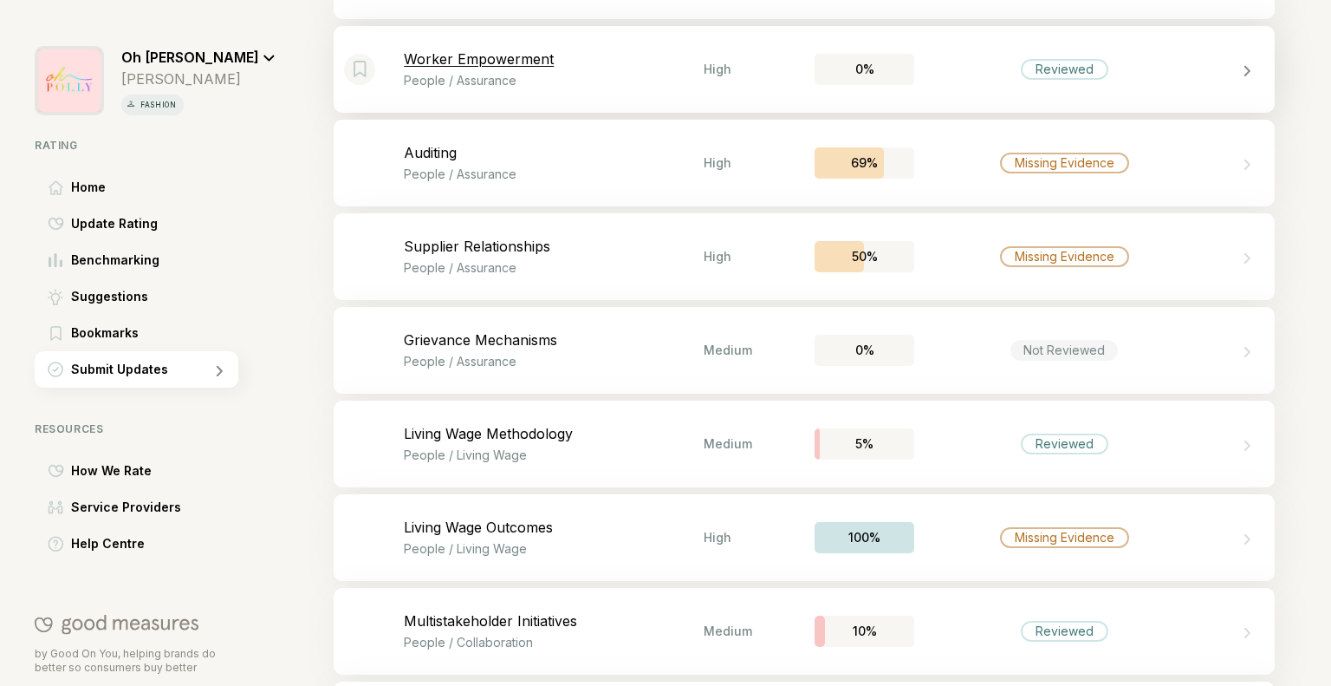
scroll to position [3505, 0]
click at [985, 55] on div "Bookmark this item Worker Empowerment People / Assurance High 0% Reviewed" at bounding box center [804, 70] width 941 height 87
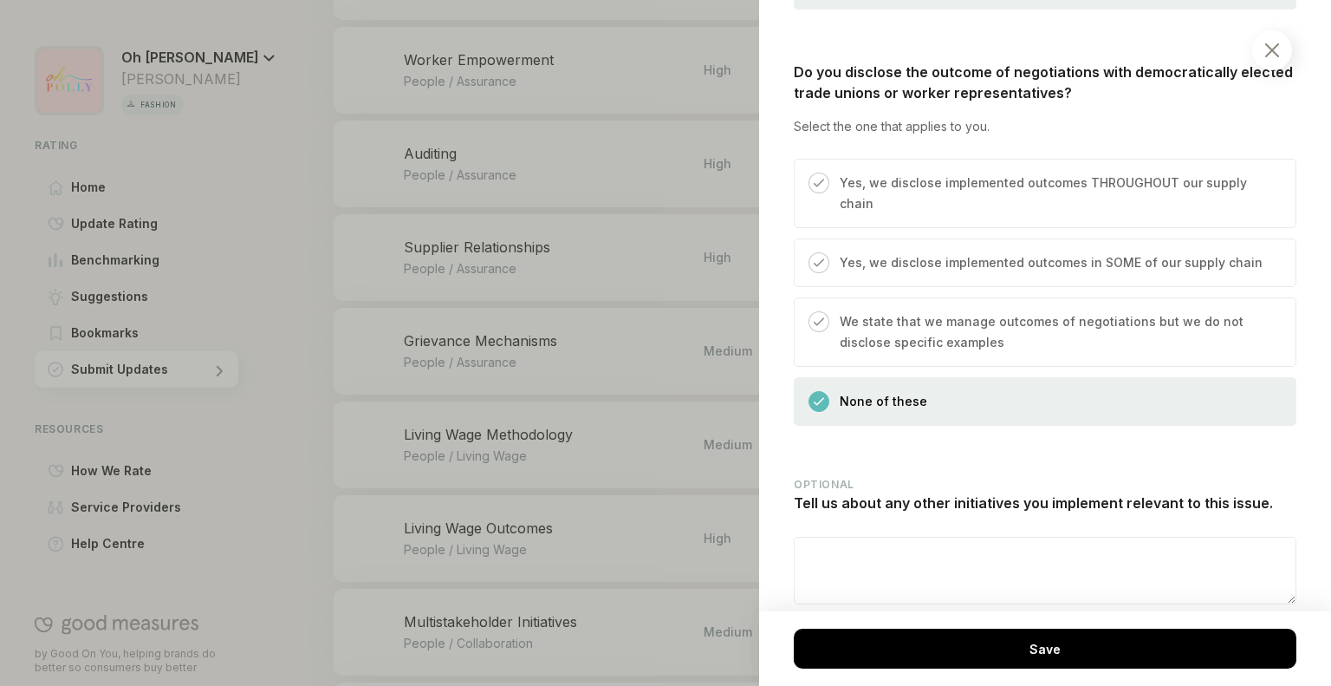
scroll to position [1467, 0]
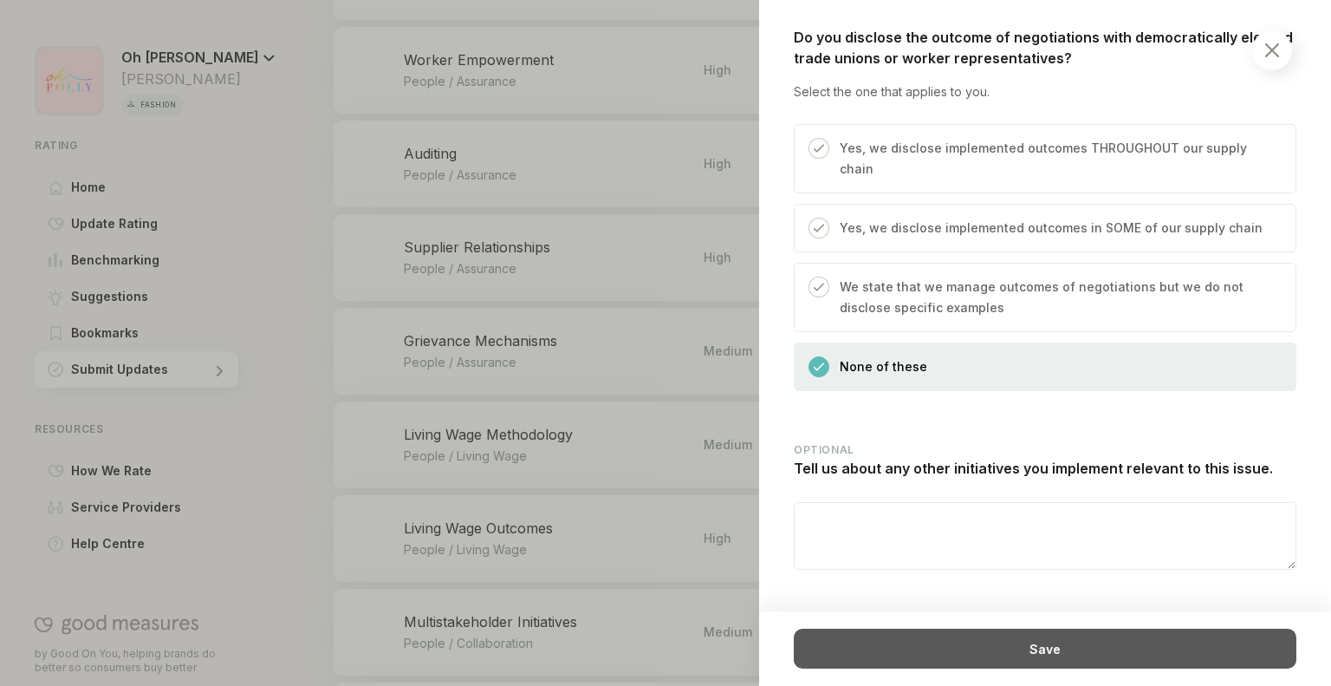
click at [1010, 657] on div "Save" at bounding box center [1045, 648] width 503 height 40
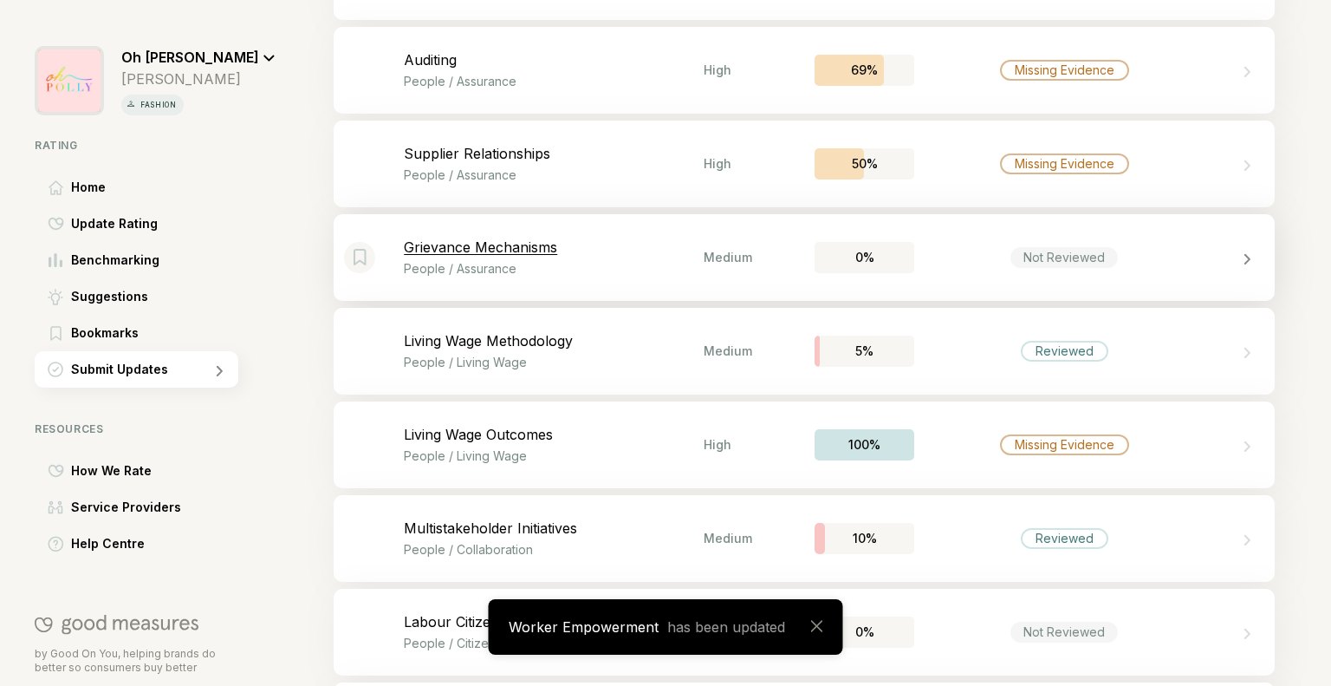
scroll to position [3597, 0]
click at [939, 38] on div "Bookmark this item Auditing People / Assurance High 69% Missing Evidence" at bounding box center [804, 71] width 941 height 87
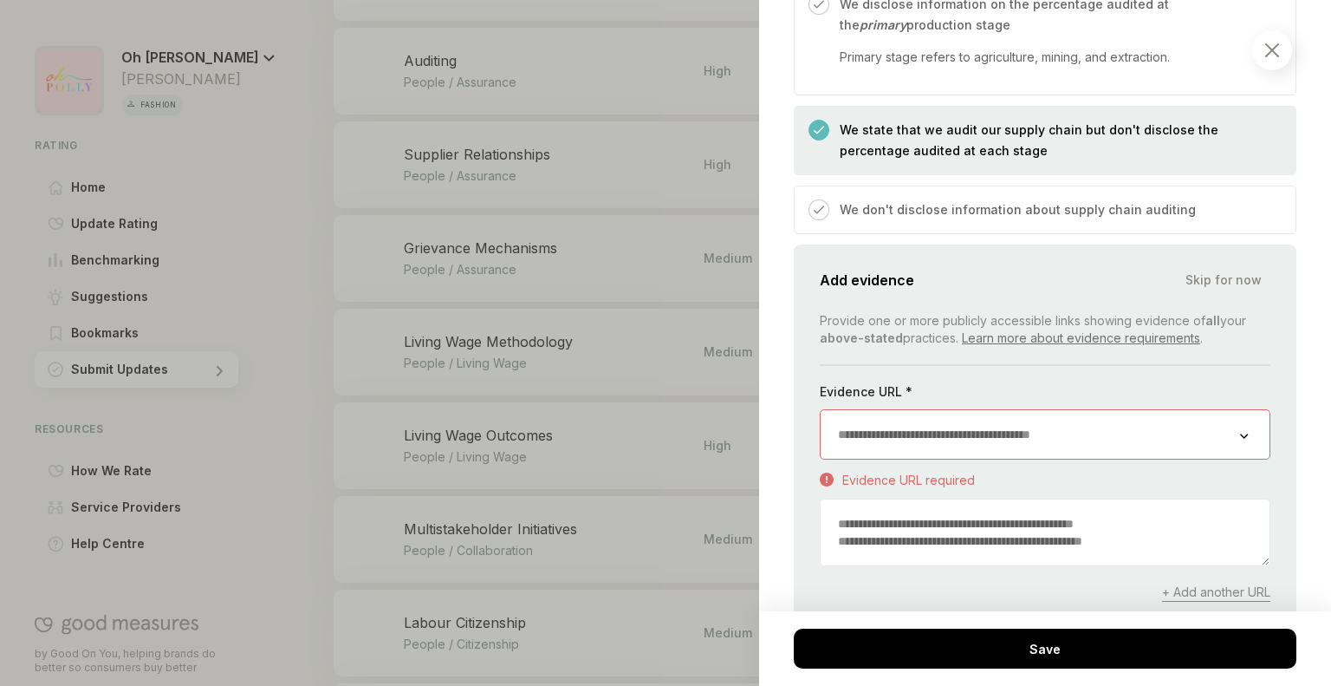
scroll to position [1096, 0]
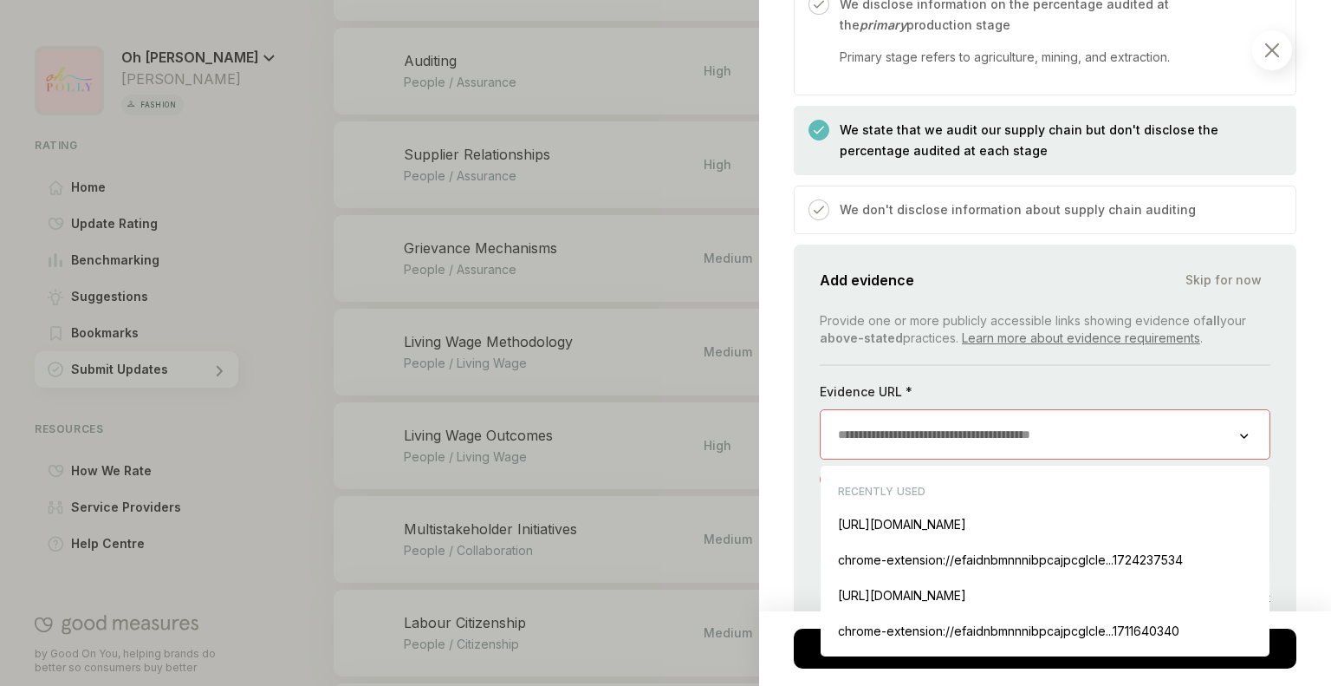
click at [1005, 413] on input "url" at bounding box center [1031, 434] width 420 height 49
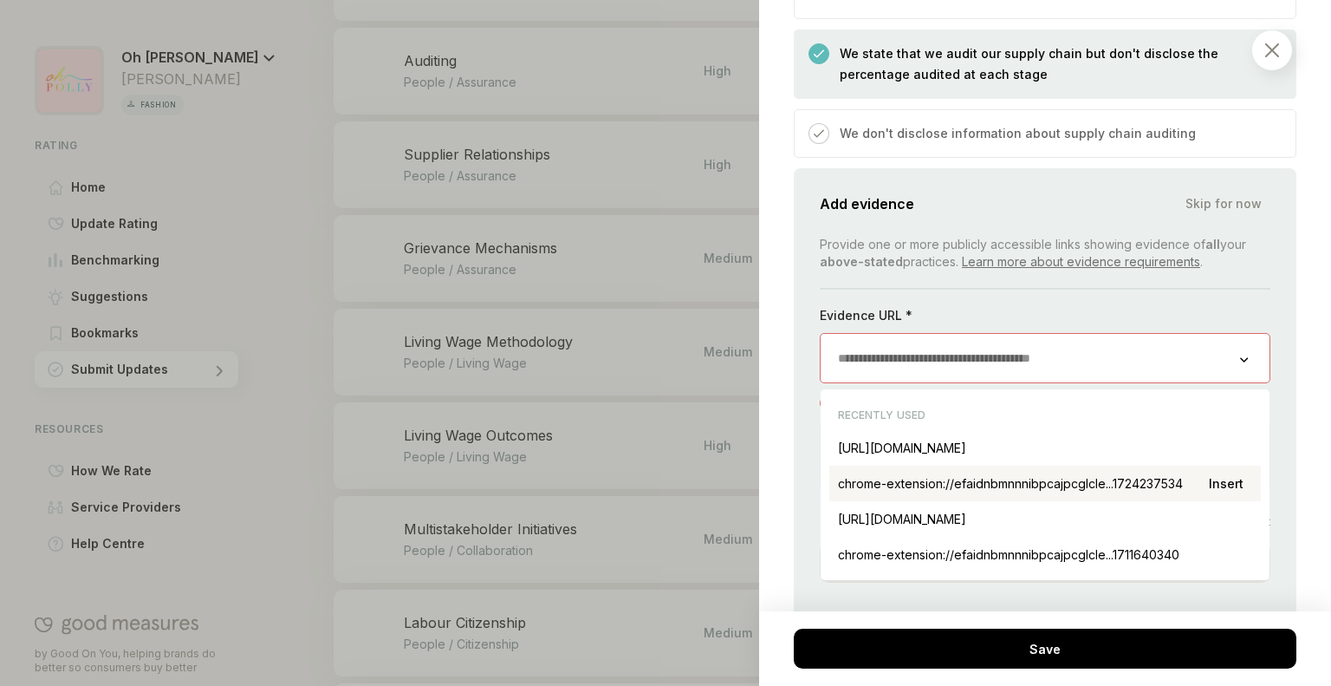
scroll to position [1181, 0]
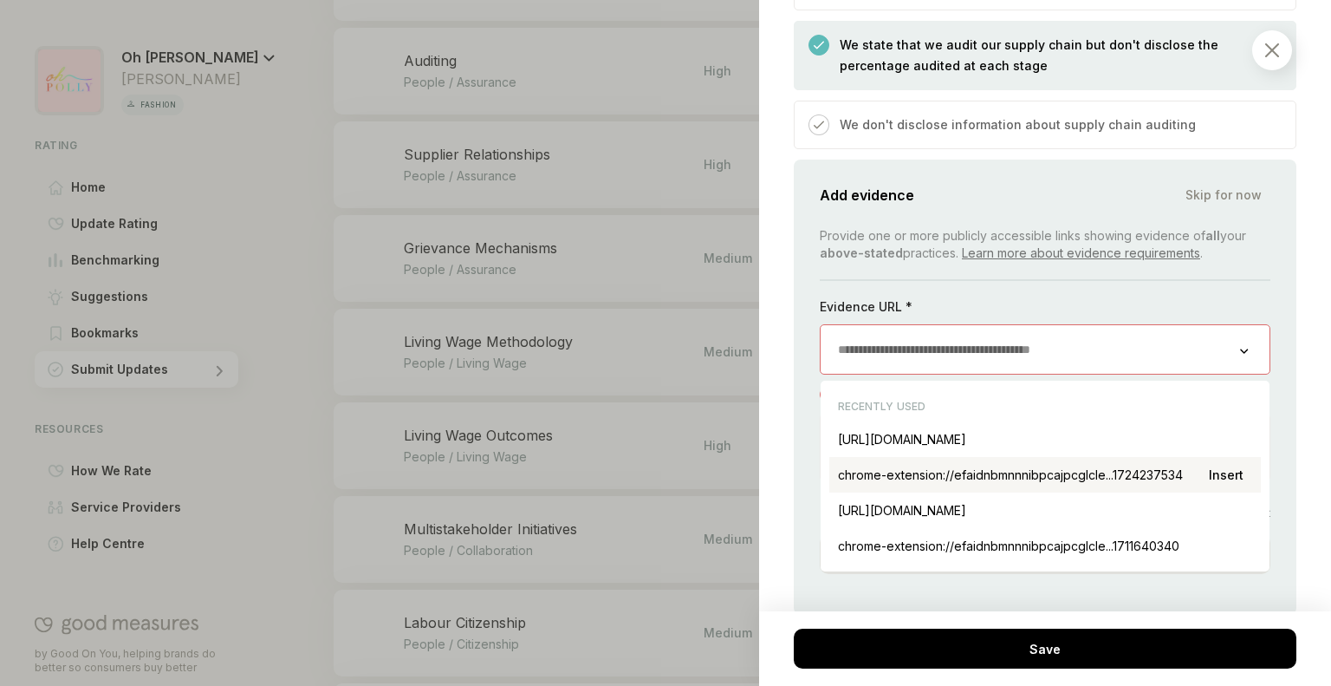
click at [1061, 485] on div "chrome-extension://efaidnbmnnnibpcajpcglcle...1724237534 Insert" at bounding box center [1046, 475] width 432 height 36
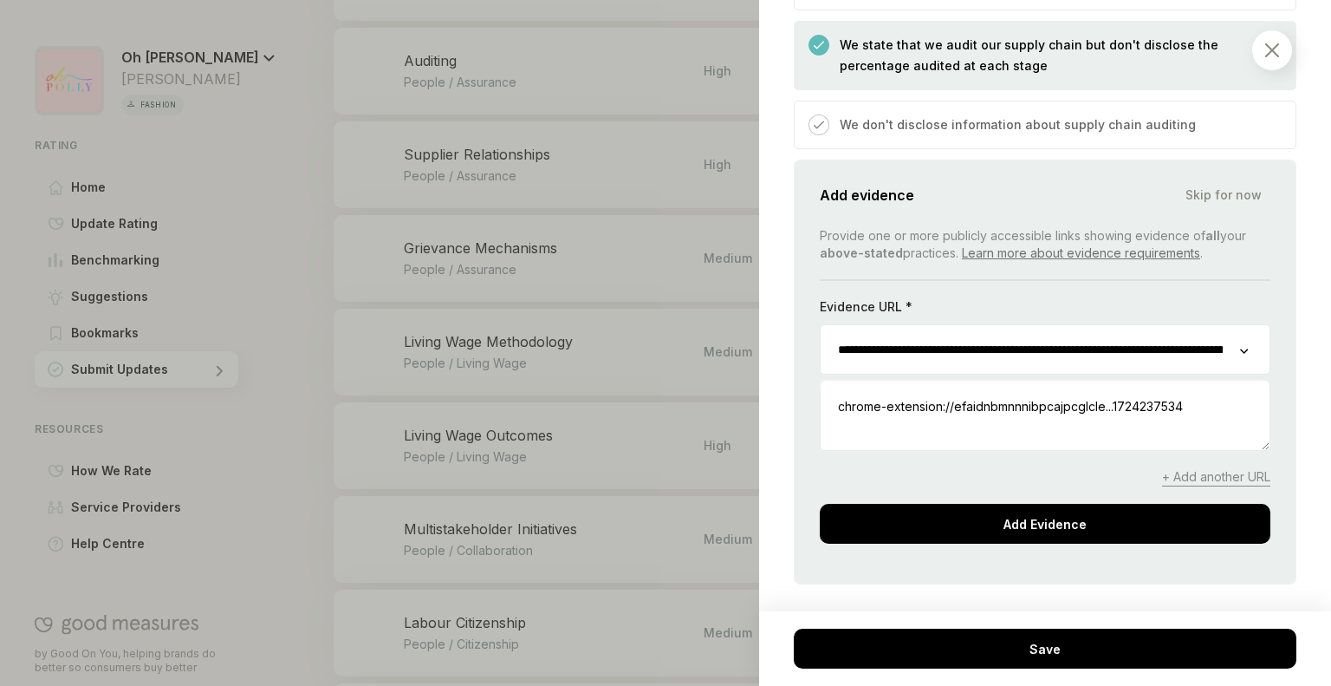
click at [959, 349] on input "**********" at bounding box center [1031, 349] width 420 height 49
click at [959, 346] on input "**********" at bounding box center [1031, 349] width 420 height 49
click at [960, 346] on input "**********" at bounding box center [1031, 349] width 420 height 49
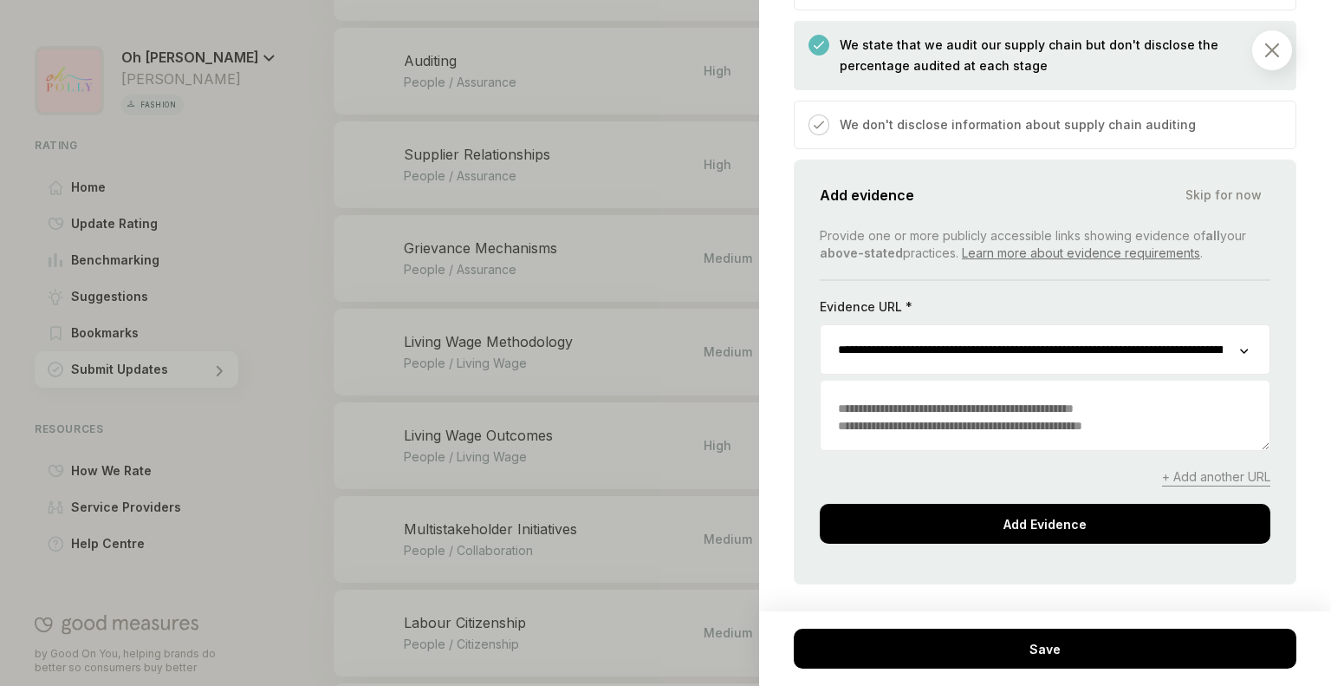
type input "**********"
click at [1240, 349] on icon at bounding box center [1245, 351] width 10 height 6
click at [1240, 348] on icon at bounding box center [1245, 351] width 10 height 6
drag, startPoint x: 1227, startPoint y: 348, endPoint x: 1097, endPoint y: 358, distance: 130.4
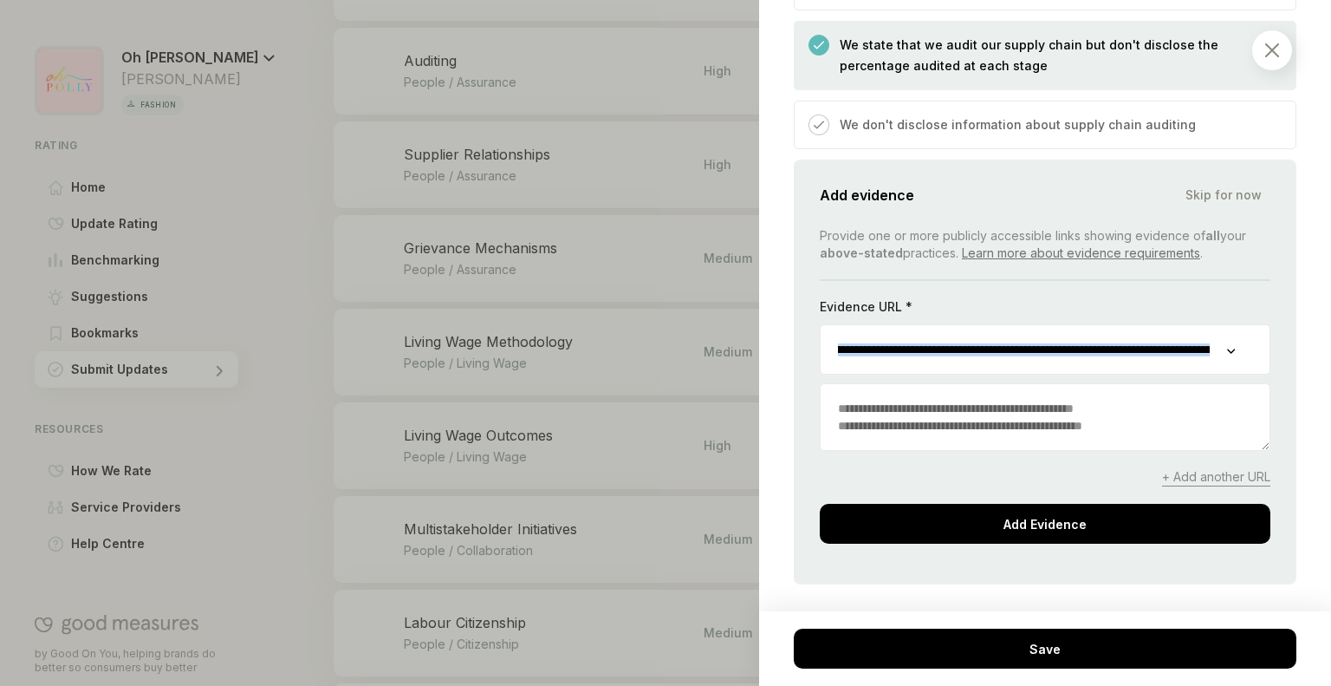
click at [1097, 358] on div "**********" at bounding box center [1045, 349] width 451 height 50
click at [1058, 340] on input "**********" at bounding box center [1024, 349] width 407 height 49
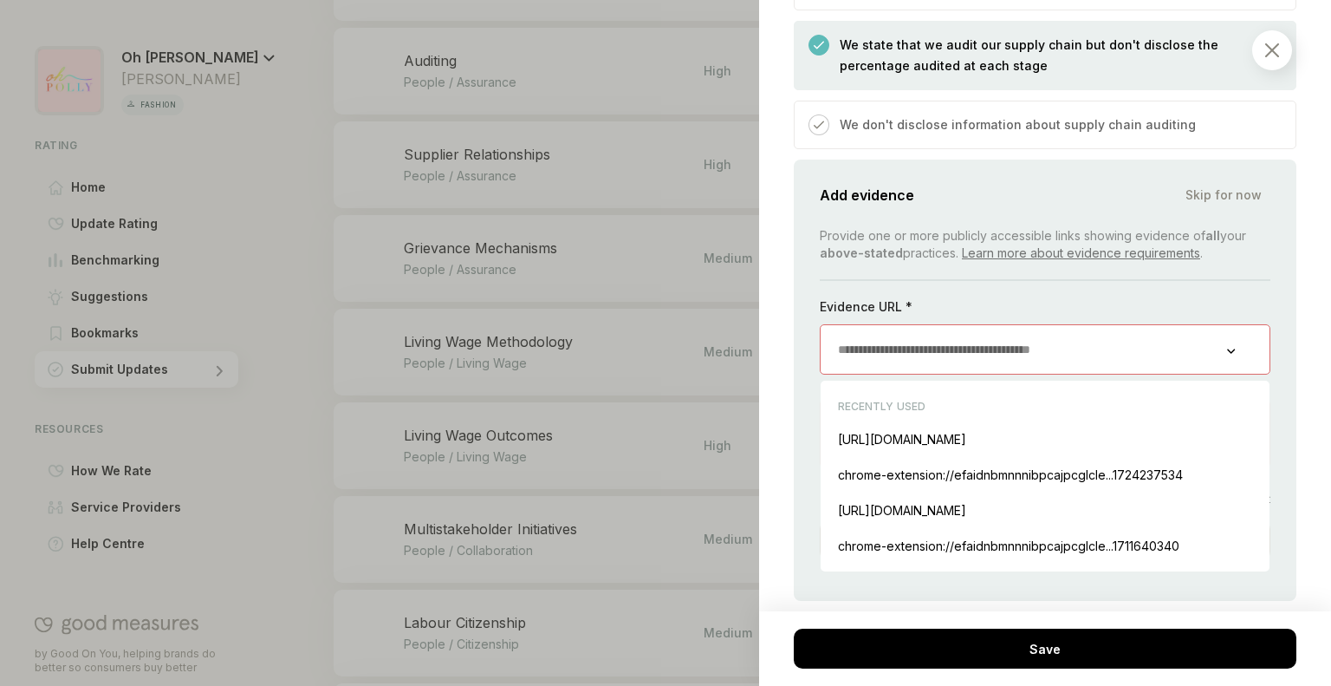
scroll to position [0, 0]
paste input "**********"
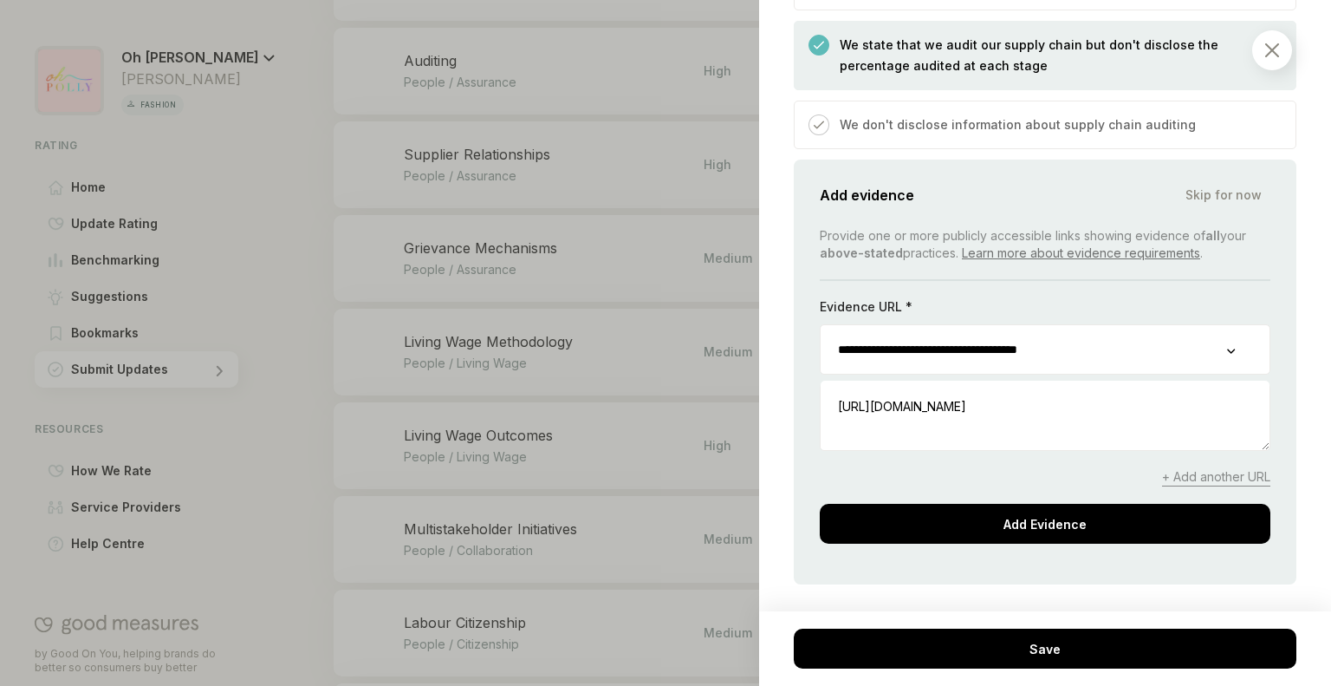
type input "**********"
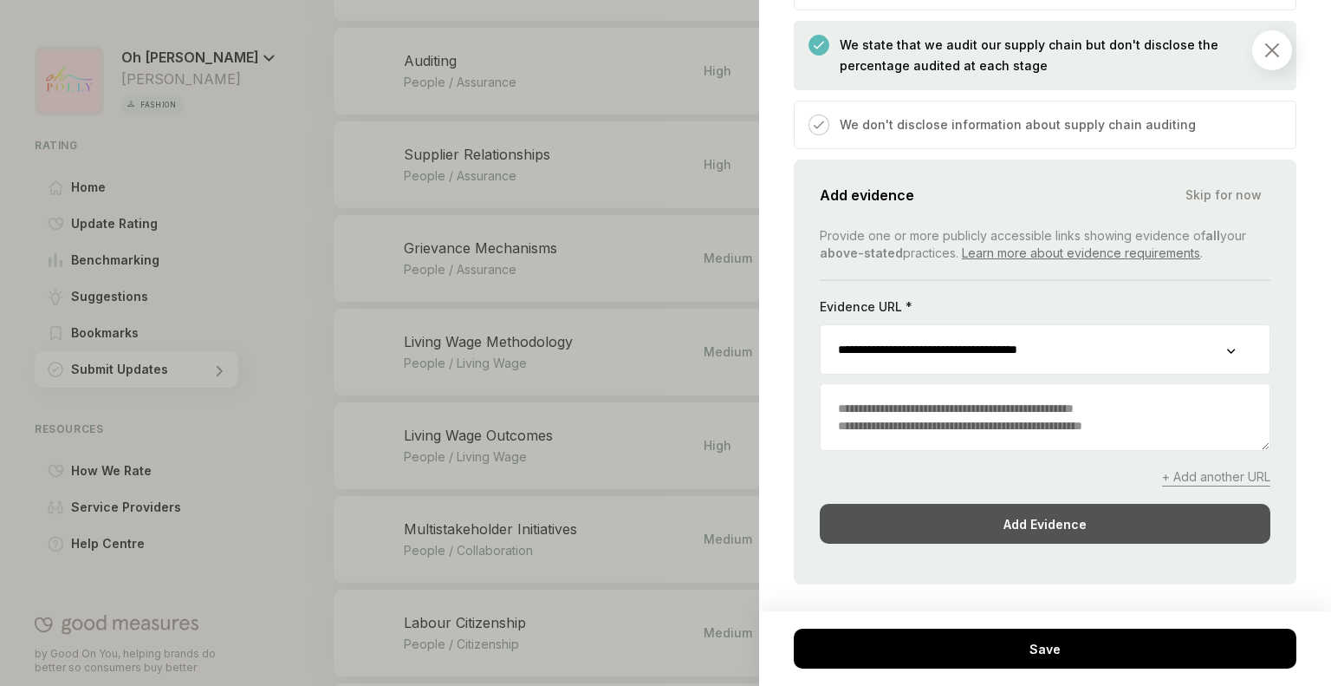
click at [1075, 519] on div "Add Evidence" at bounding box center [1045, 524] width 451 height 40
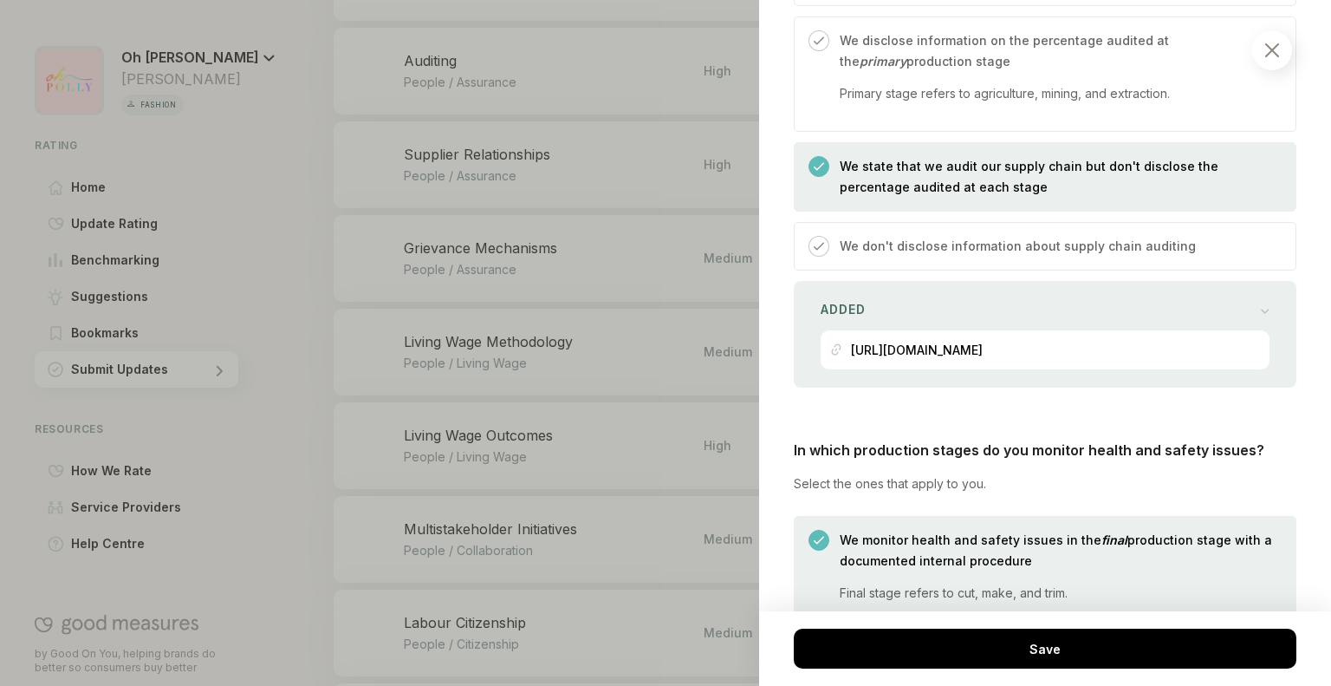
scroll to position [1044, 0]
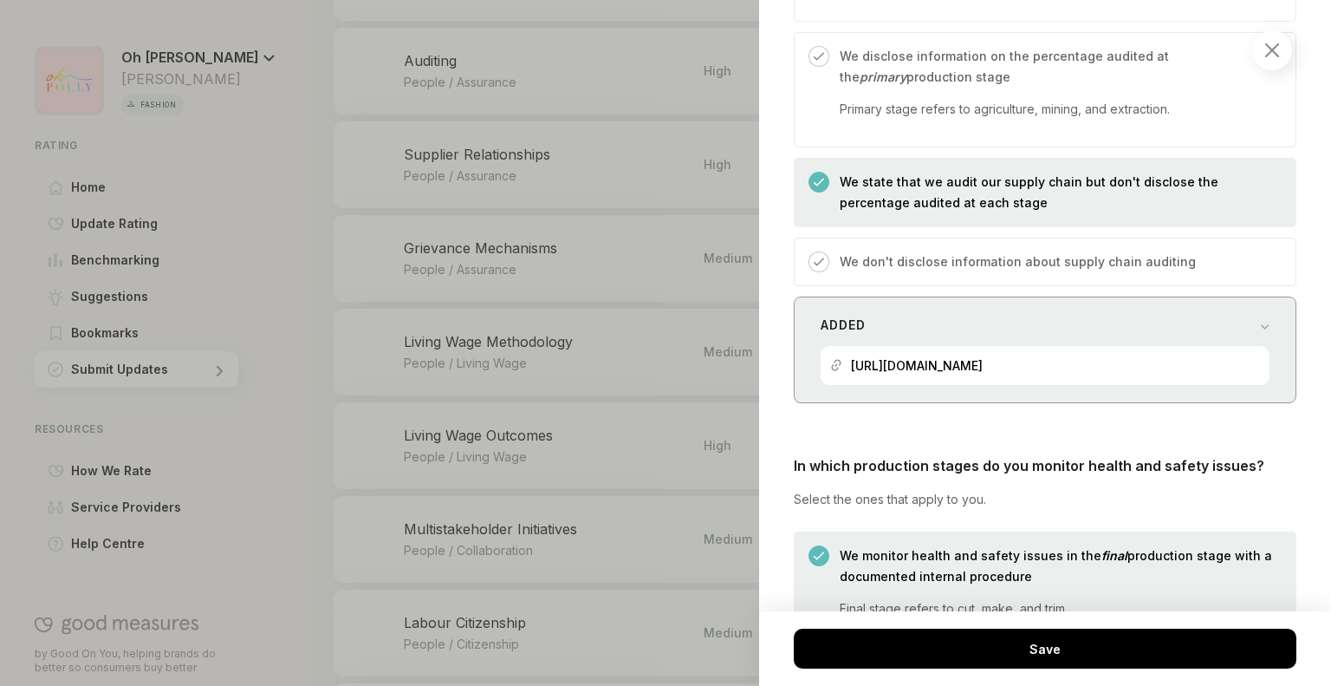
click at [1155, 322] on div "Added" at bounding box center [1045, 325] width 449 height 24
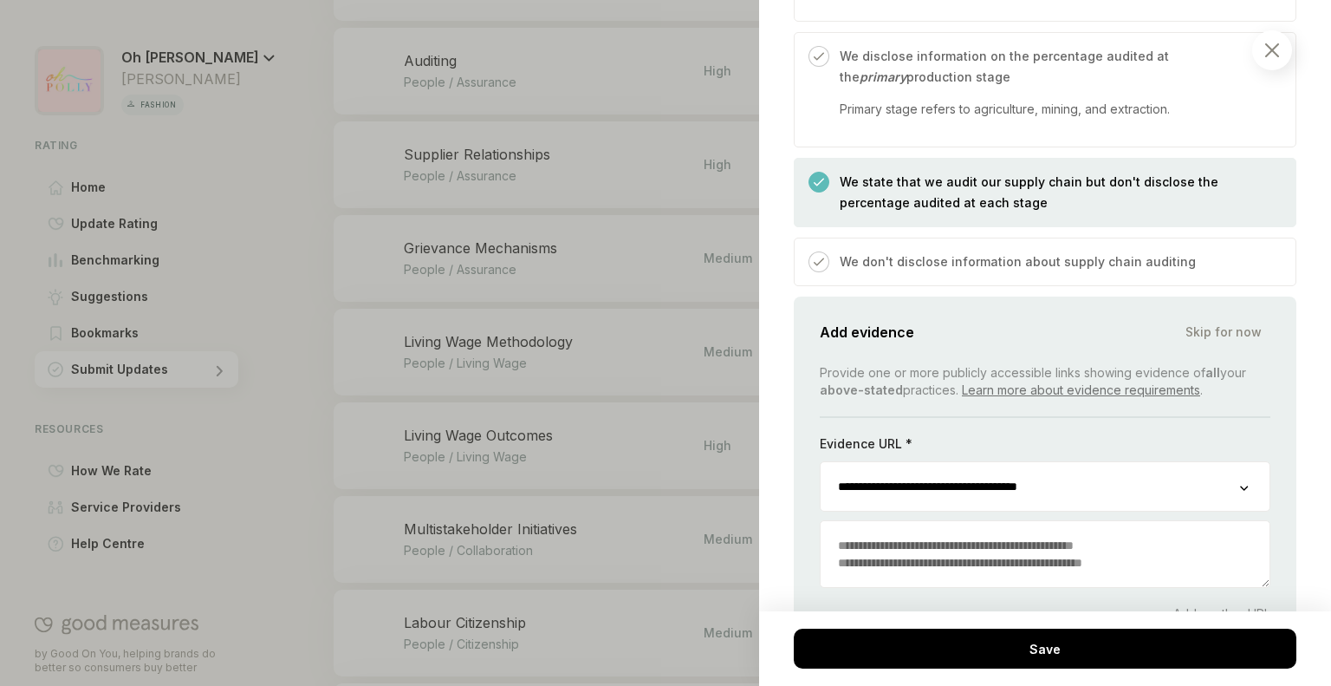
click at [986, 544] on textarea at bounding box center [1045, 554] width 449 height 66
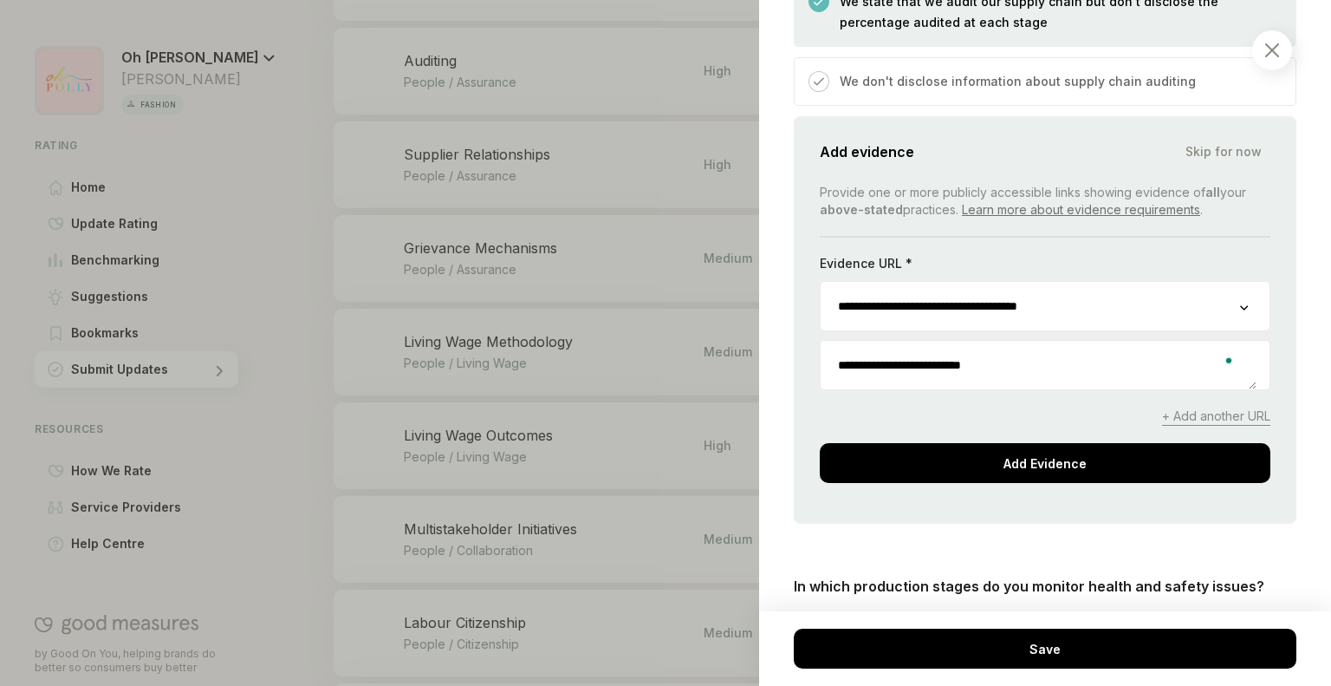
scroll to position [1231, 0]
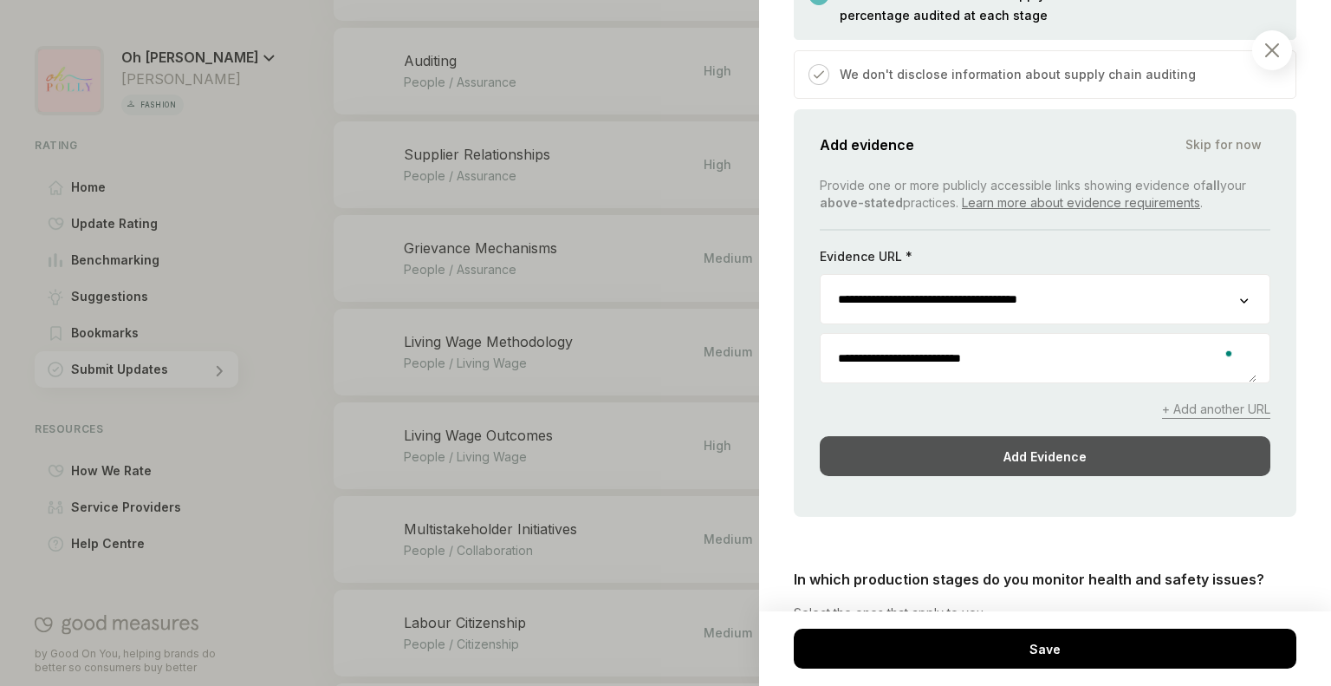
type textarea "**********"
click at [1019, 439] on div "Add Evidence" at bounding box center [1045, 456] width 451 height 40
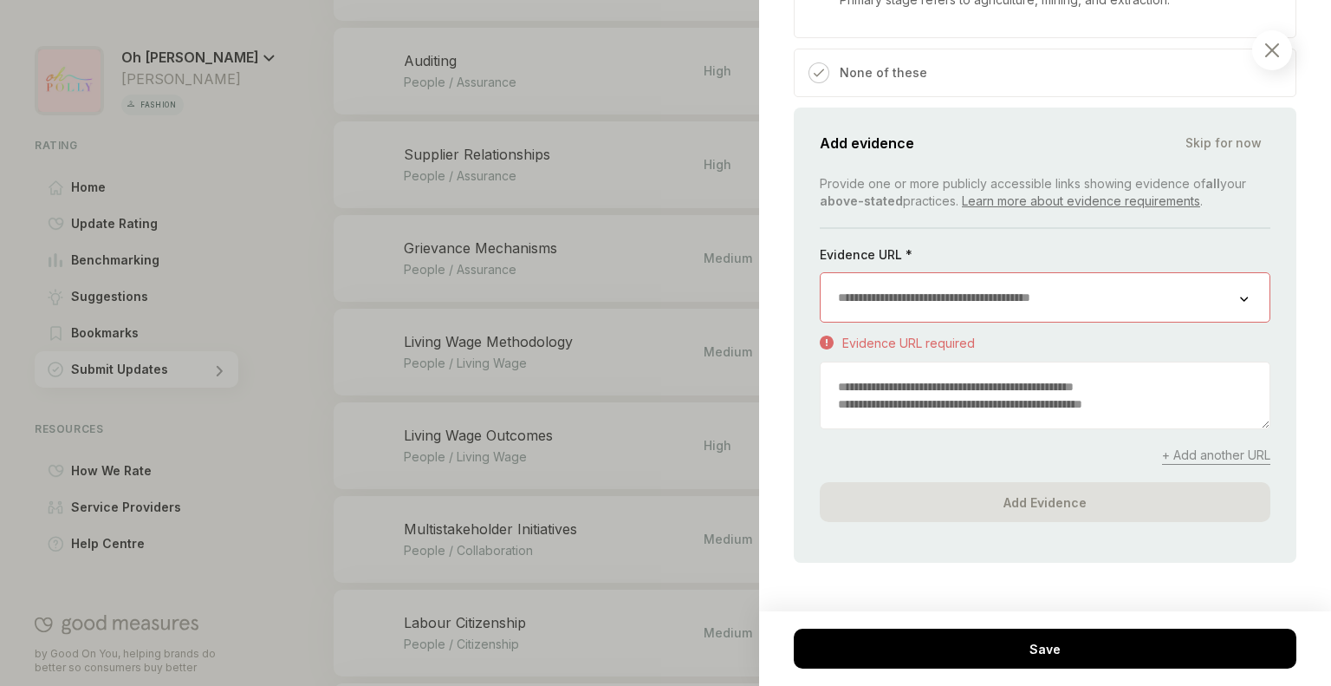
scroll to position [1921, 0]
click at [928, 401] on textarea "To enrich screen reader interactions, please activate Accessibility in Grammarl…" at bounding box center [1045, 395] width 449 height 66
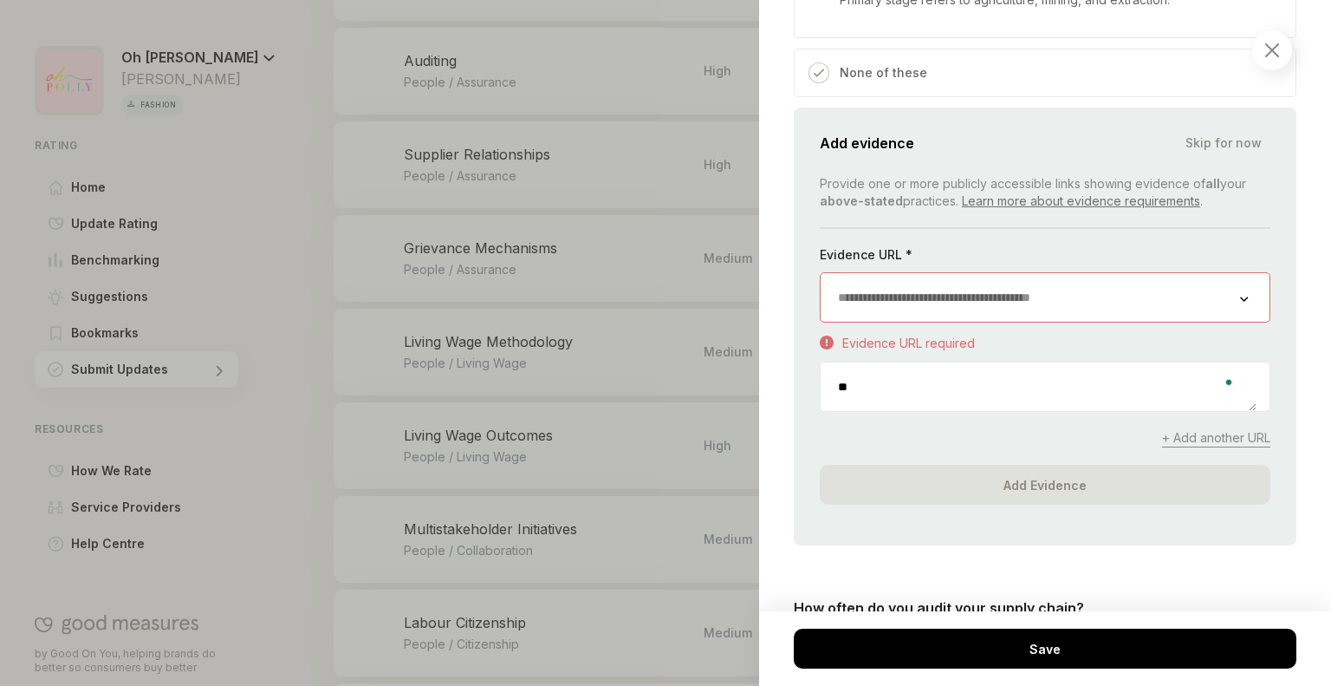
type textarea "*"
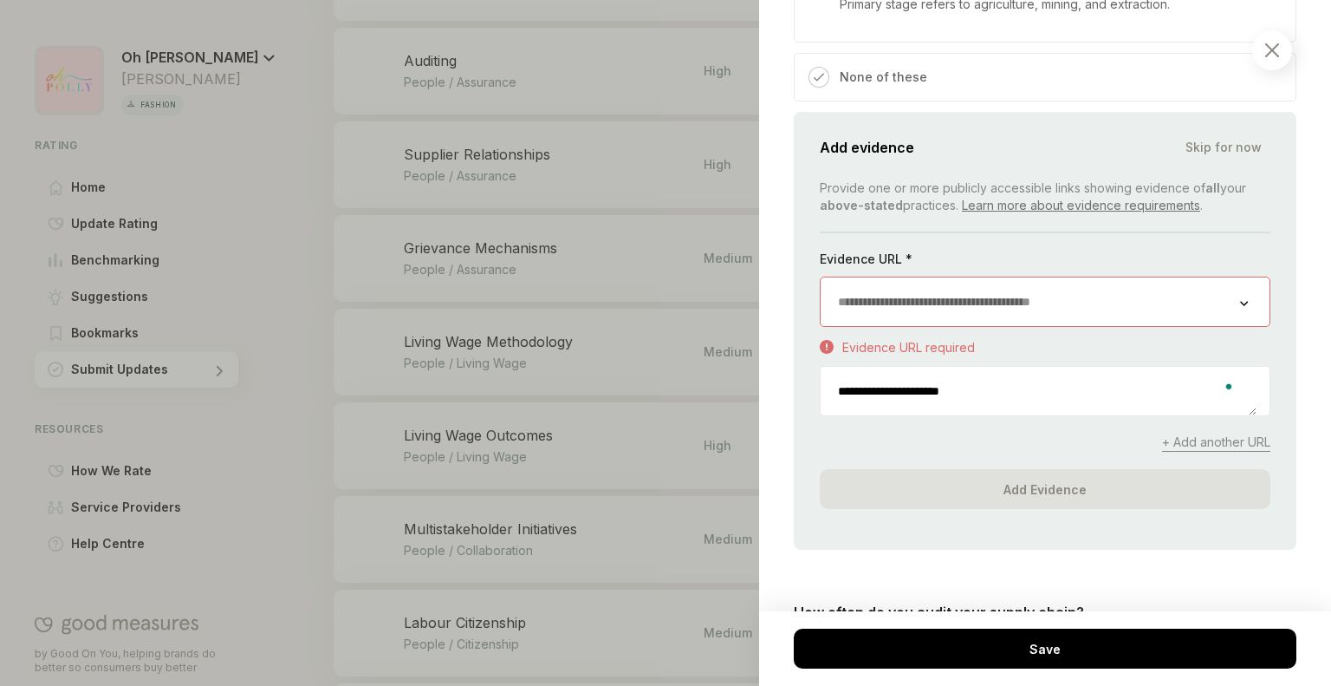
scroll to position [1917, 0]
type textarea "**********"
click at [1123, 68] on div "None of these" at bounding box center [1045, 76] width 503 height 49
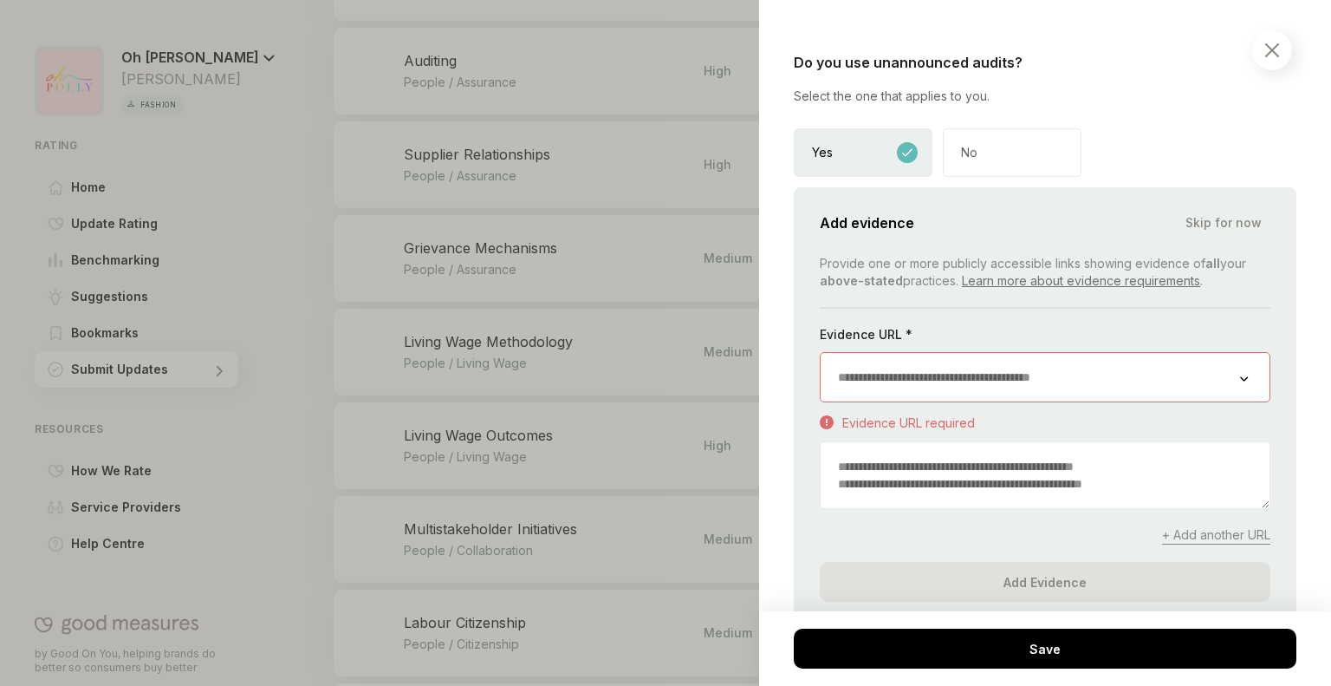
scroll to position [3032, 0]
click at [1281, 39] on div at bounding box center [1273, 50] width 40 height 40
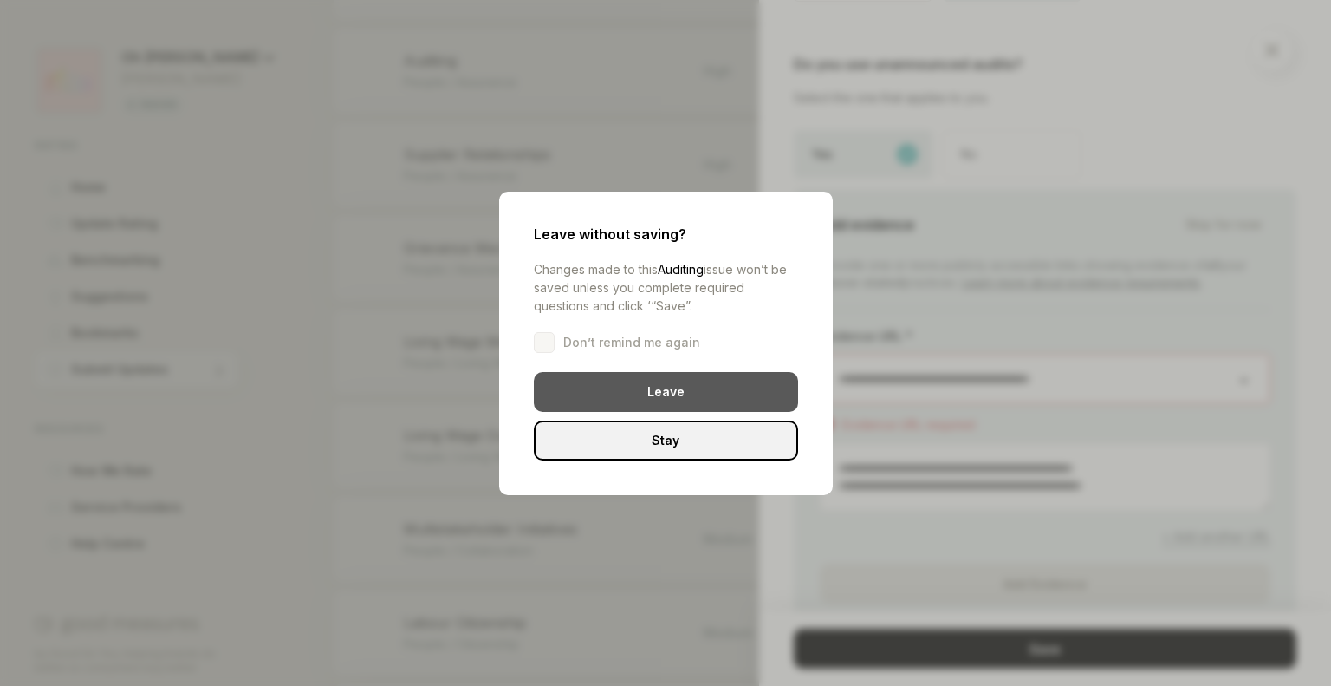
click at [706, 398] on div "Leave" at bounding box center [666, 392] width 264 height 40
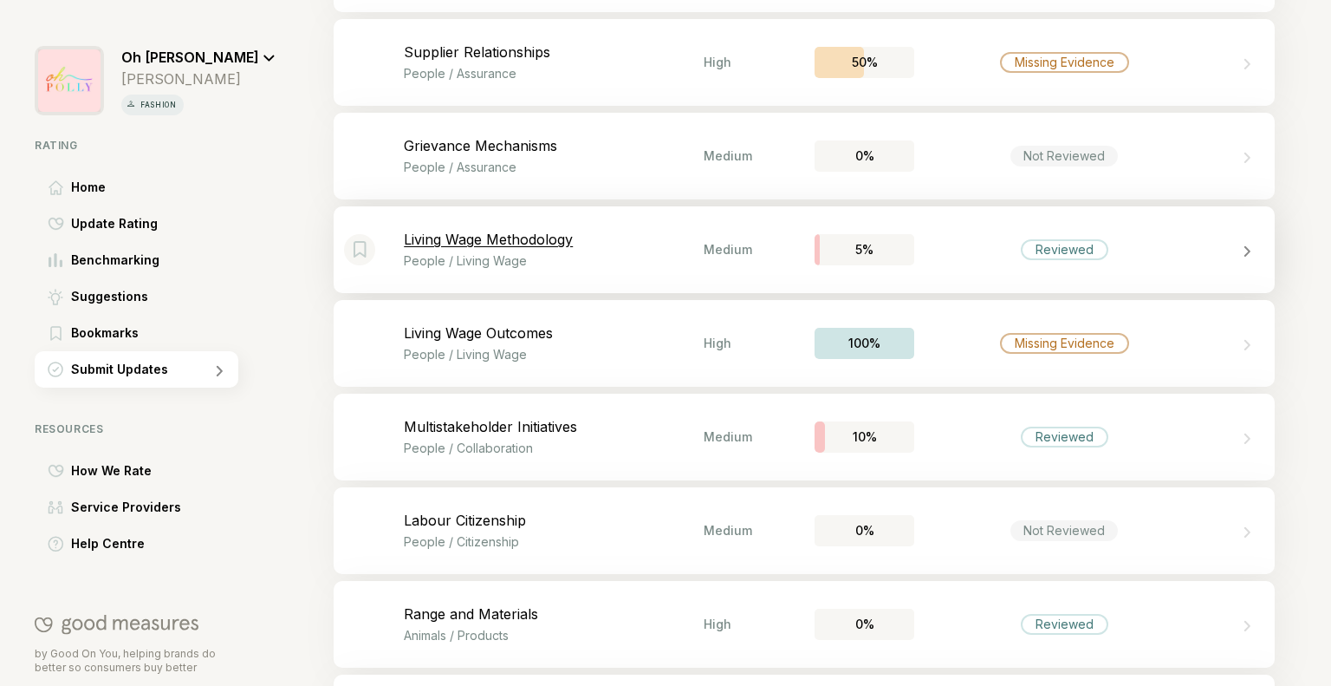
scroll to position [3705, 0]
